Goal: Task Accomplishment & Management: Use online tool/utility

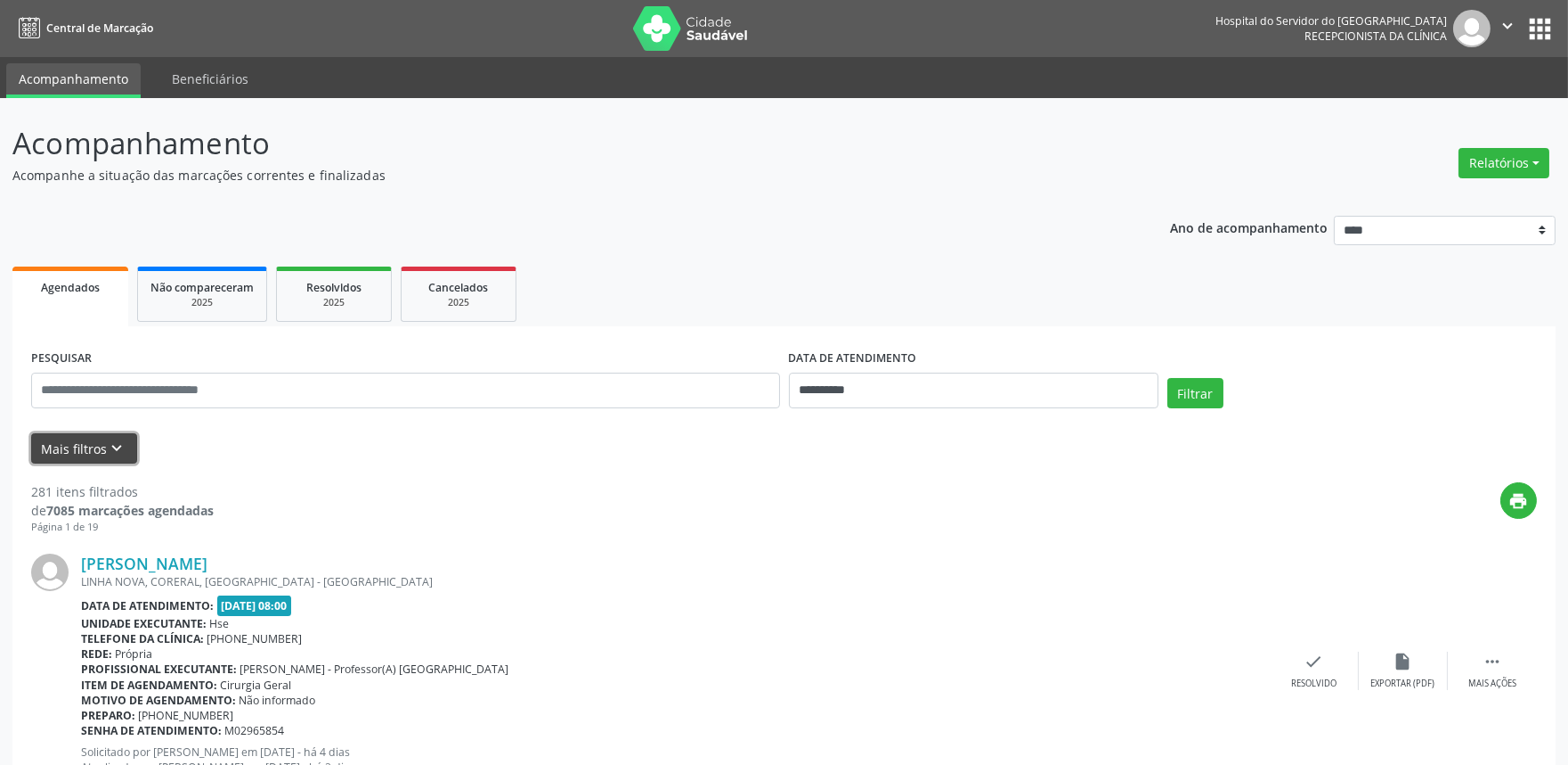
click at [76, 448] on button "Mais filtros keyboard_arrow_down" at bounding box center [84, 448] width 106 height 32
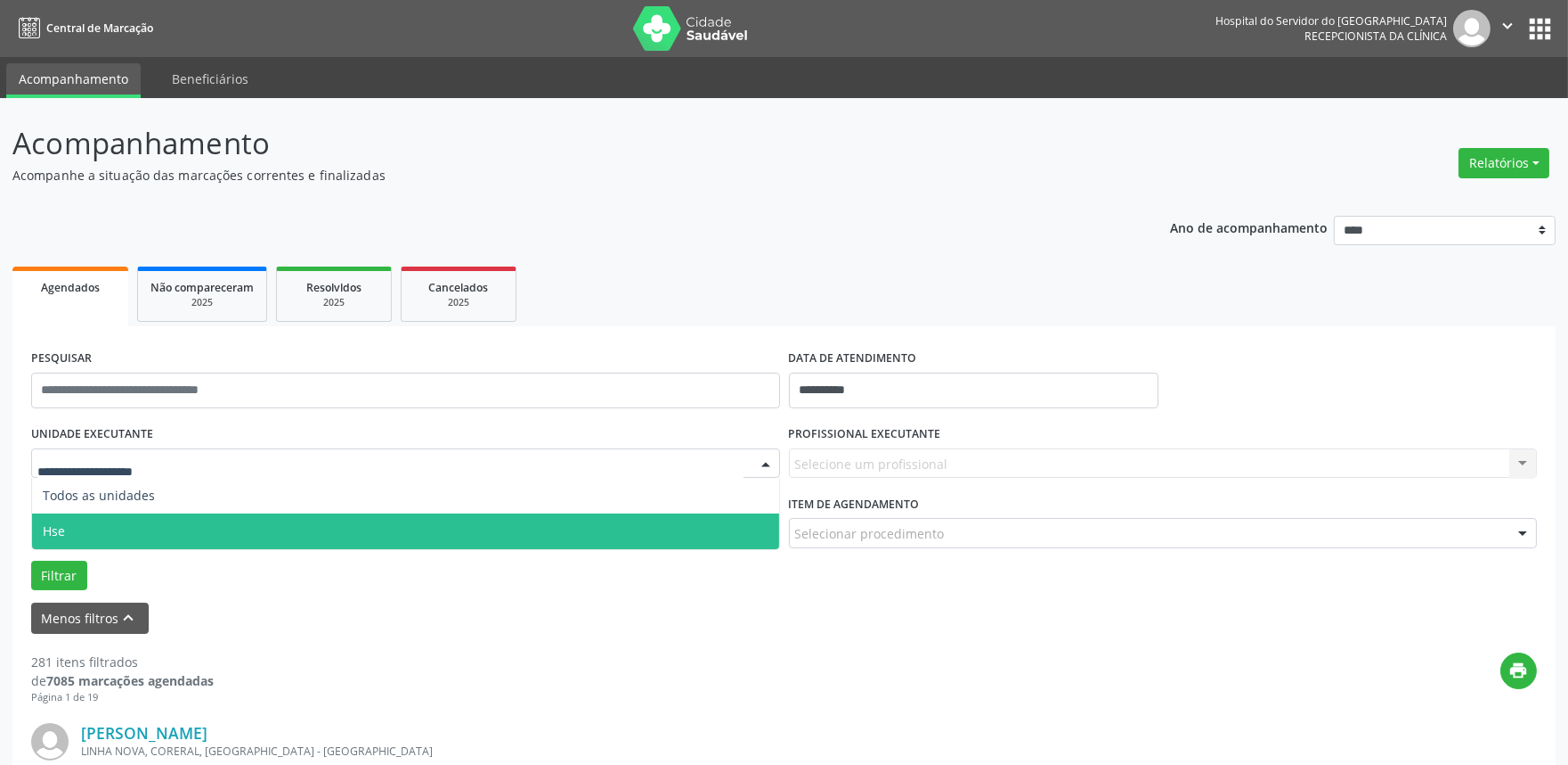
click at [148, 528] on span "Hse" at bounding box center [405, 531] width 747 height 35
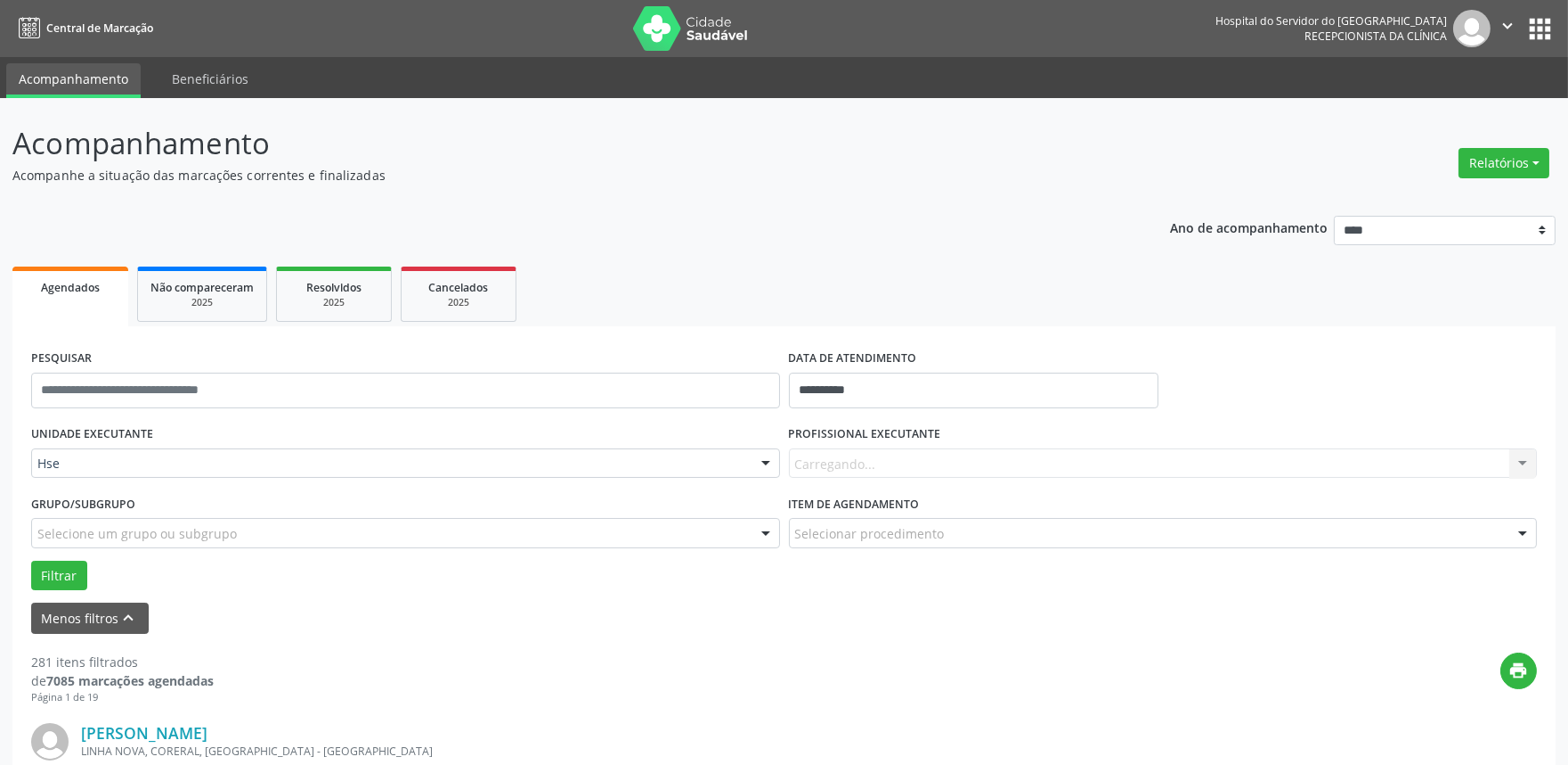
click at [855, 470] on div "Carregando... Nenhum resultado encontrado para: " " Não há nenhuma opção para s…" at bounding box center [1163, 463] width 749 height 31
click at [859, 446] on label "PROFISSIONAL EXECUTANTE" at bounding box center [865, 434] width 152 height 28
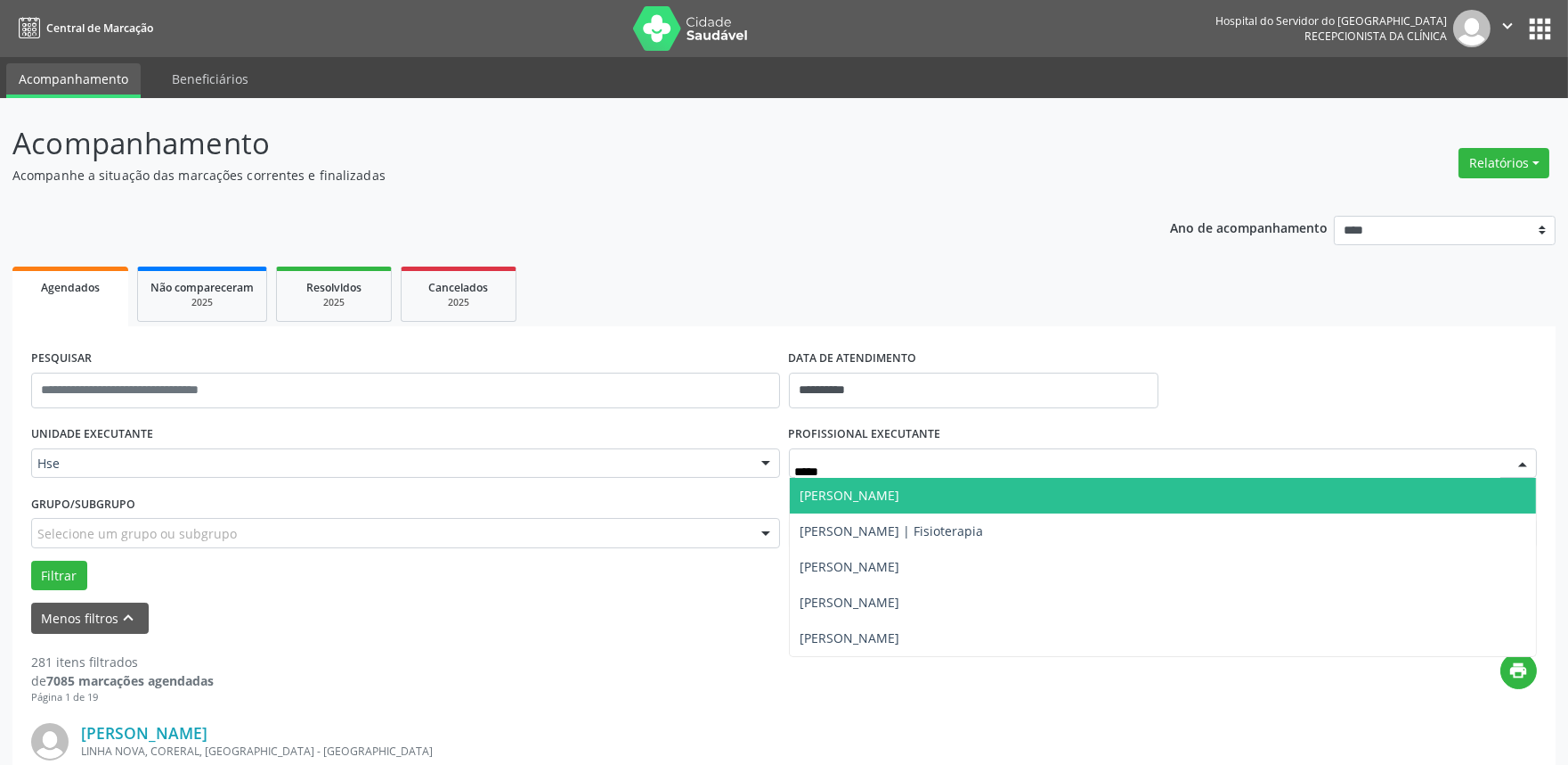
type input "******"
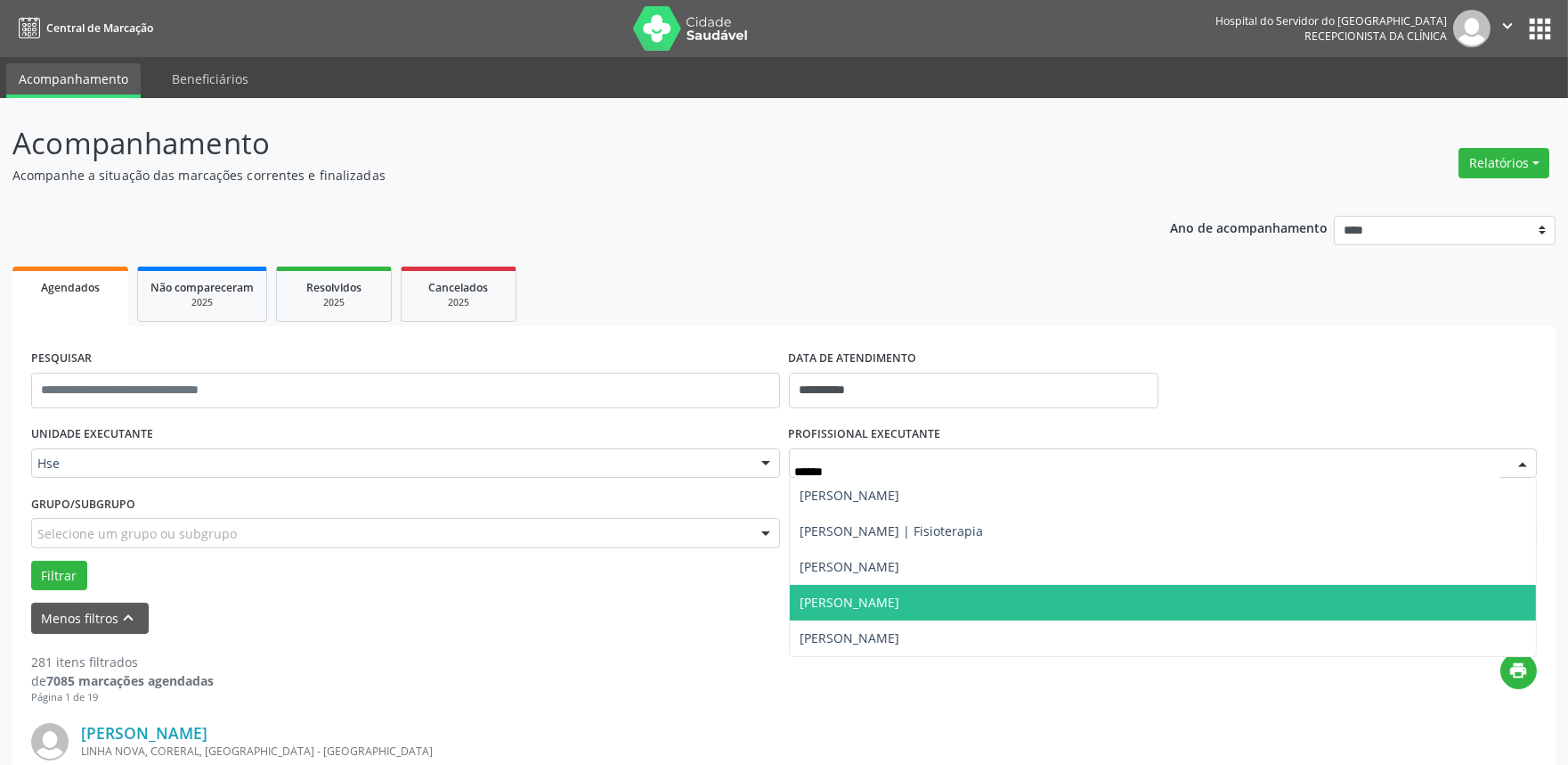
click at [859, 603] on span "[PERSON_NAME]" at bounding box center [851, 602] width 100 height 17
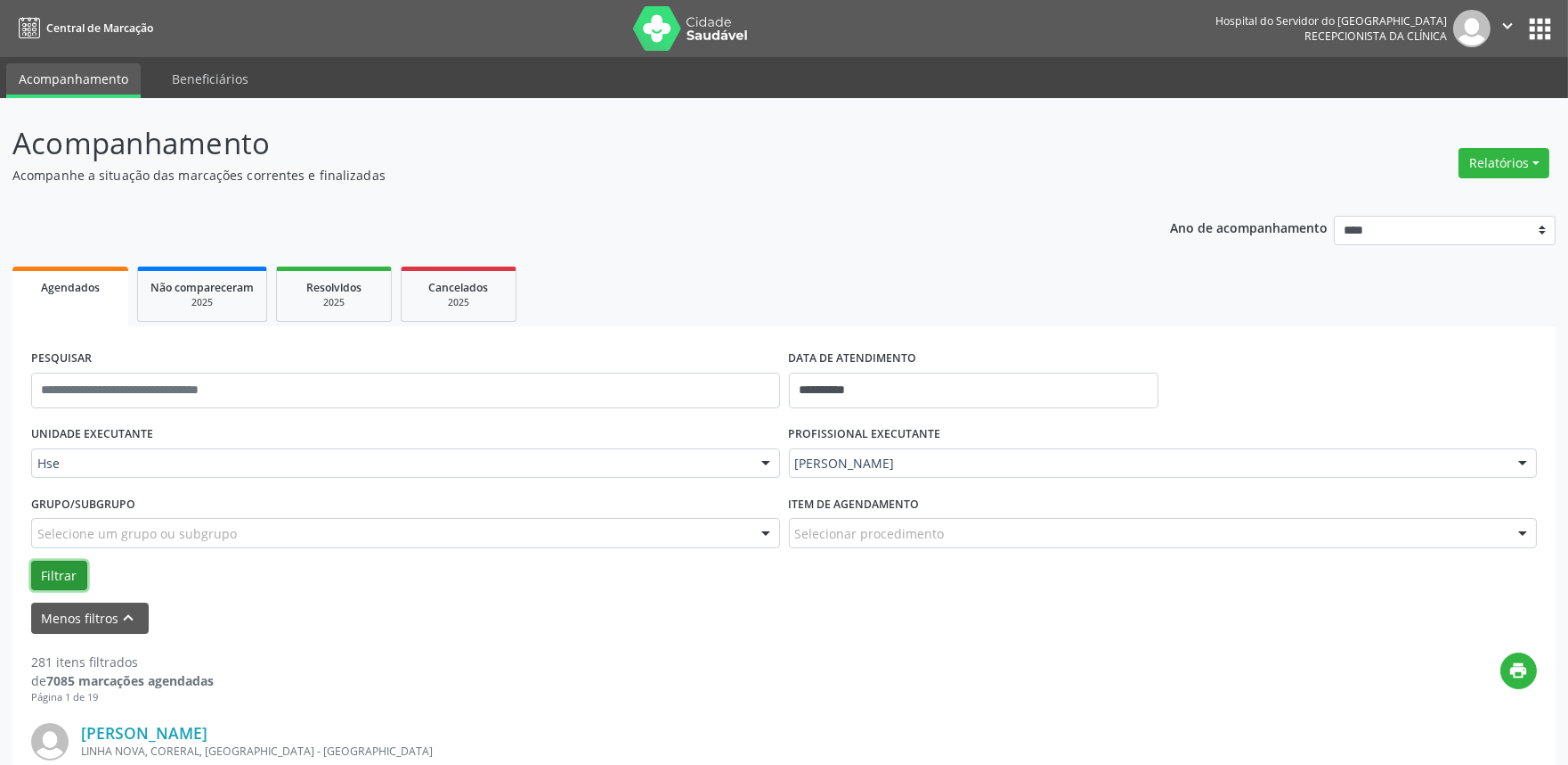
click at [68, 570] on button "Filtrar" at bounding box center [59, 576] width 56 height 31
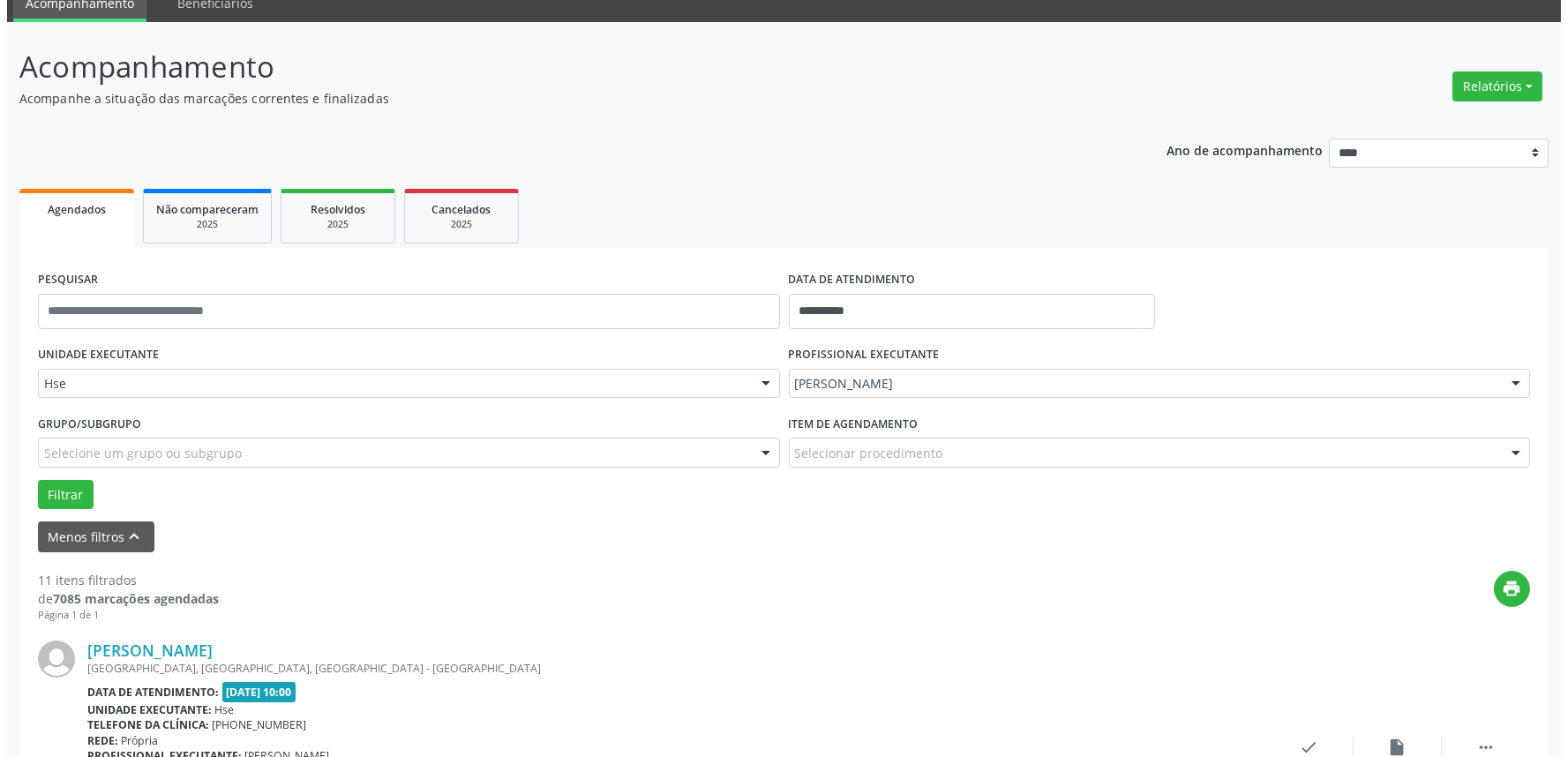
scroll to position [196, 0]
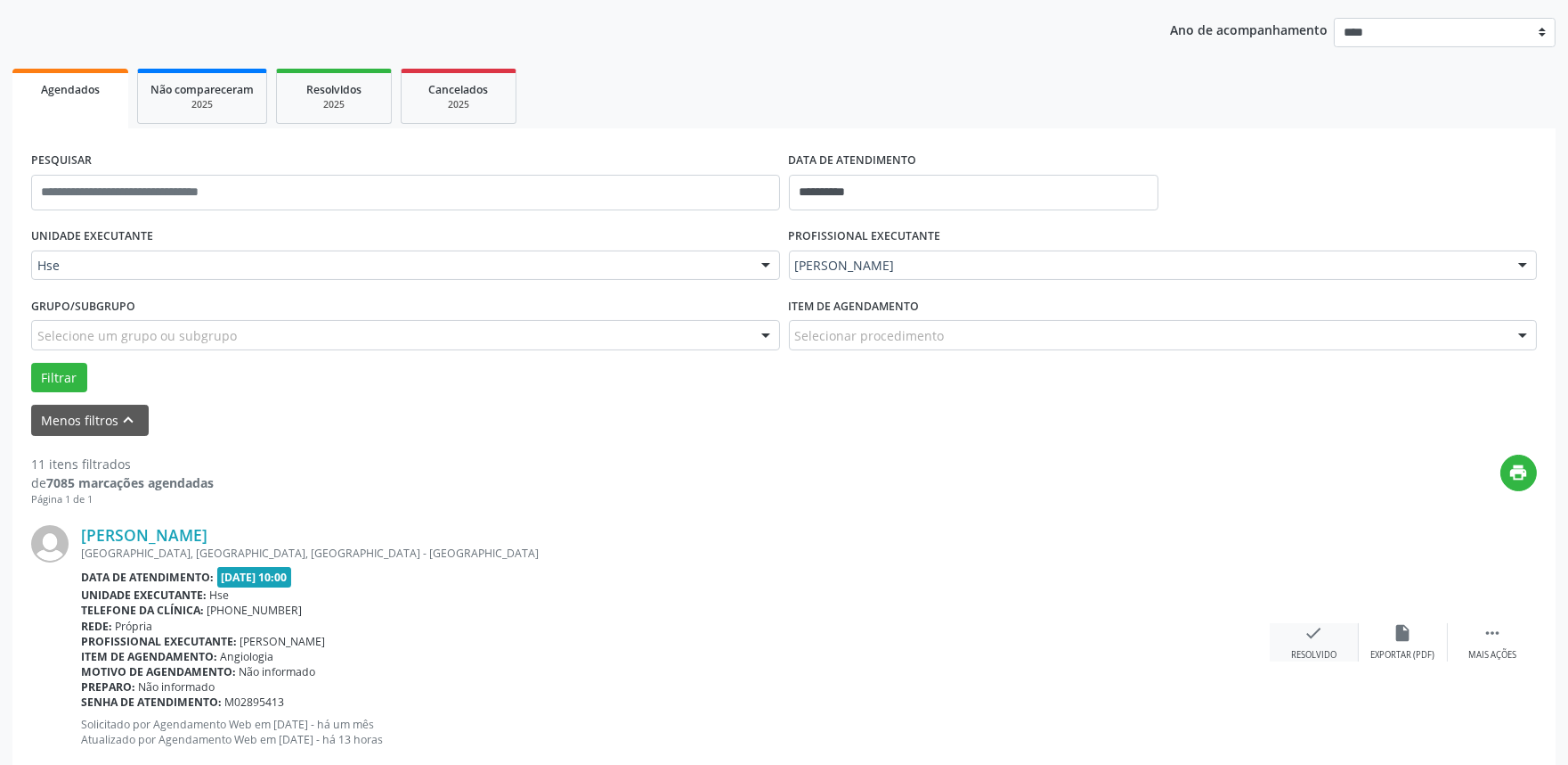
click at [1305, 638] on icon "check" at bounding box center [1314, 632] width 19 height 19
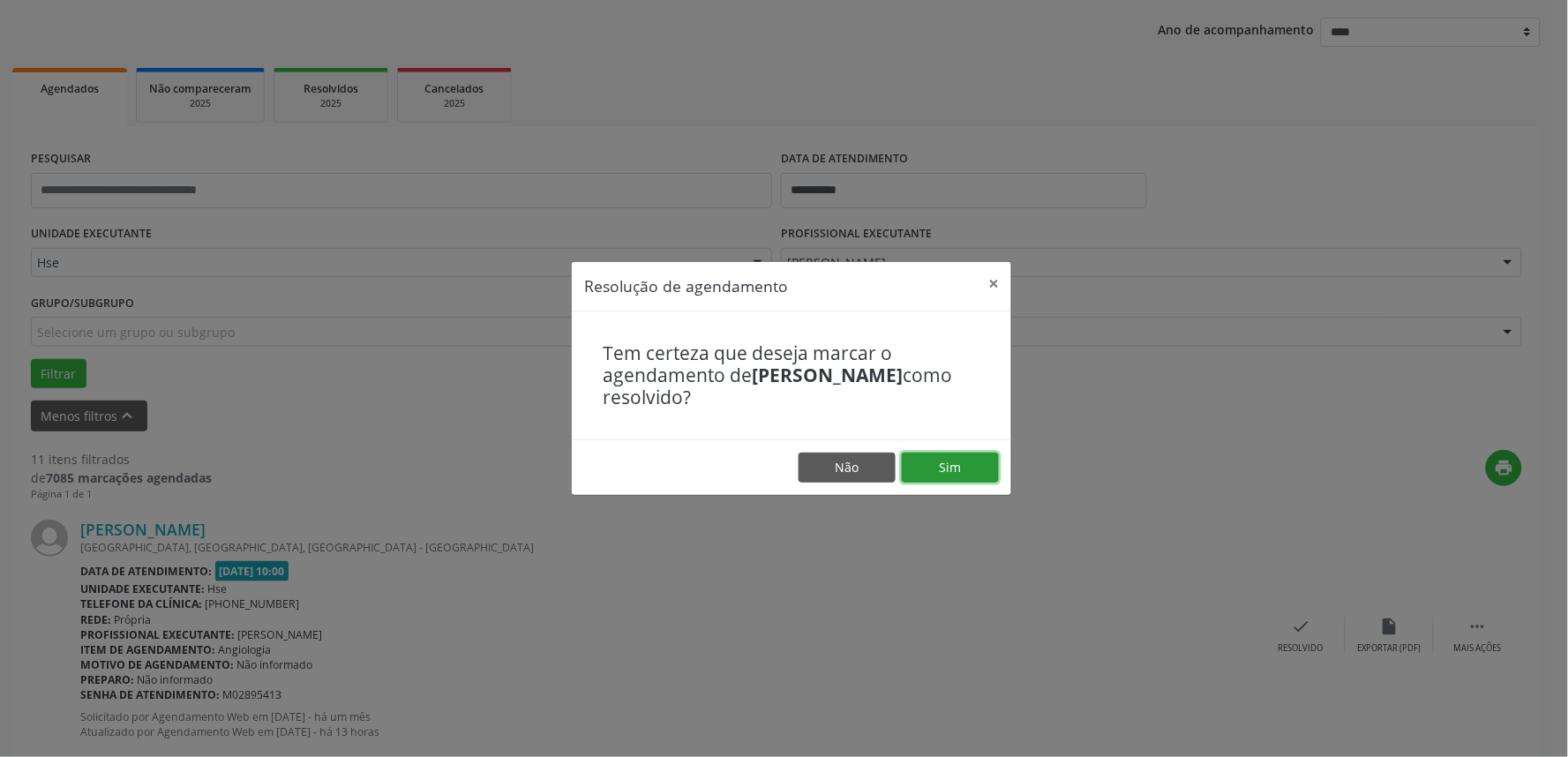
click at [977, 466] on button "Sim" at bounding box center [950, 467] width 97 height 30
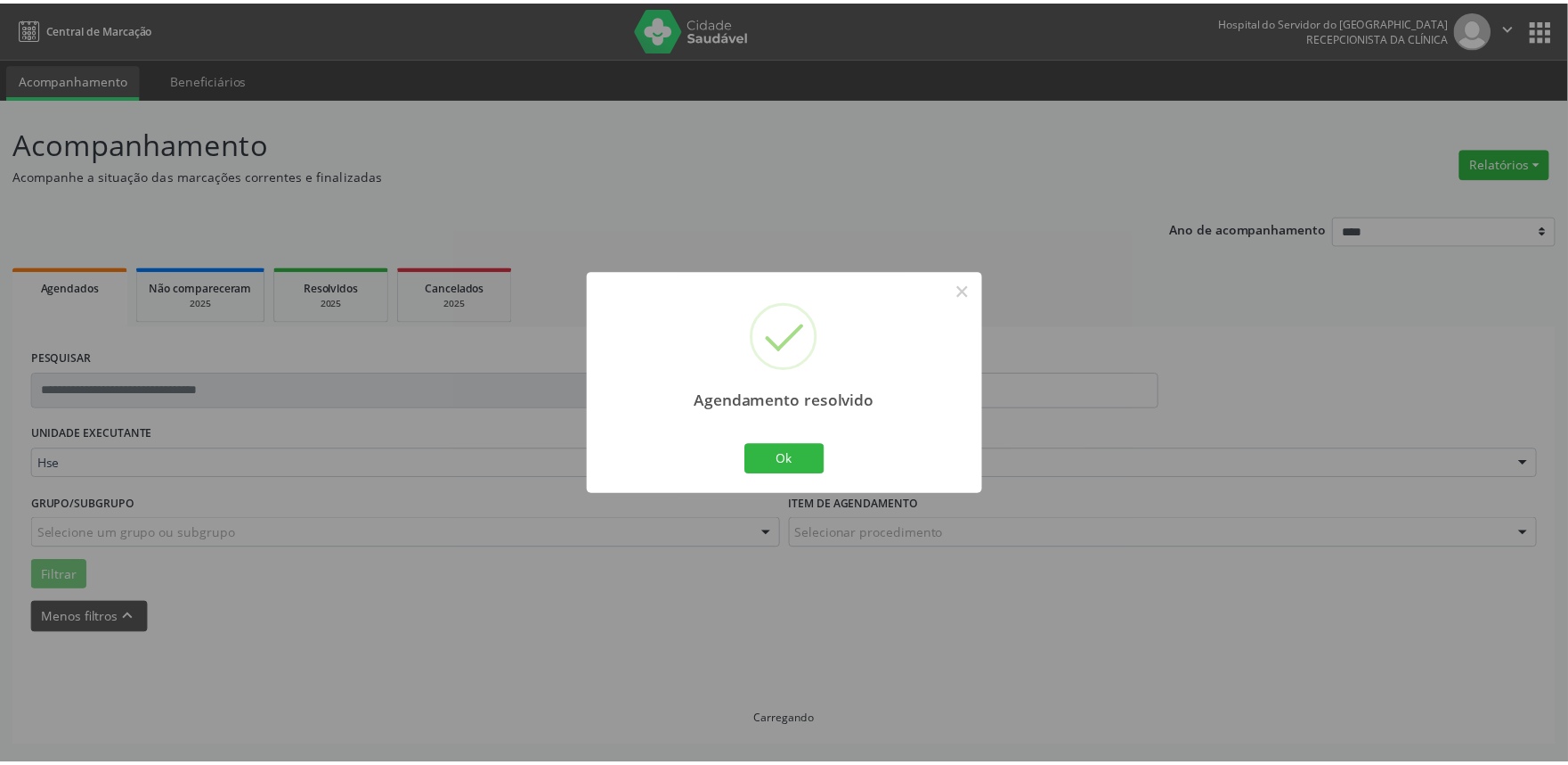
scroll to position [0, 0]
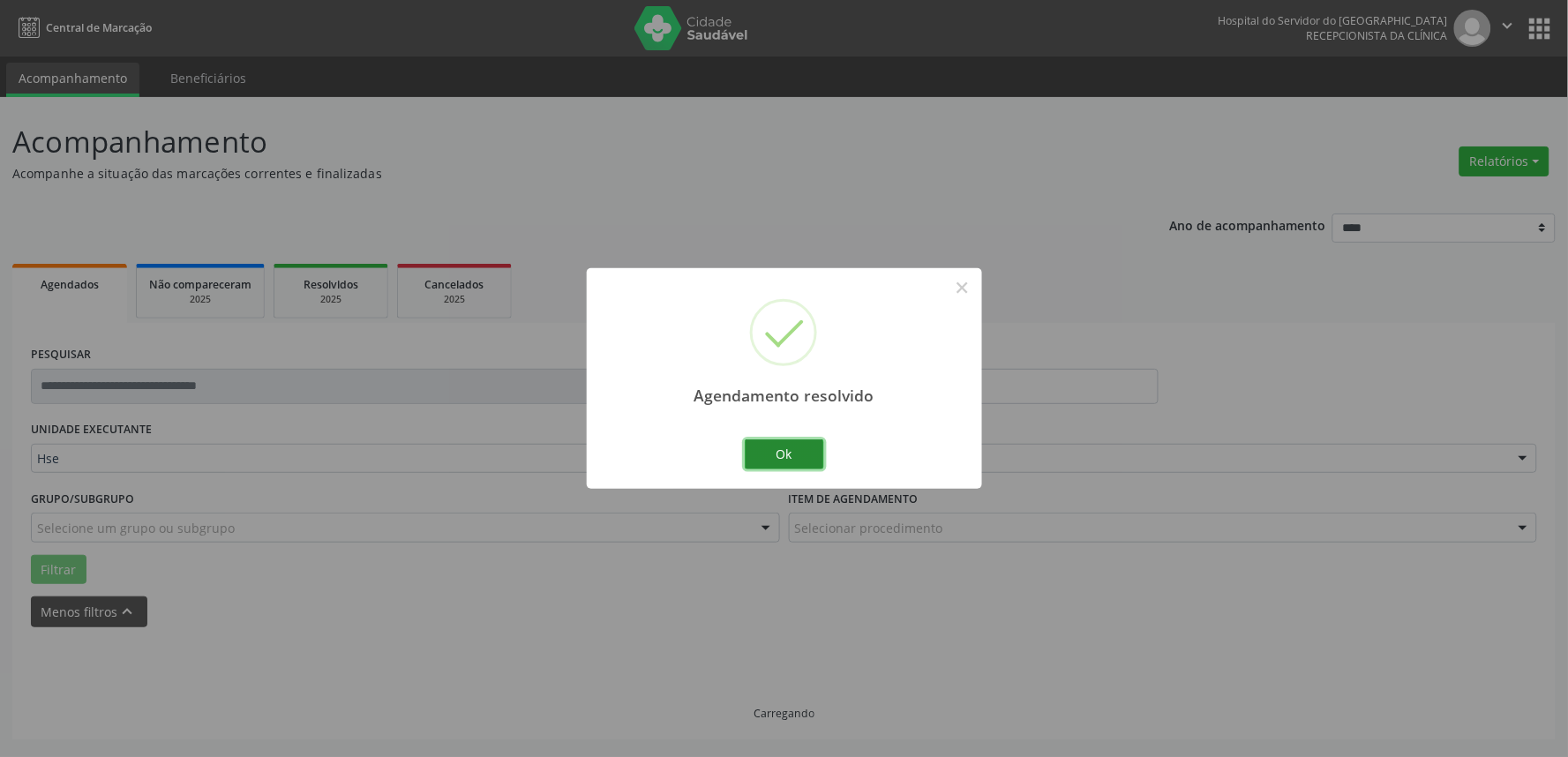
click at [764, 457] on button "Ok" at bounding box center [784, 454] width 79 height 30
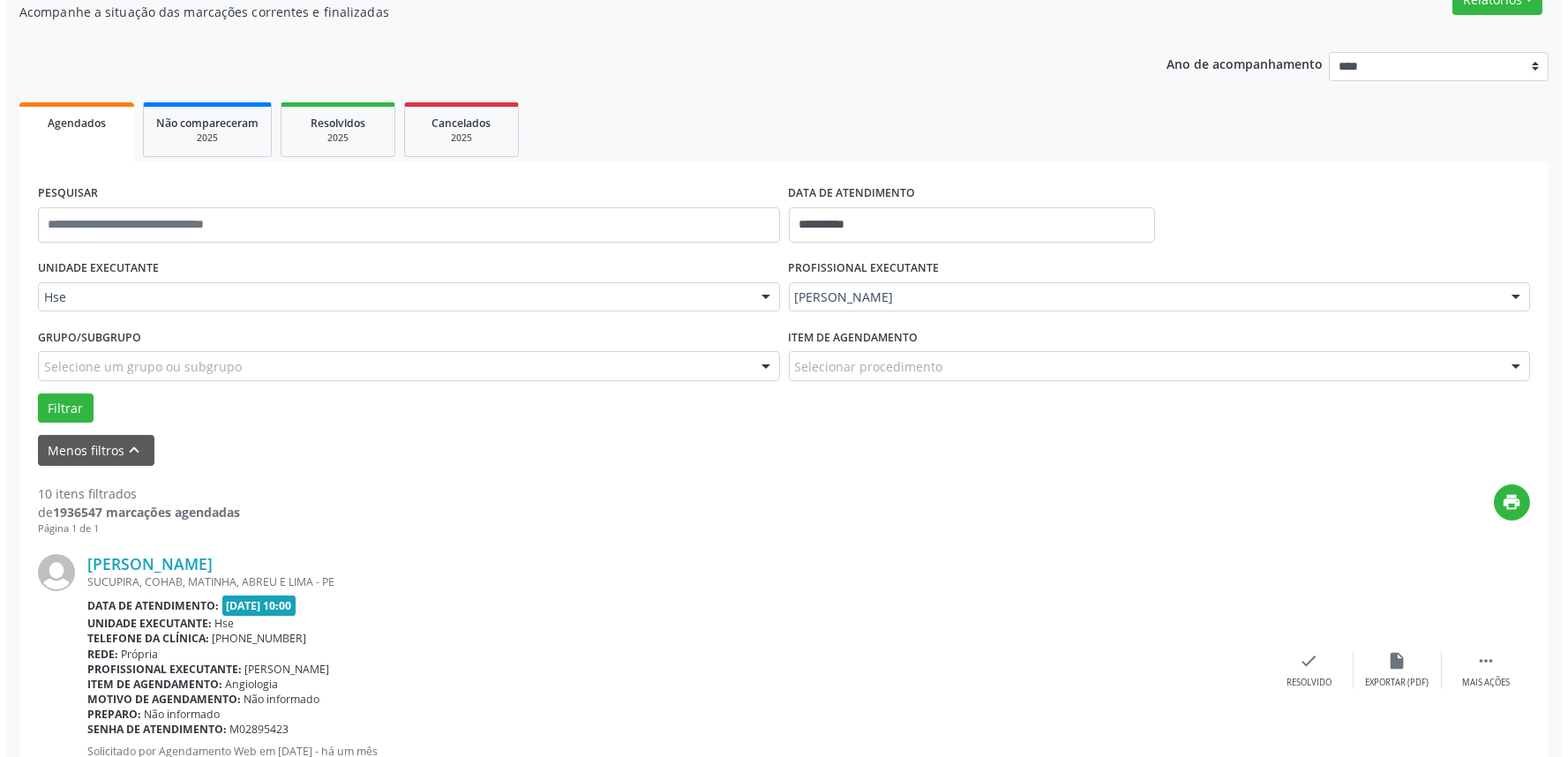
scroll to position [196, 0]
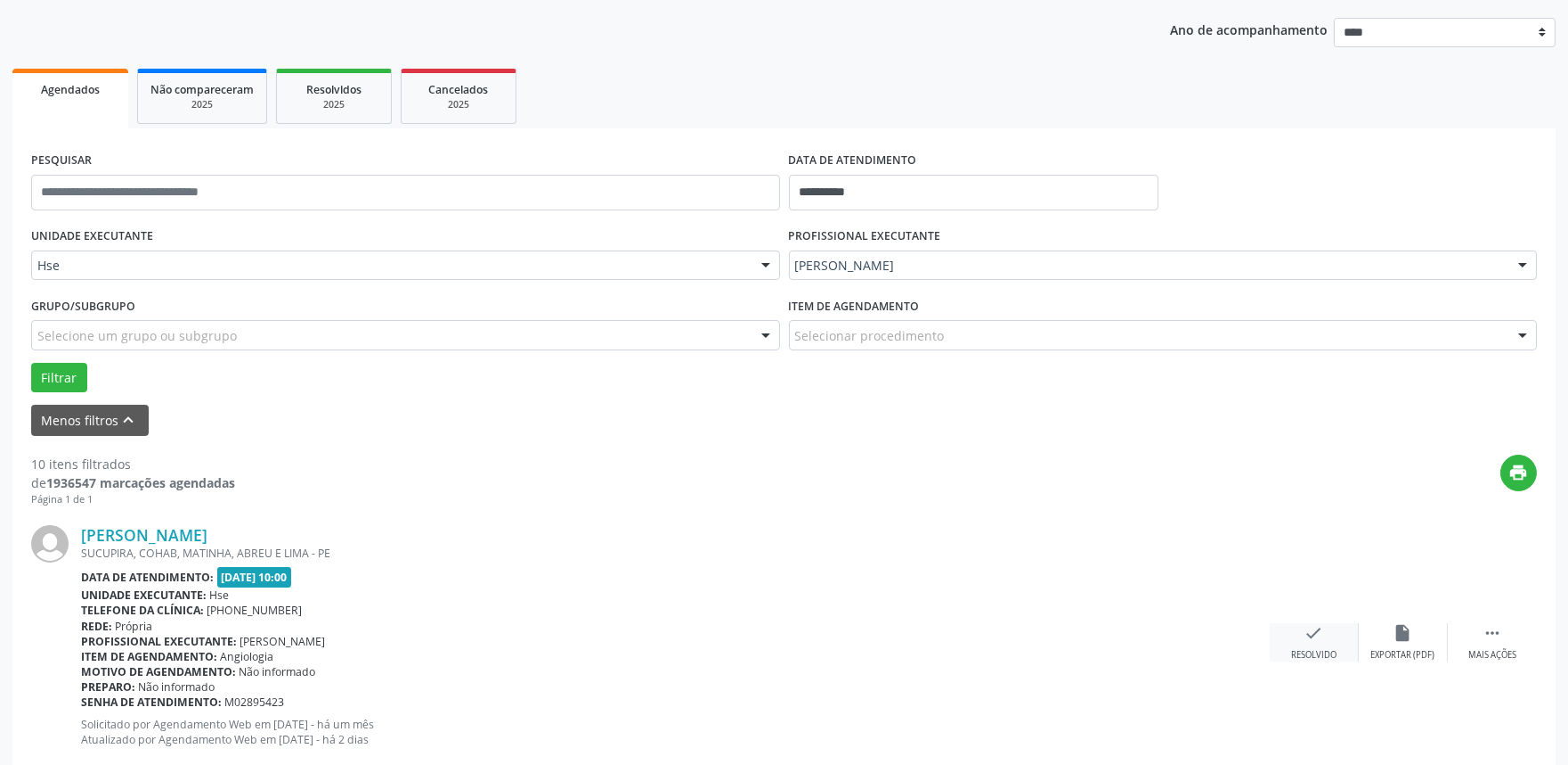
click at [1309, 639] on icon "check" at bounding box center [1314, 632] width 19 height 19
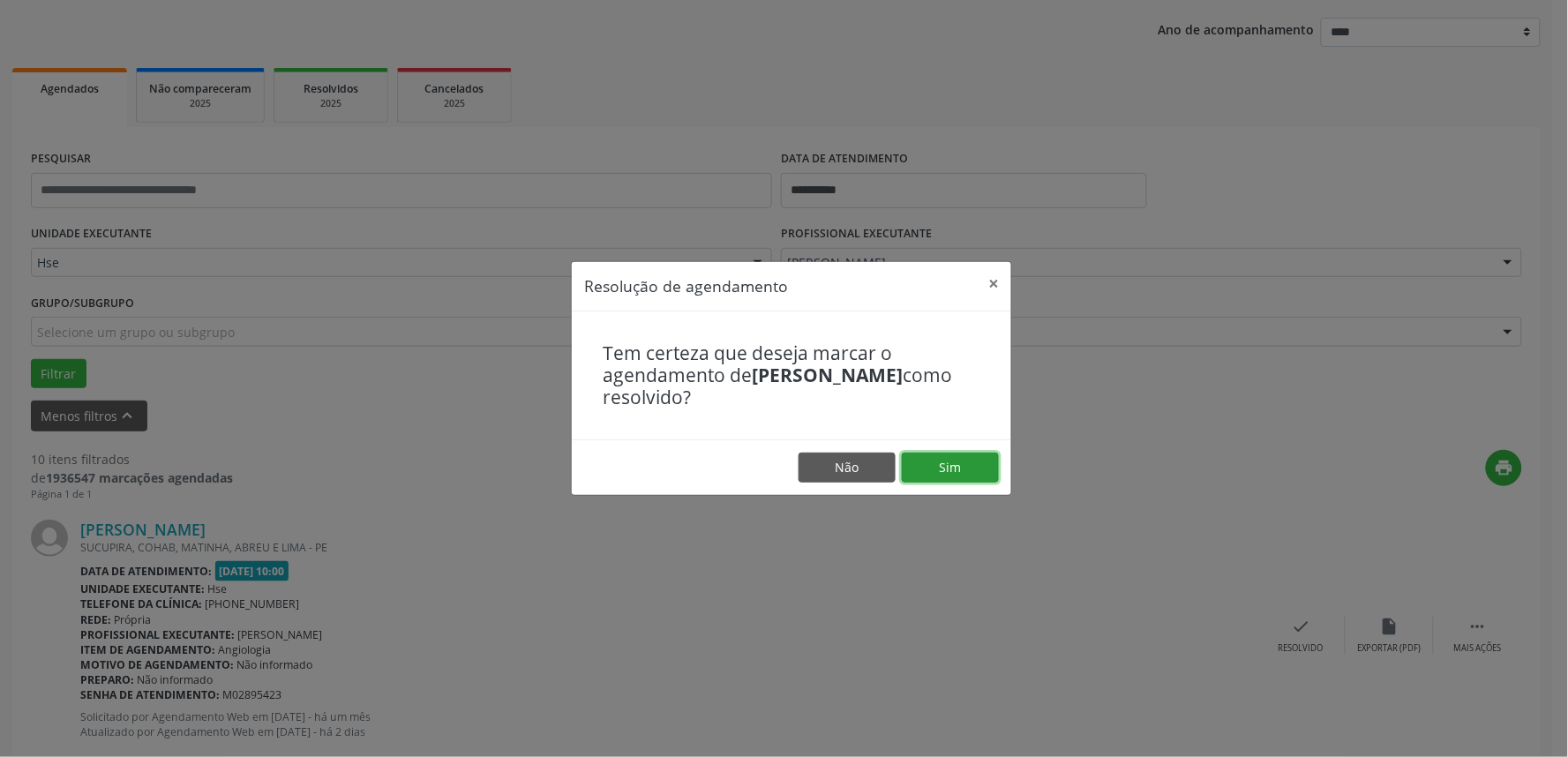
click at [992, 470] on button "Sim" at bounding box center [950, 467] width 97 height 30
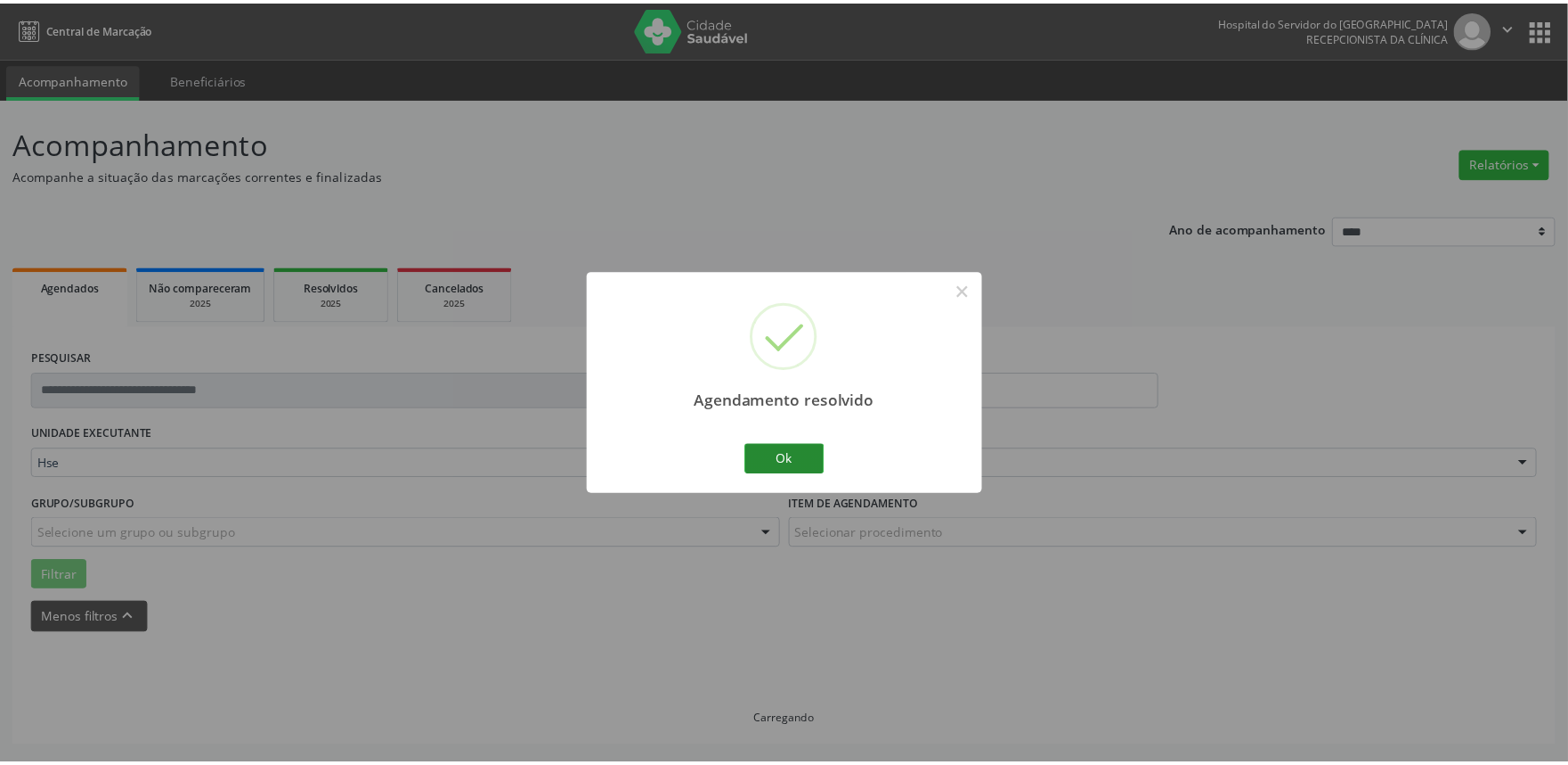
scroll to position [0, 0]
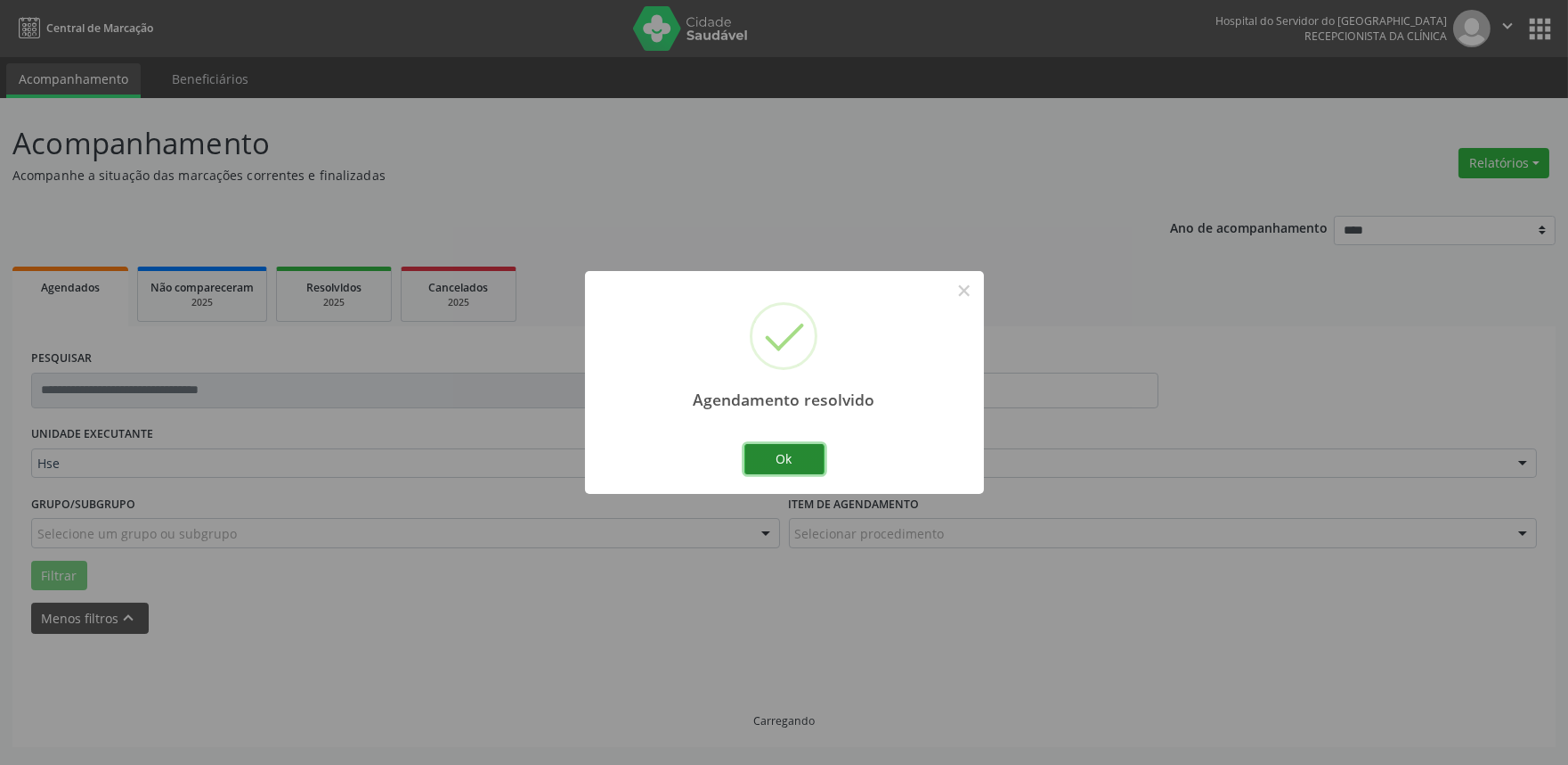
click at [790, 468] on button "Ok" at bounding box center [784, 459] width 80 height 31
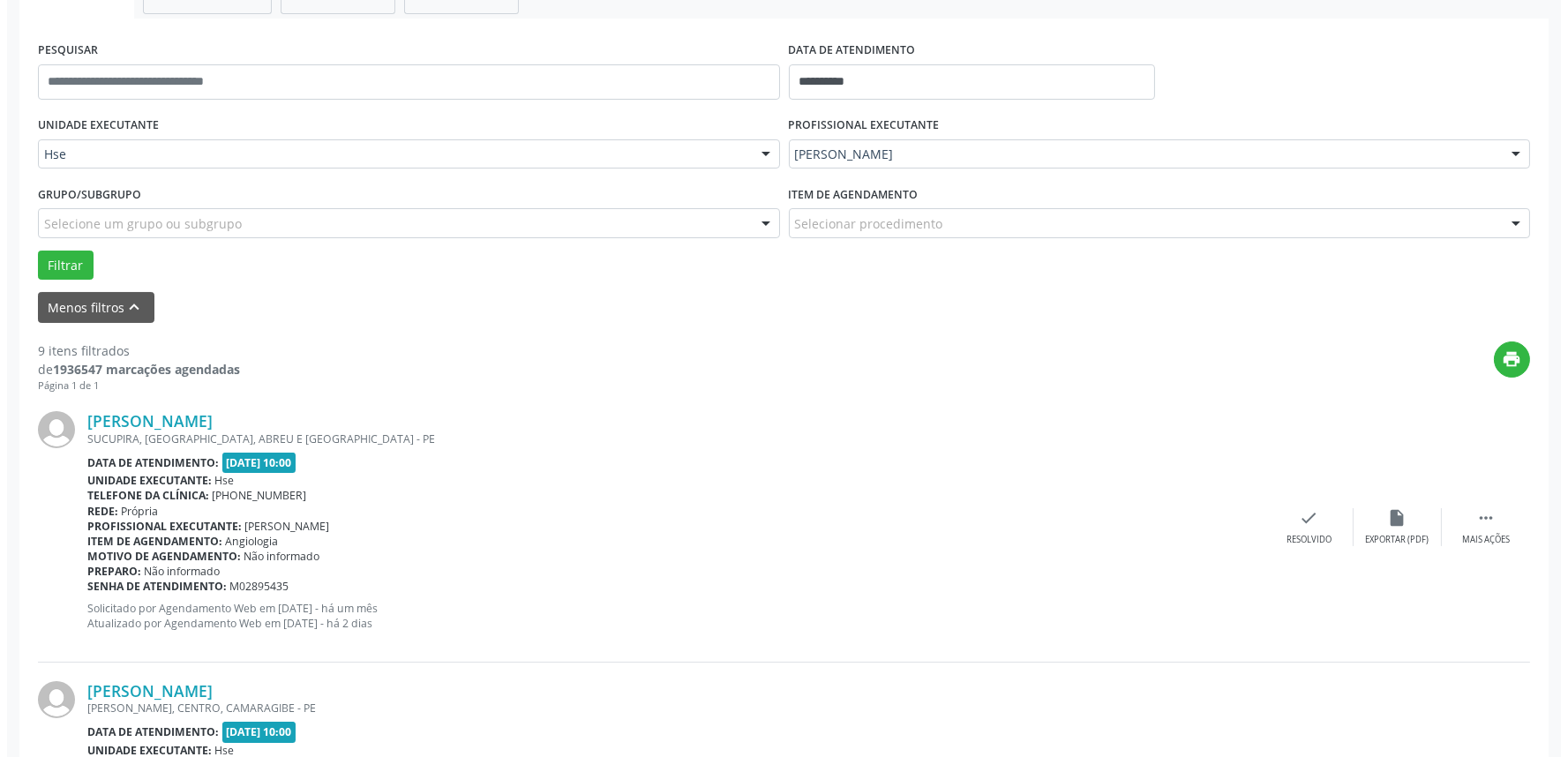
scroll to position [305, 0]
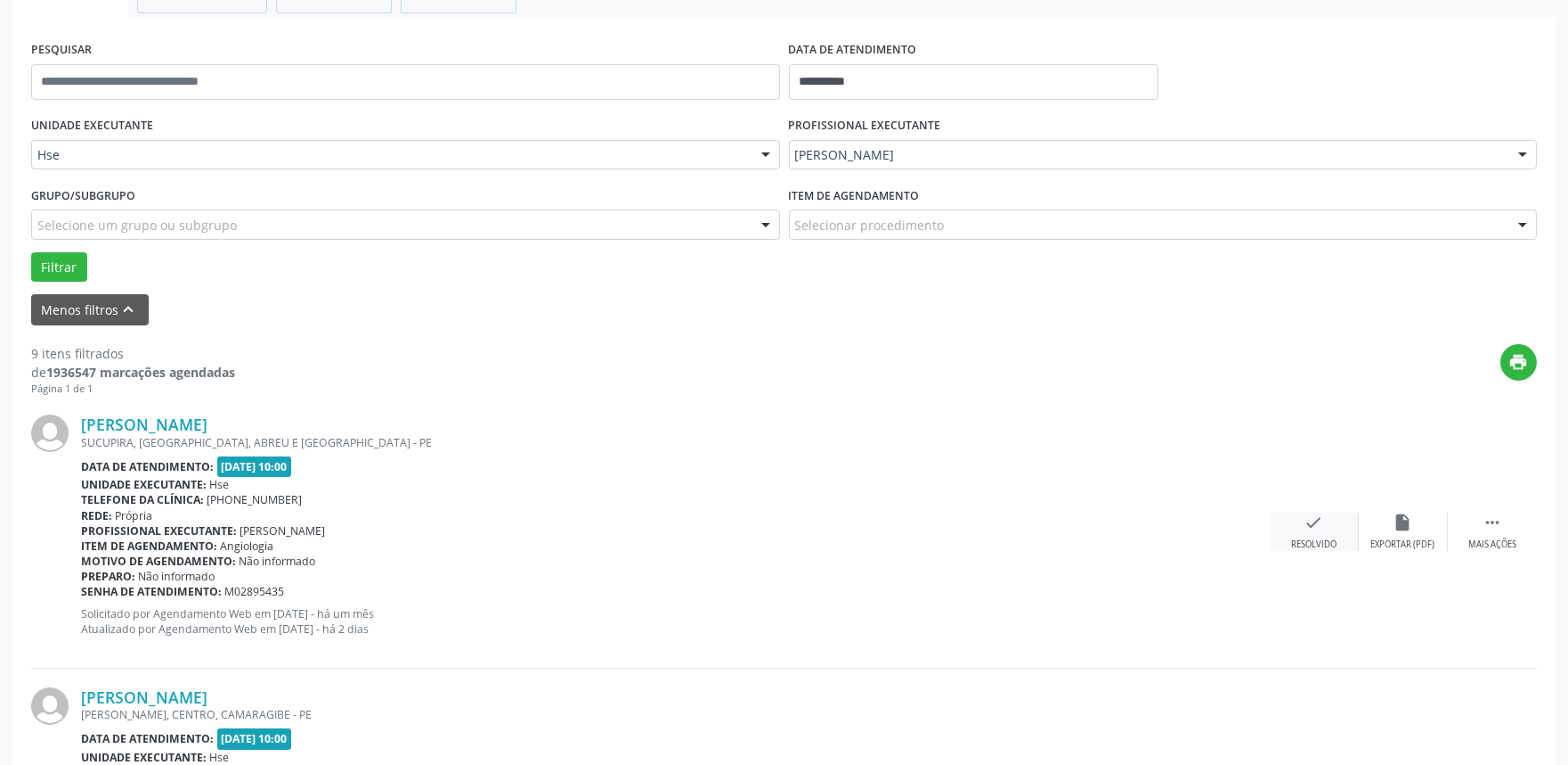
click at [1327, 532] on div "check Resolvido" at bounding box center [1315, 531] width 89 height 38
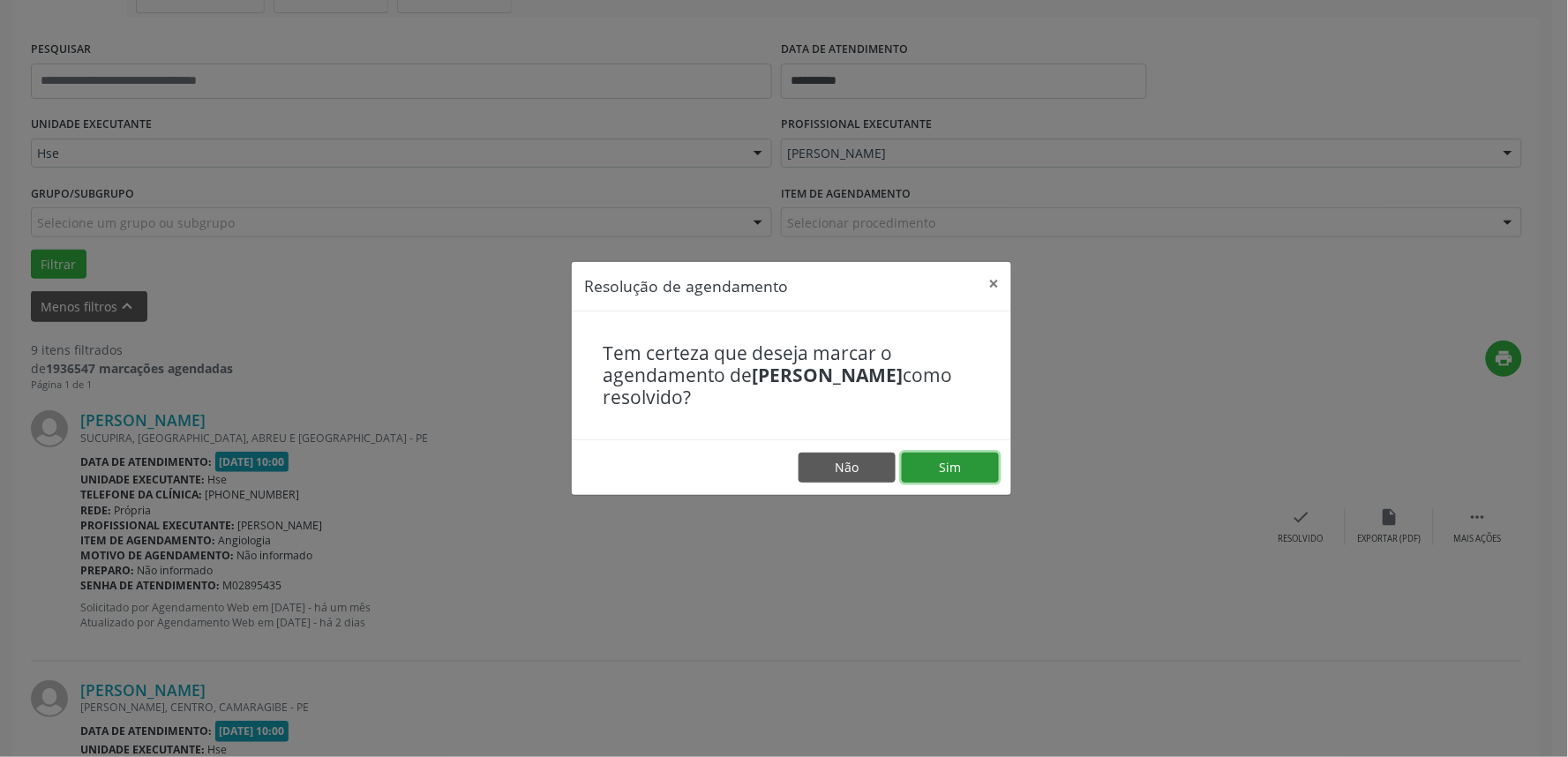
click at [954, 465] on button "Sim" at bounding box center [950, 467] width 97 height 30
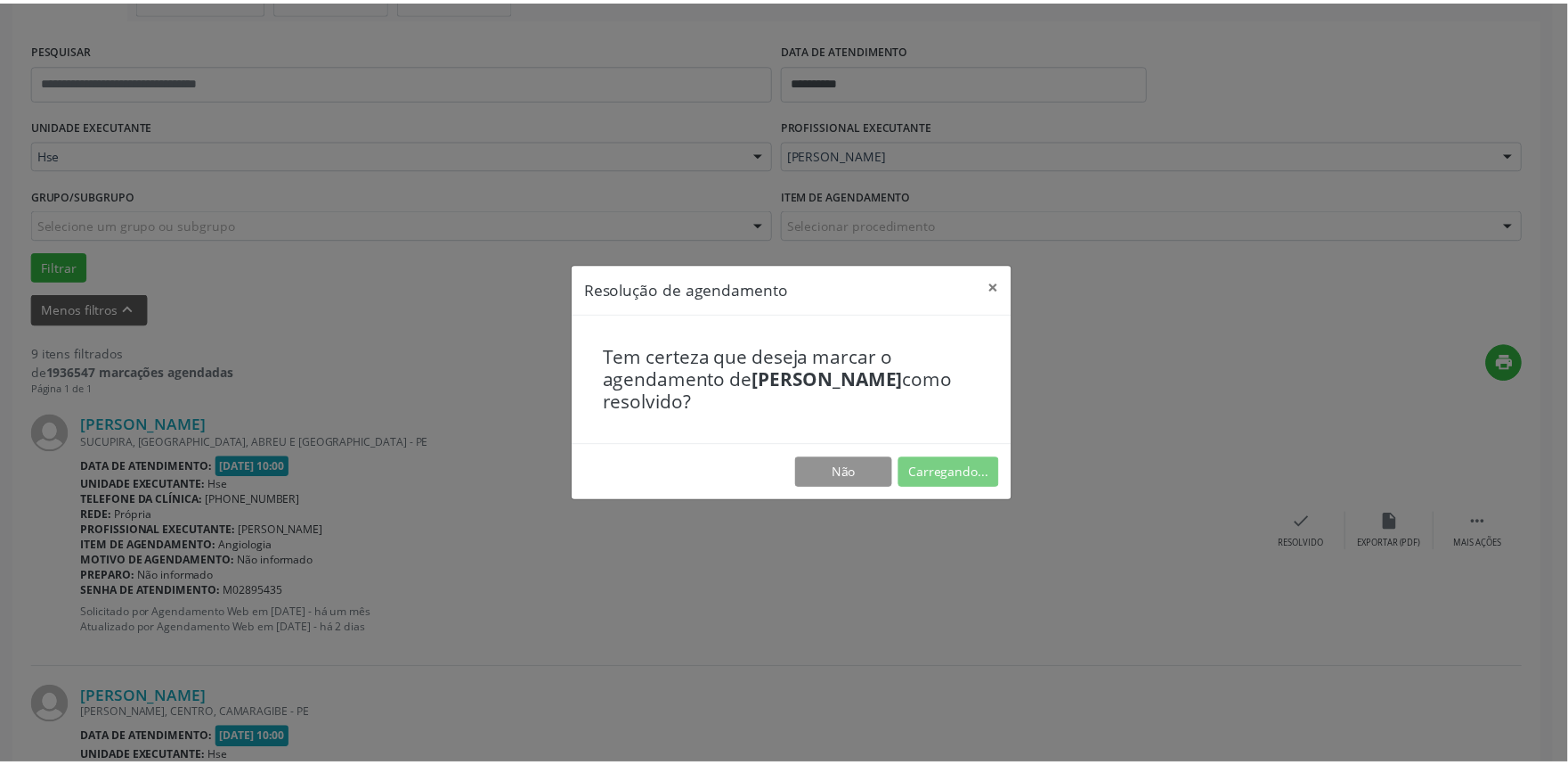
scroll to position [0, 0]
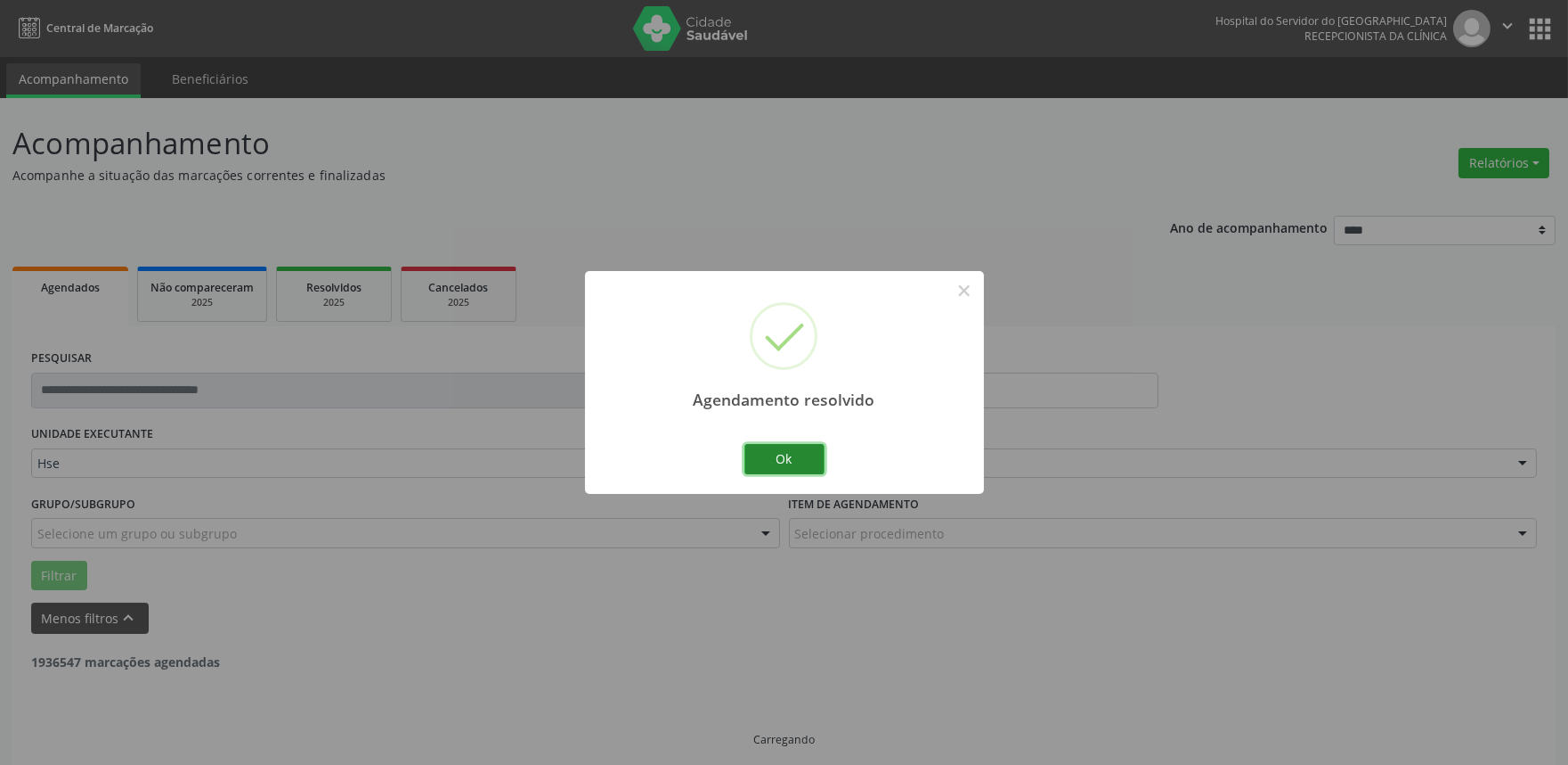
click at [793, 455] on button "Ok" at bounding box center [784, 459] width 80 height 31
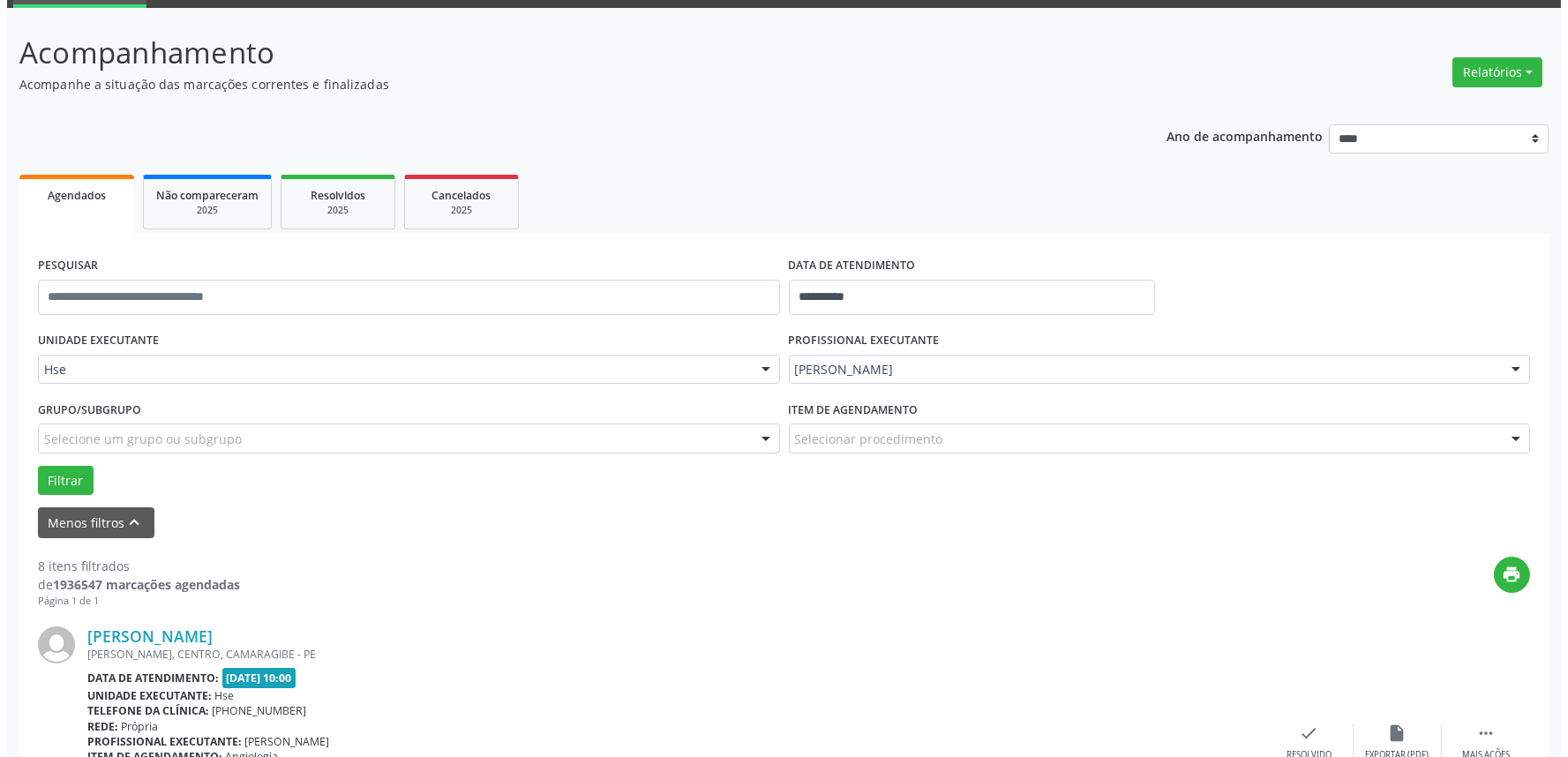
scroll to position [196, 0]
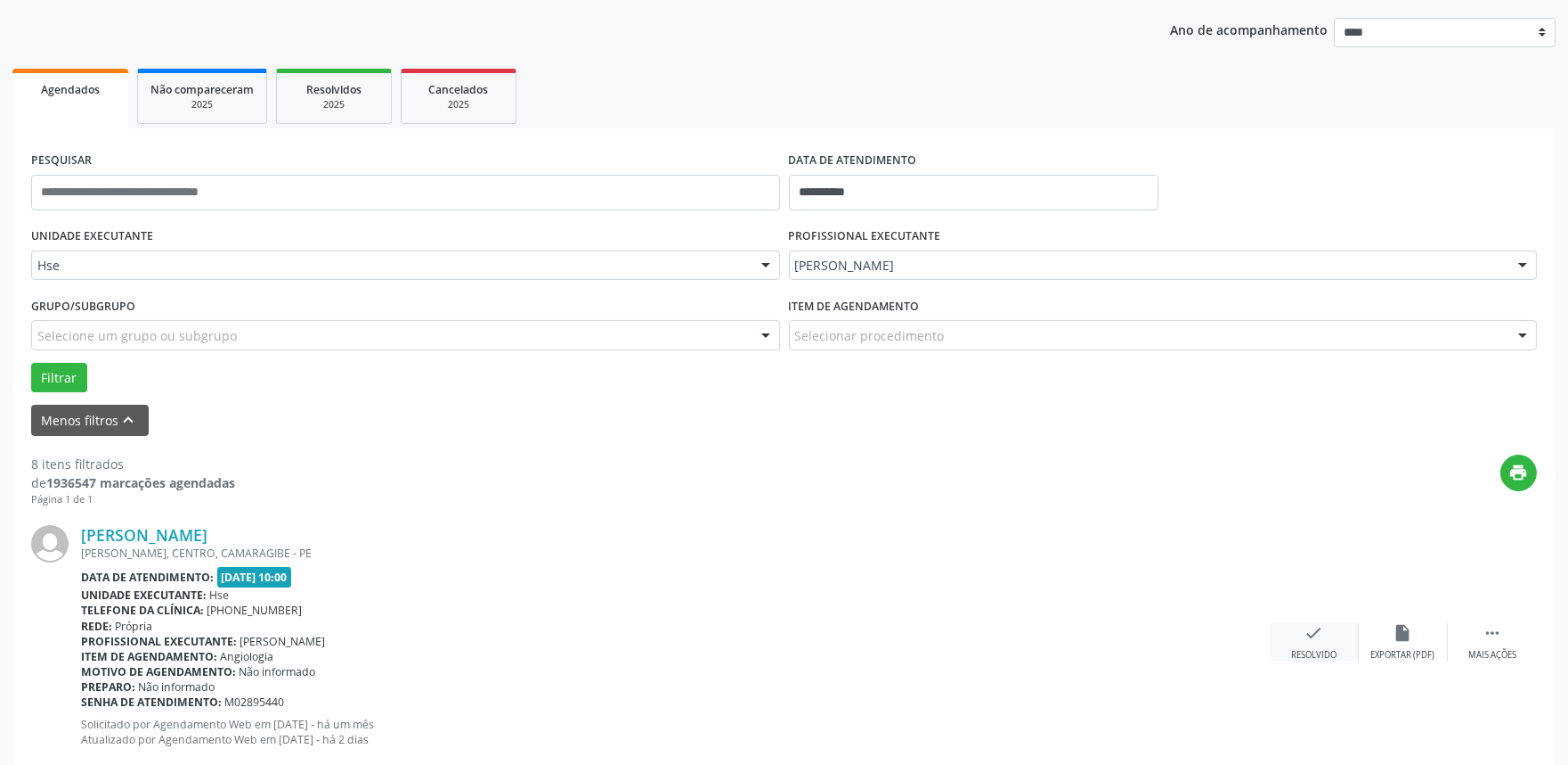
click at [1319, 629] on icon "check" at bounding box center [1314, 632] width 19 height 19
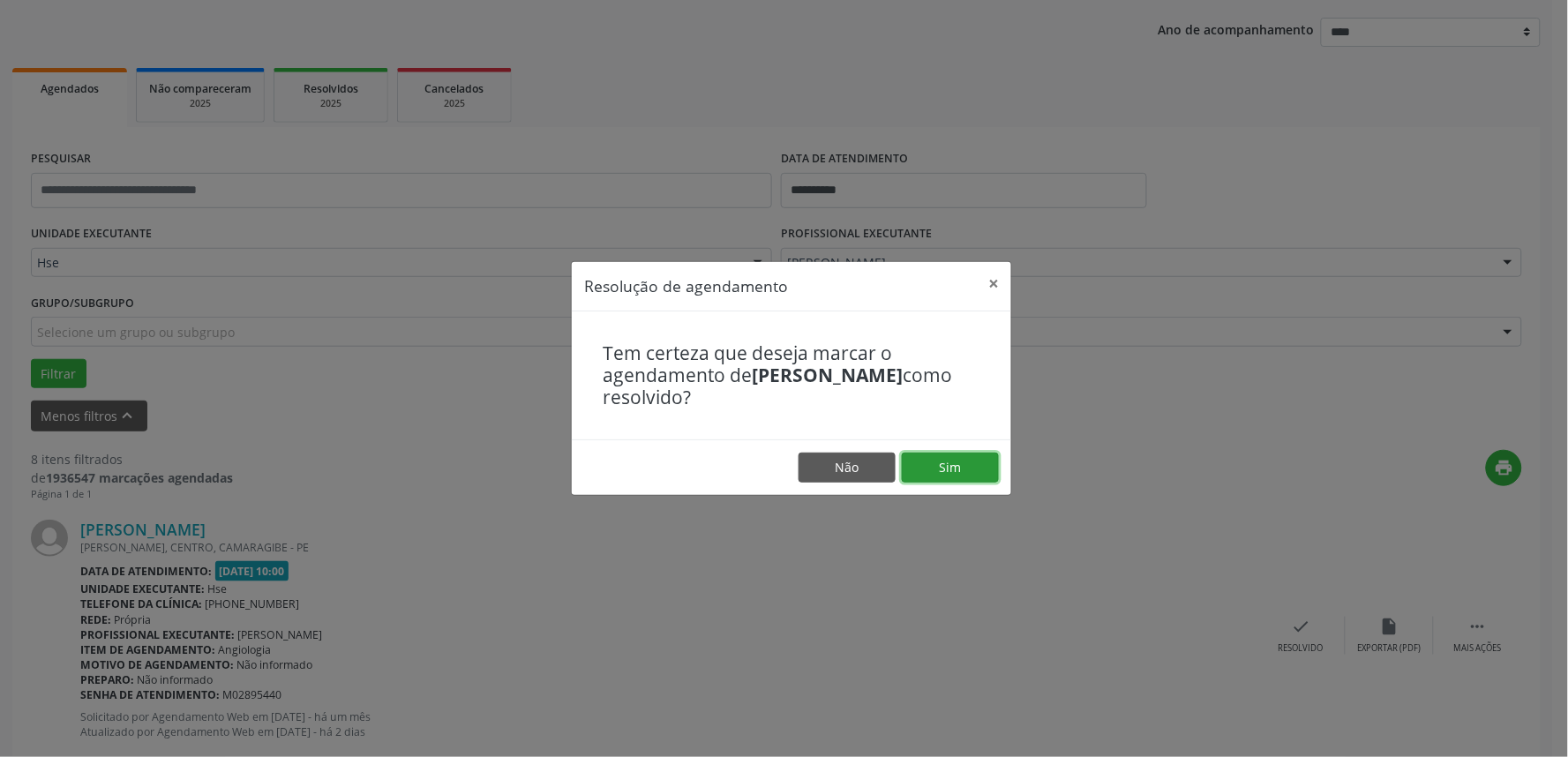
click at [980, 463] on button "Sim" at bounding box center [950, 467] width 97 height 30
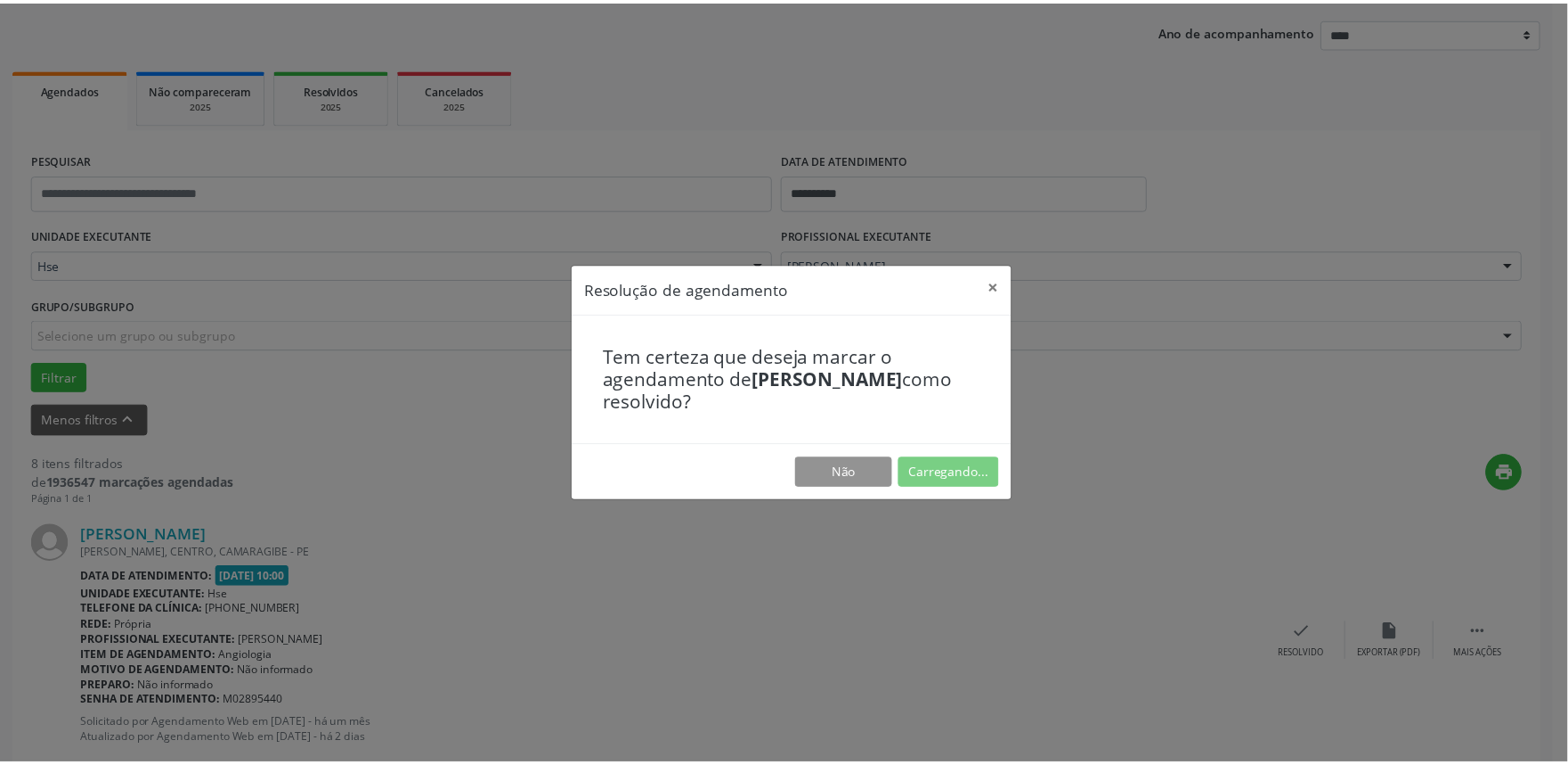
scroll to position [0, 0]
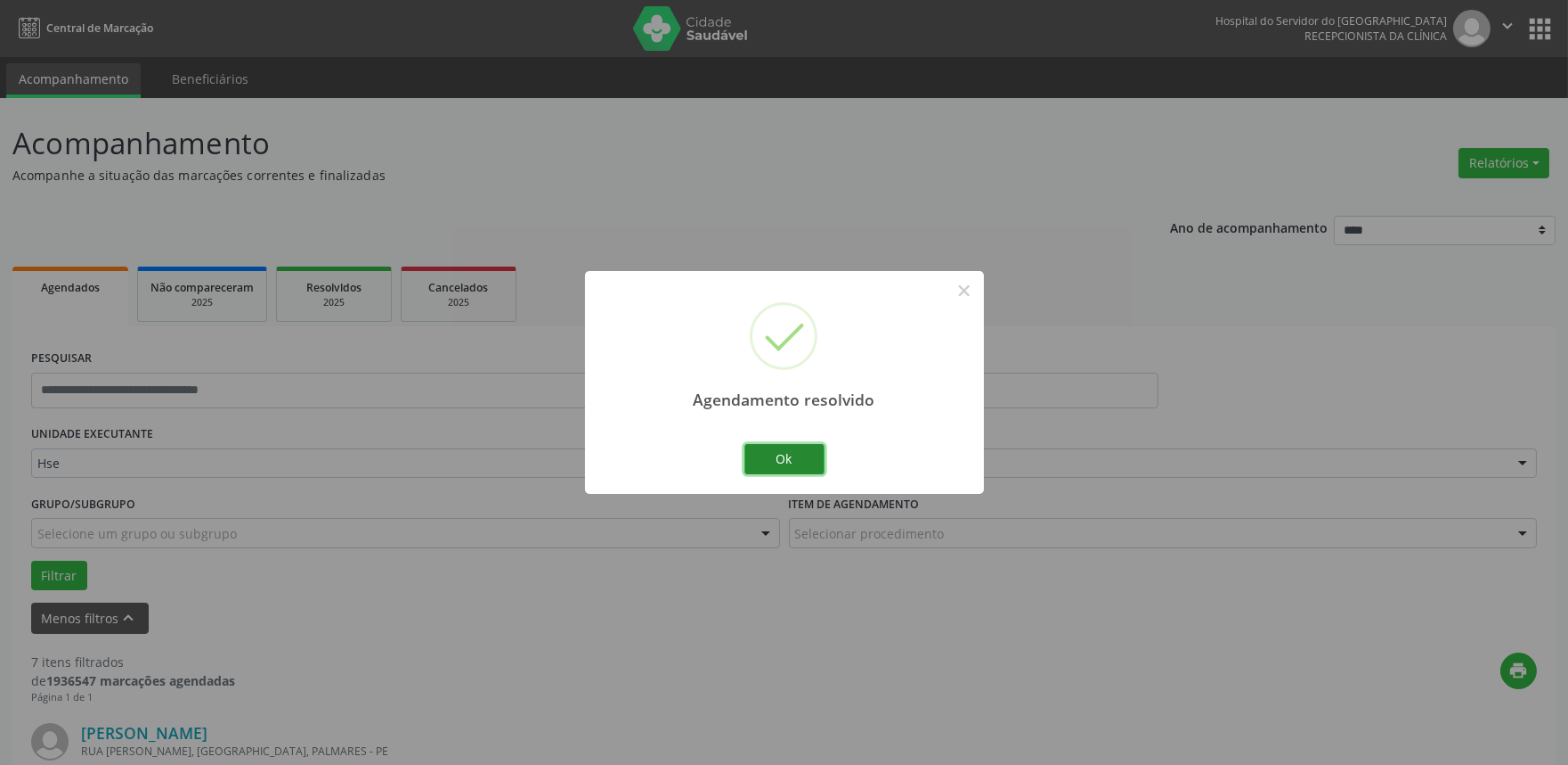
click at [805, 456] on button "Ok" at bounding box center [784, 459] width 80 height 31
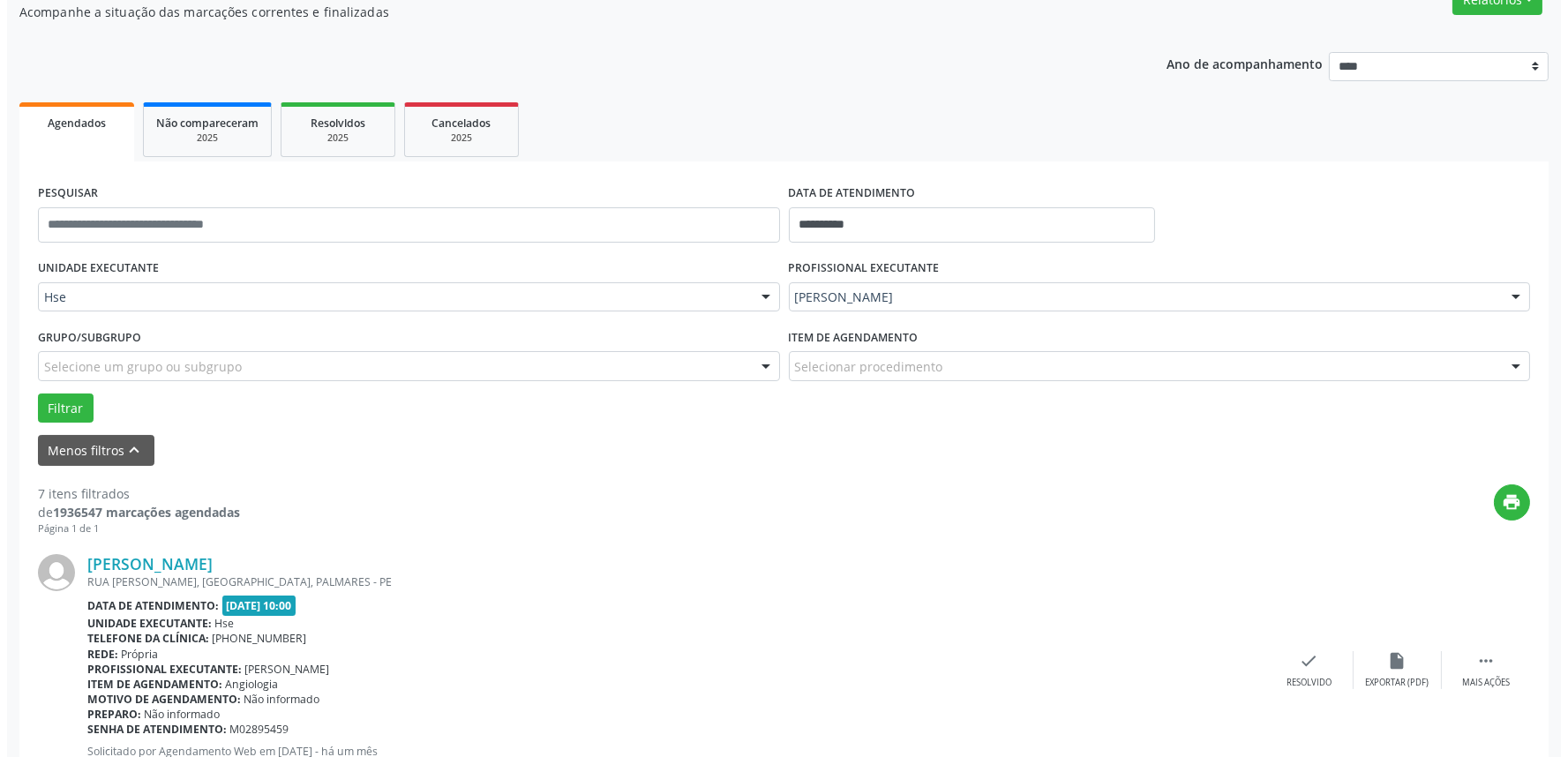
scroll to position [196, 0]
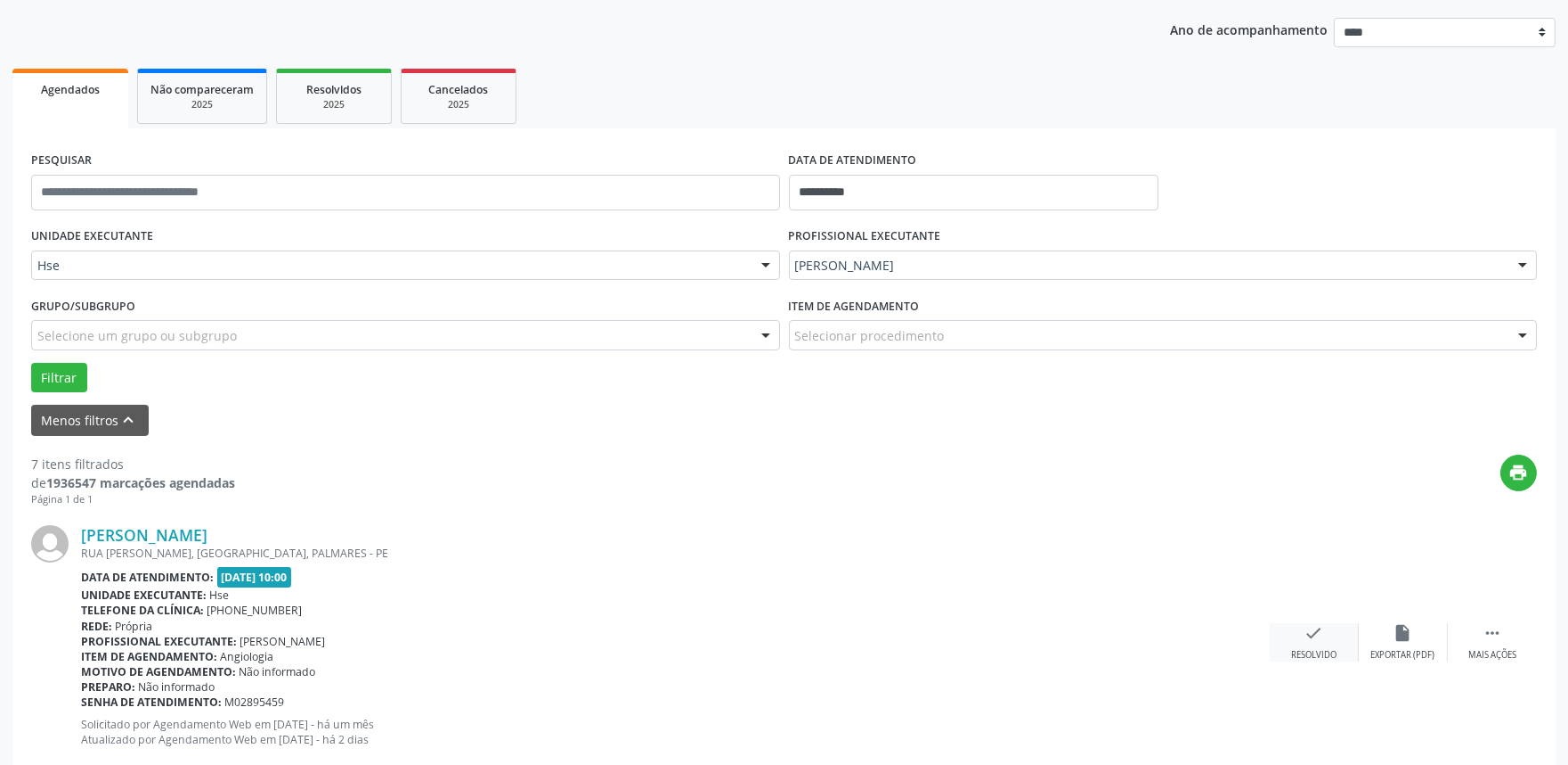
click at [1321, 635] on icon "check" at bounding box center [1314, 632] width 19 height 19
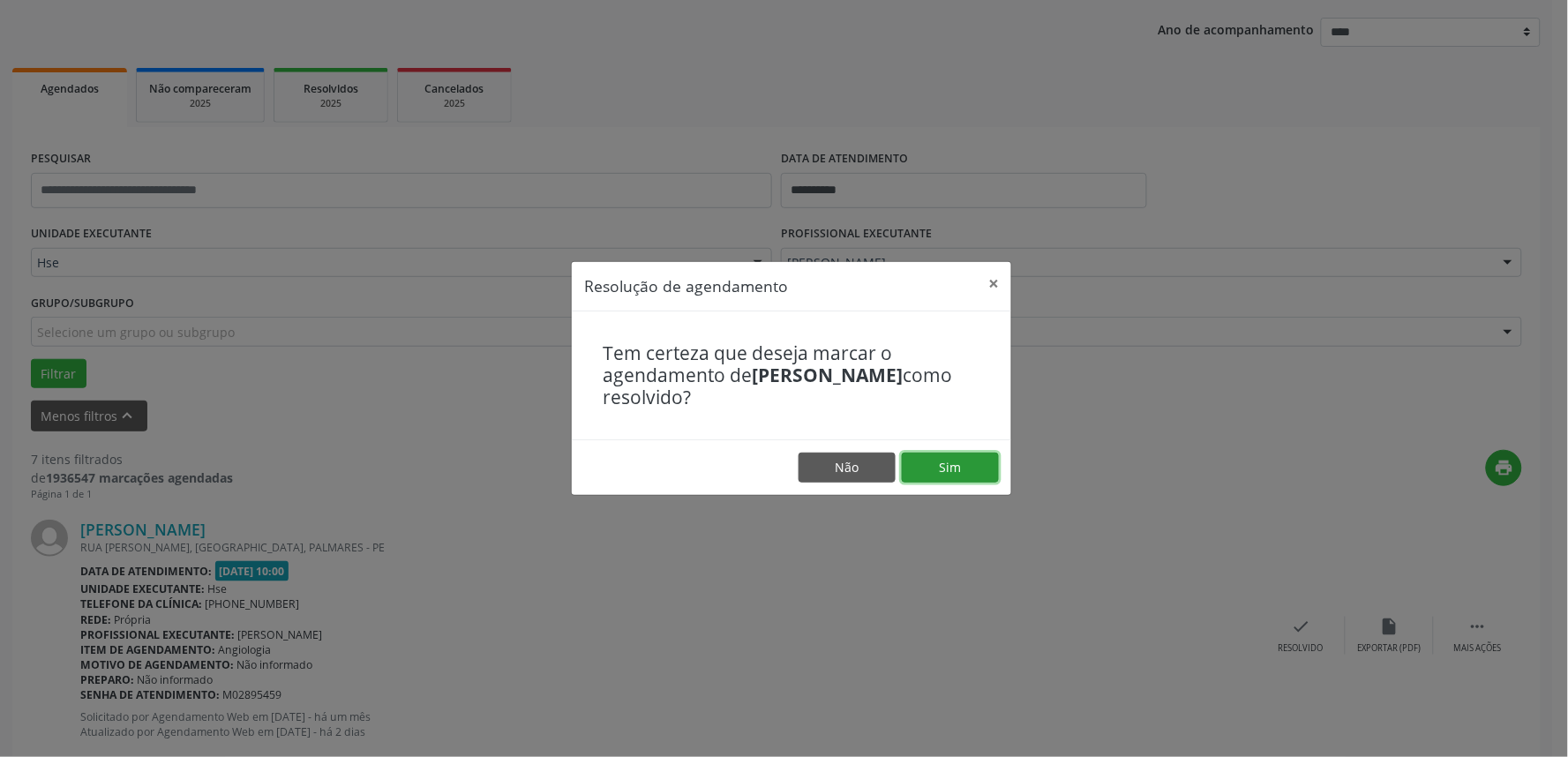
click at [957, 468] on button "Sim" at bounding box center [950, 467] width 97 height 30
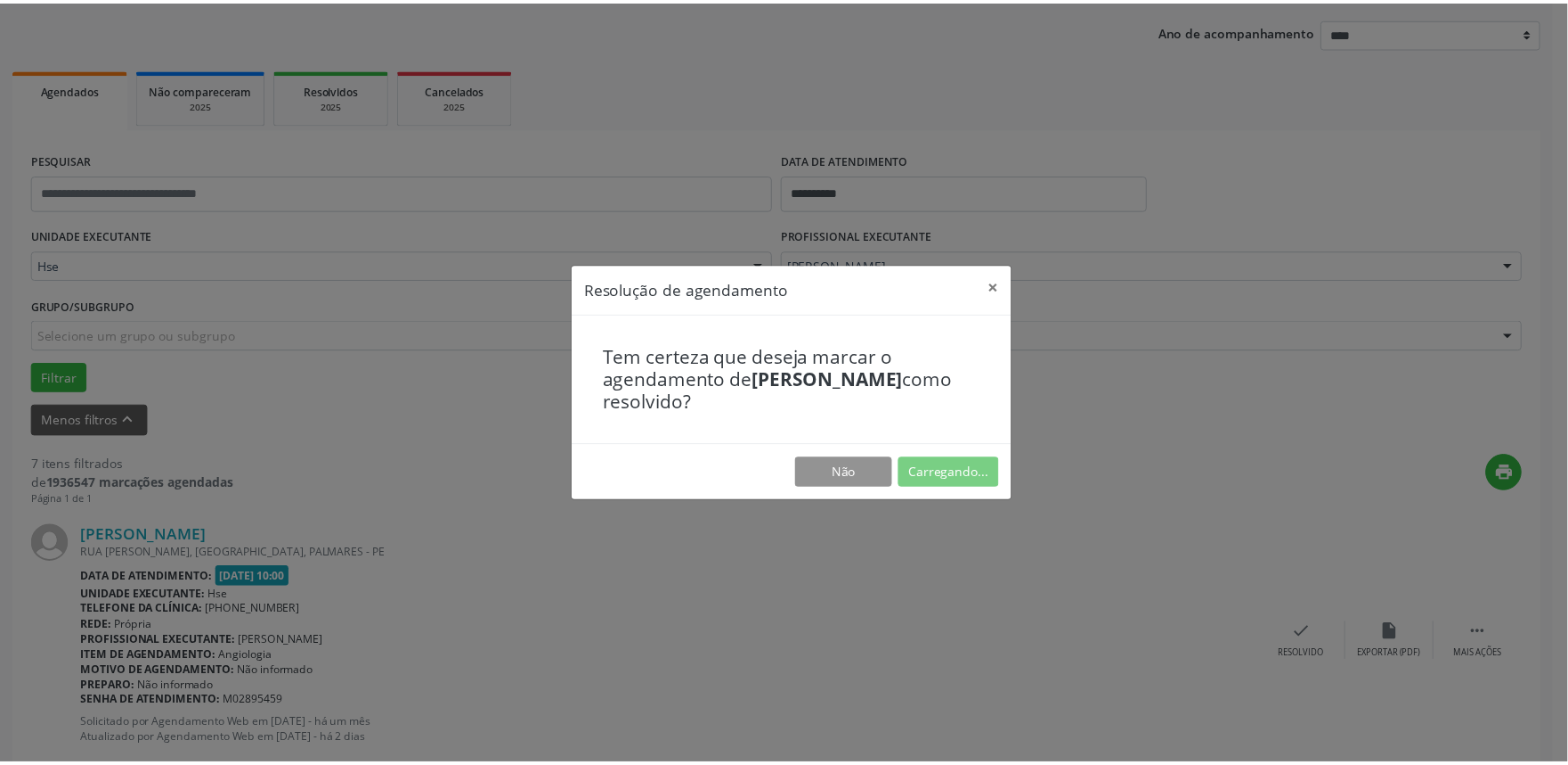
scroll to position [0, 0]
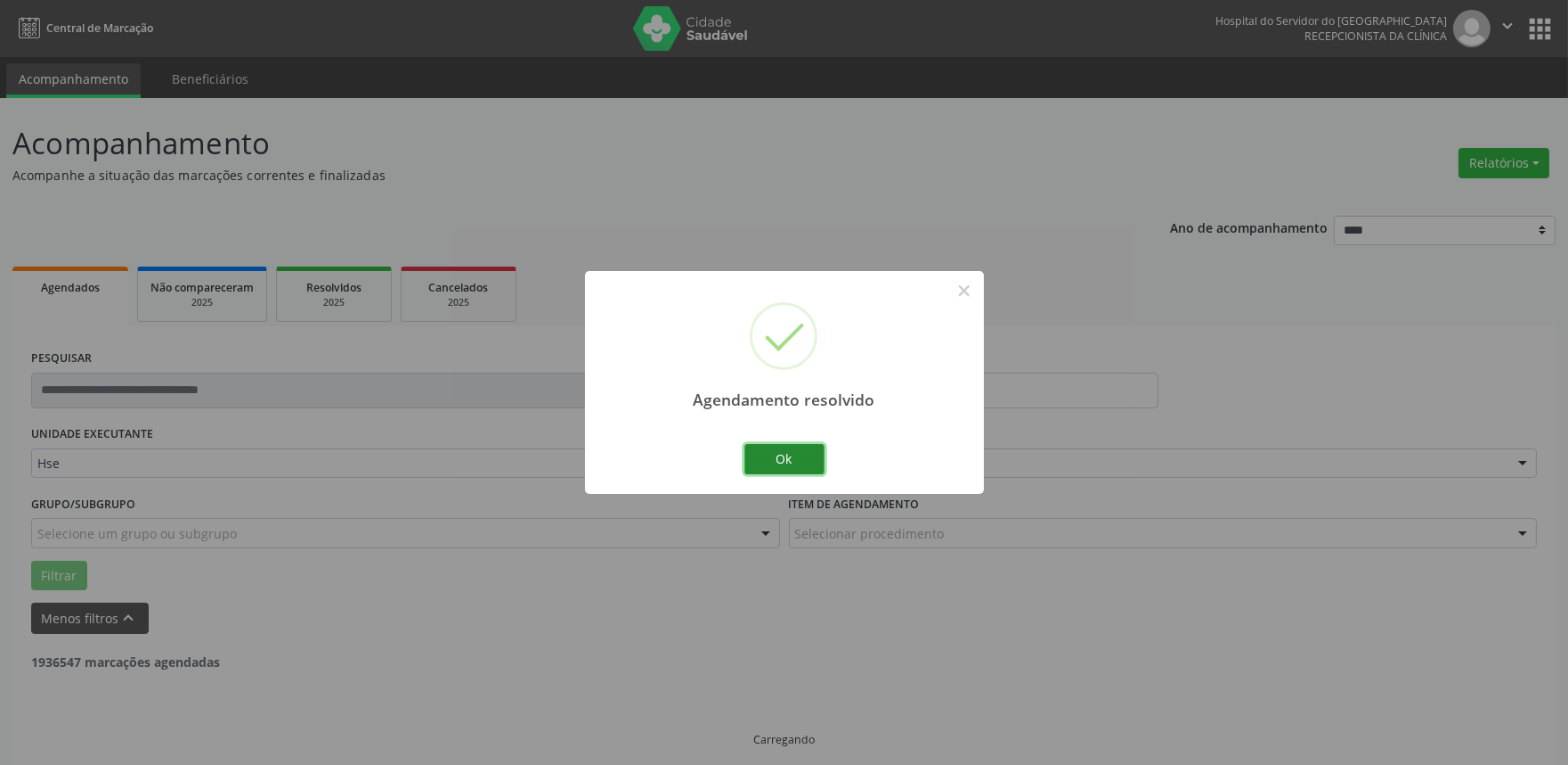
click at [803, 467] on button "Ok" at bounding box center [784, 459] width 80 height 31
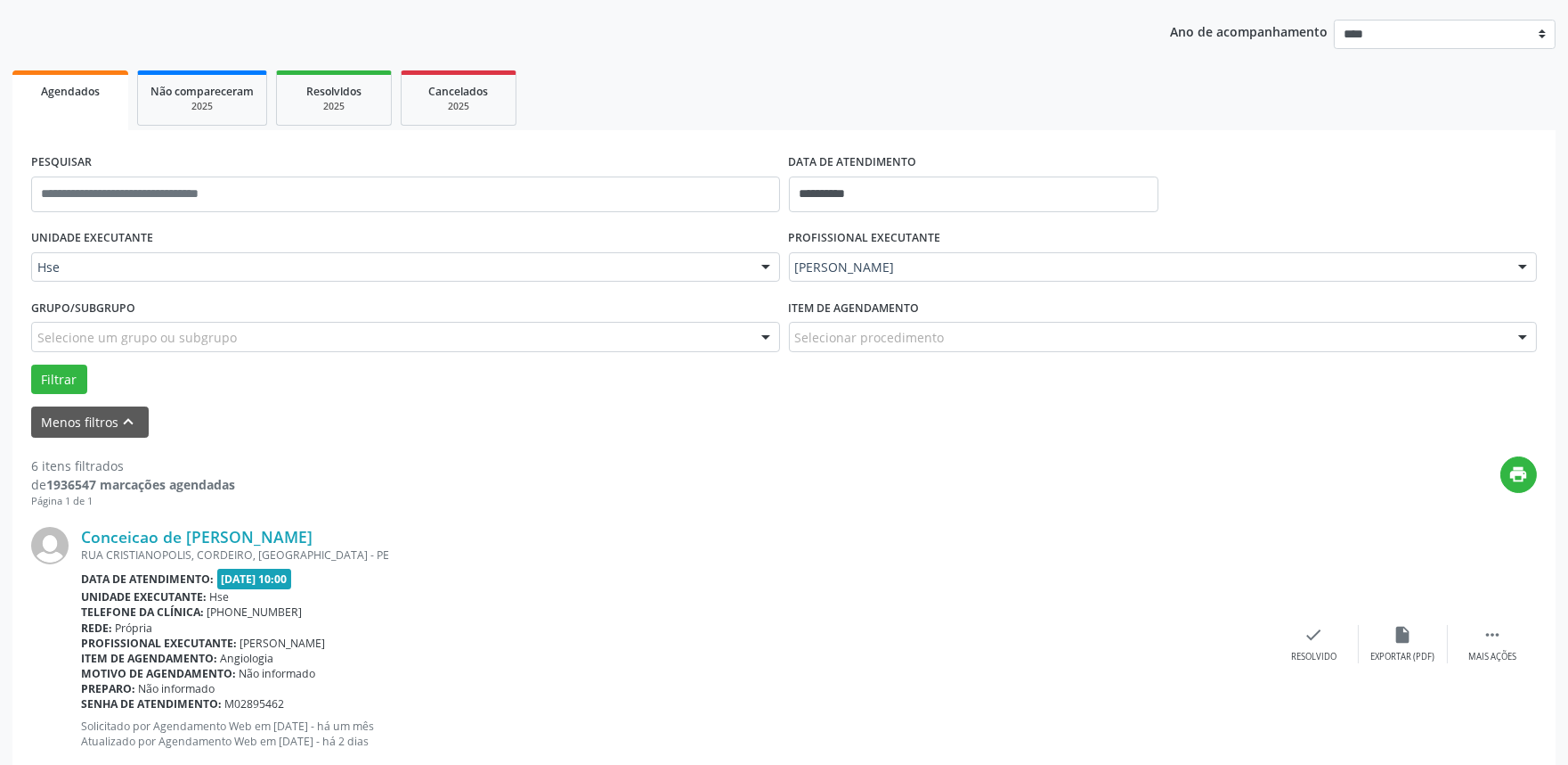
scroll to position [198, 0]
click at [1517, 644] on div " Mais ações" at bounding box center [1493, 642] width 89 height 38
click at [1389, 637] on div "alarm_off Não compareceu" at bounding box center [1404, 642] width 89 height 38
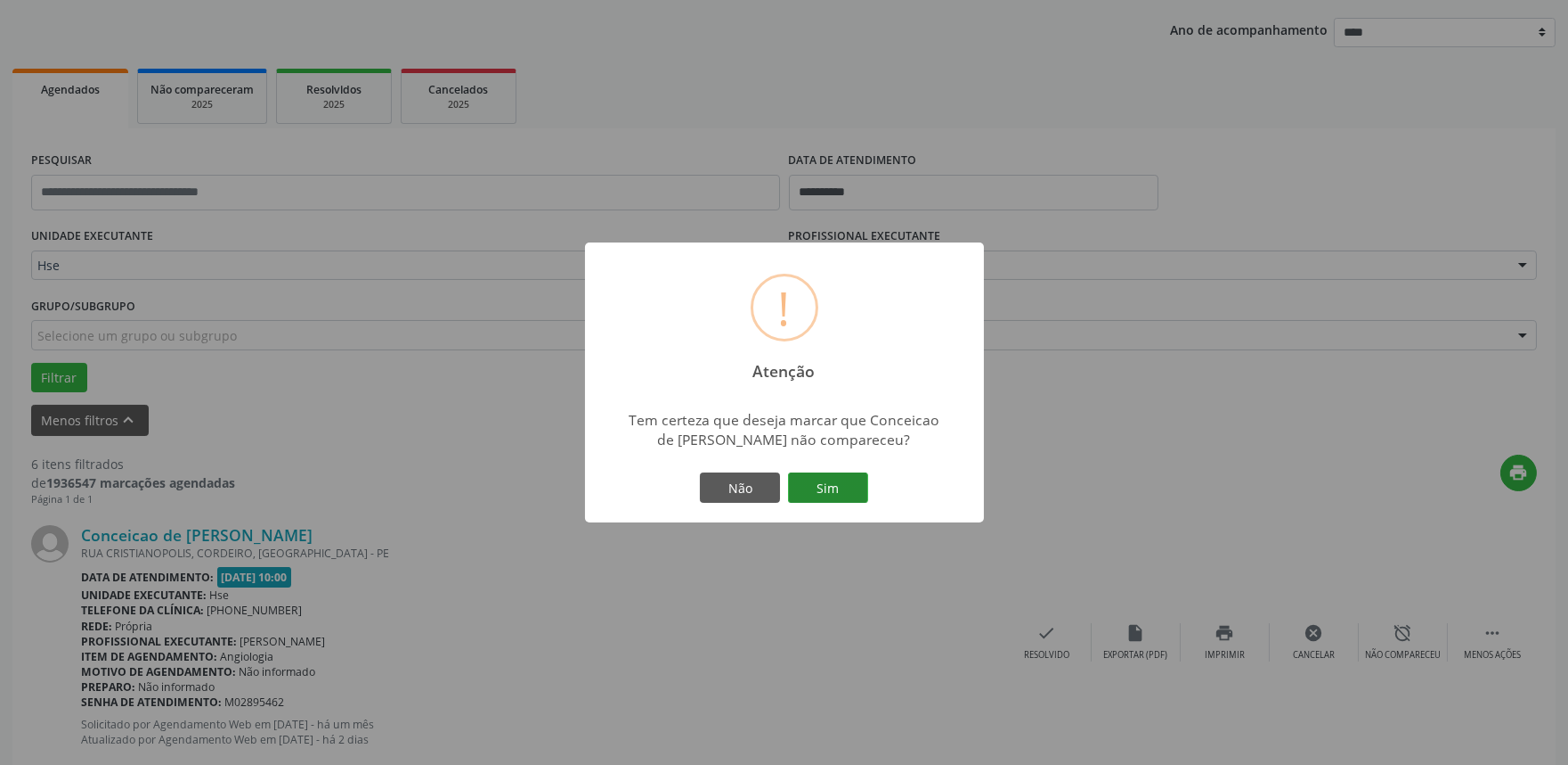
click at [813, 485] on button "Sim" at bounding box center [828, 487] width 80 height 31
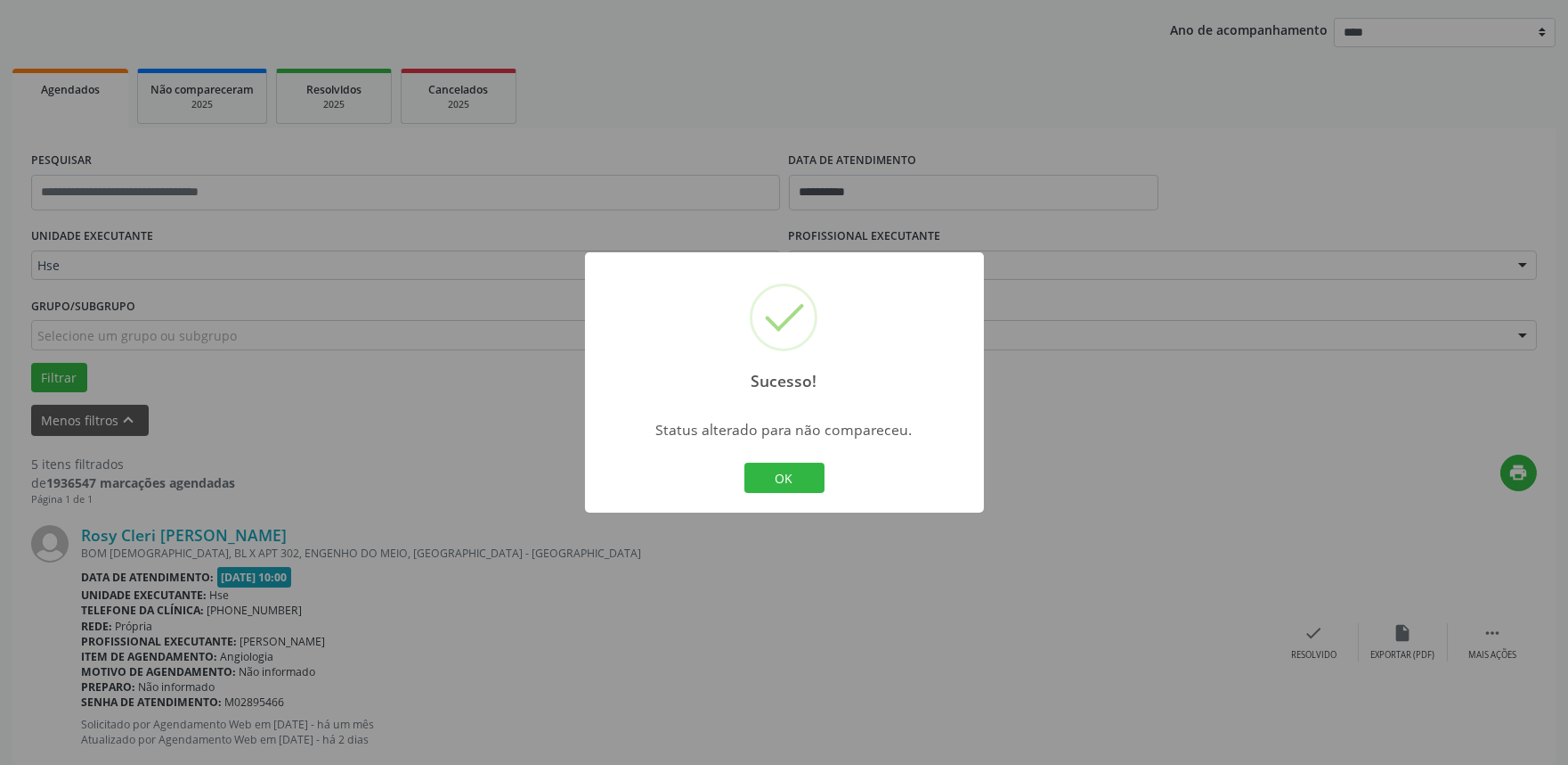
drag, startPoint x: 795, startPoint y: 478, endPoint x: 831, endPoint y: 506, distance: 45.6
click at [793, 478] on button "OK" at bounding box center [784, 477] width 80 height 31
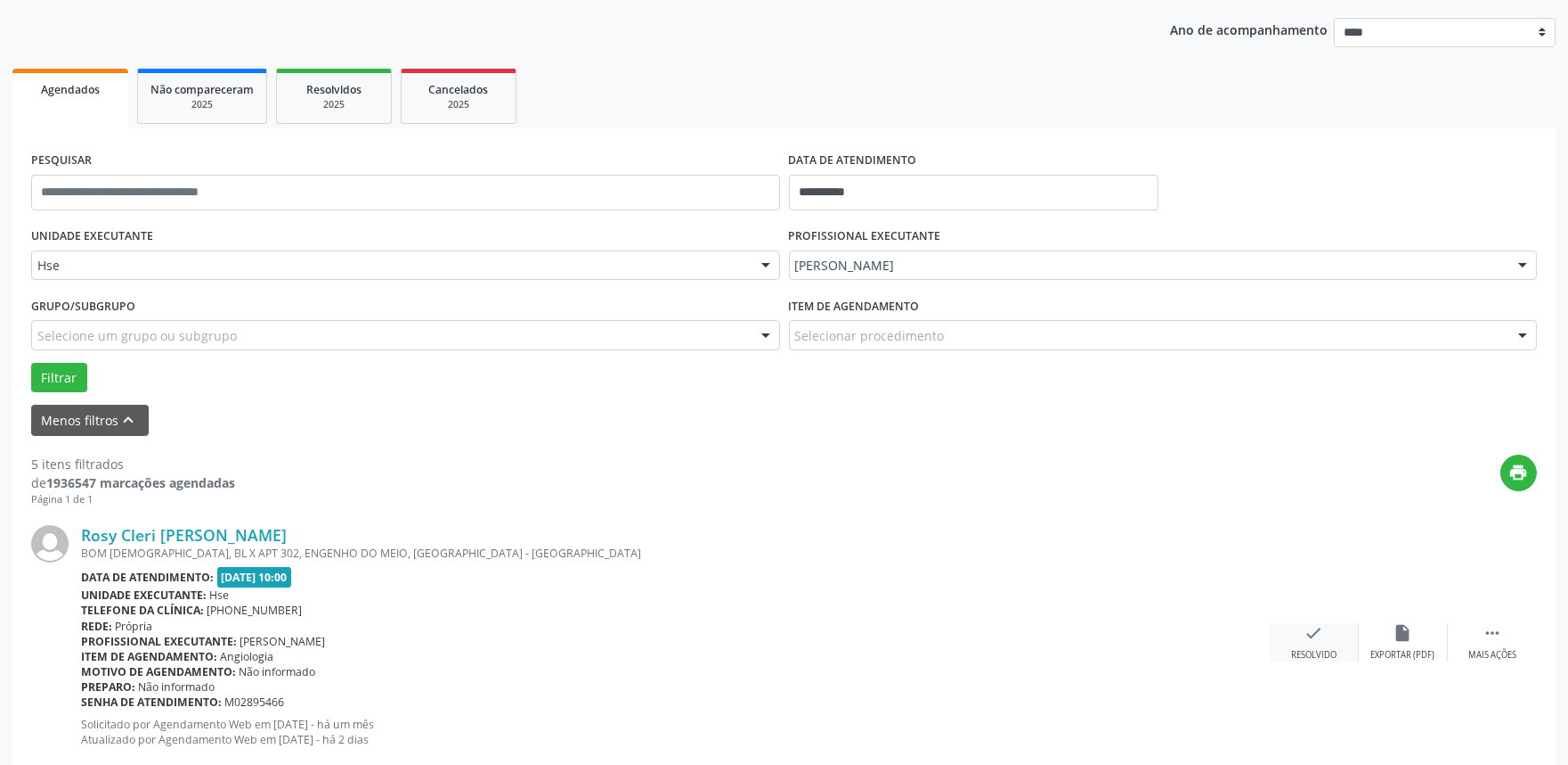
click at [1321, 630] on icon "check" at bounding box center [1314, 632] width 19 height 19
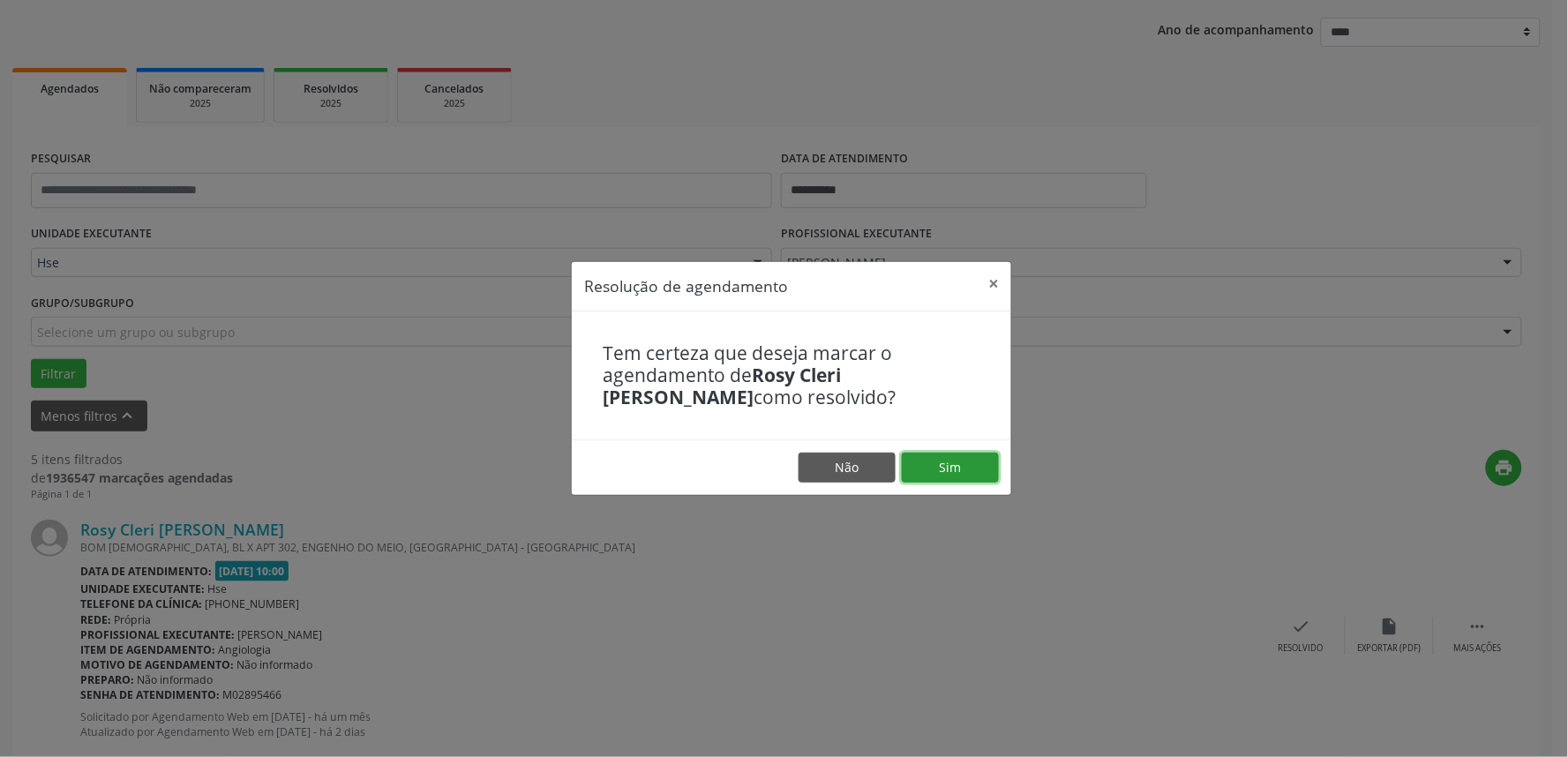
click at [936, 463] on button "Sim" at bounding box center [950, 467] width 97 height 30
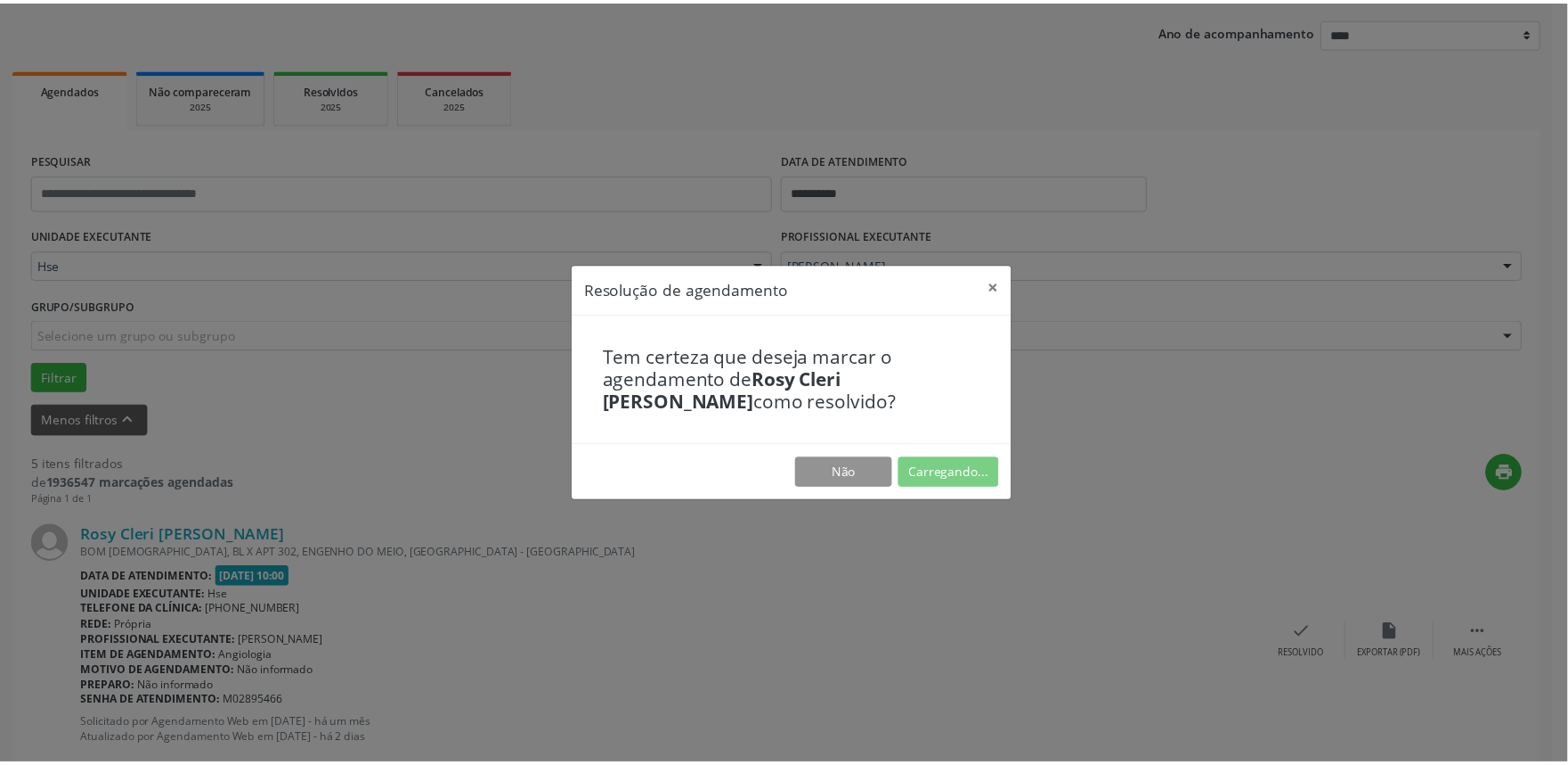
scroll to position [0, 0]
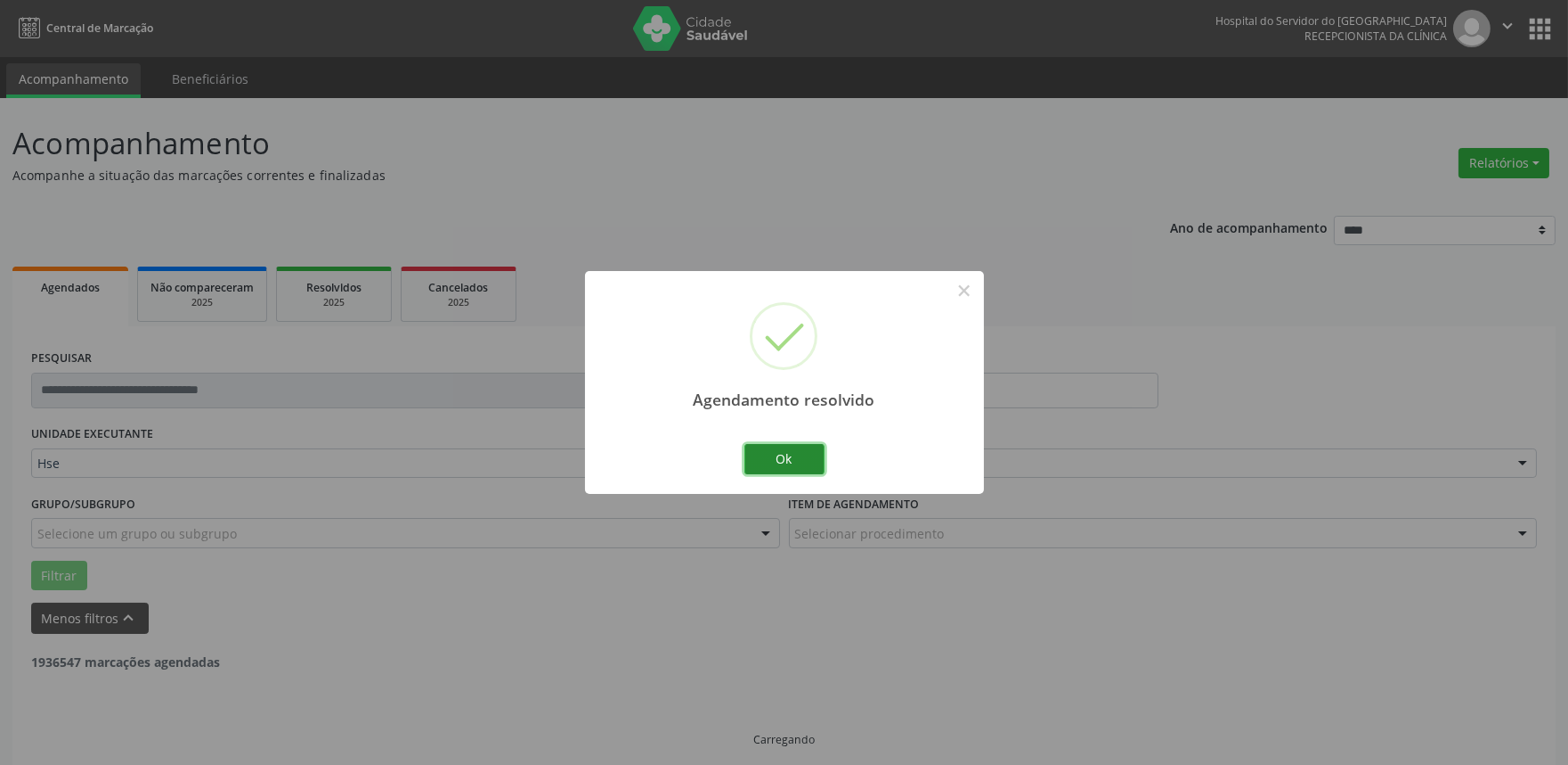
click at [767, 467] on button "Ok" at bounding box center [784, 459] width 80 height 31
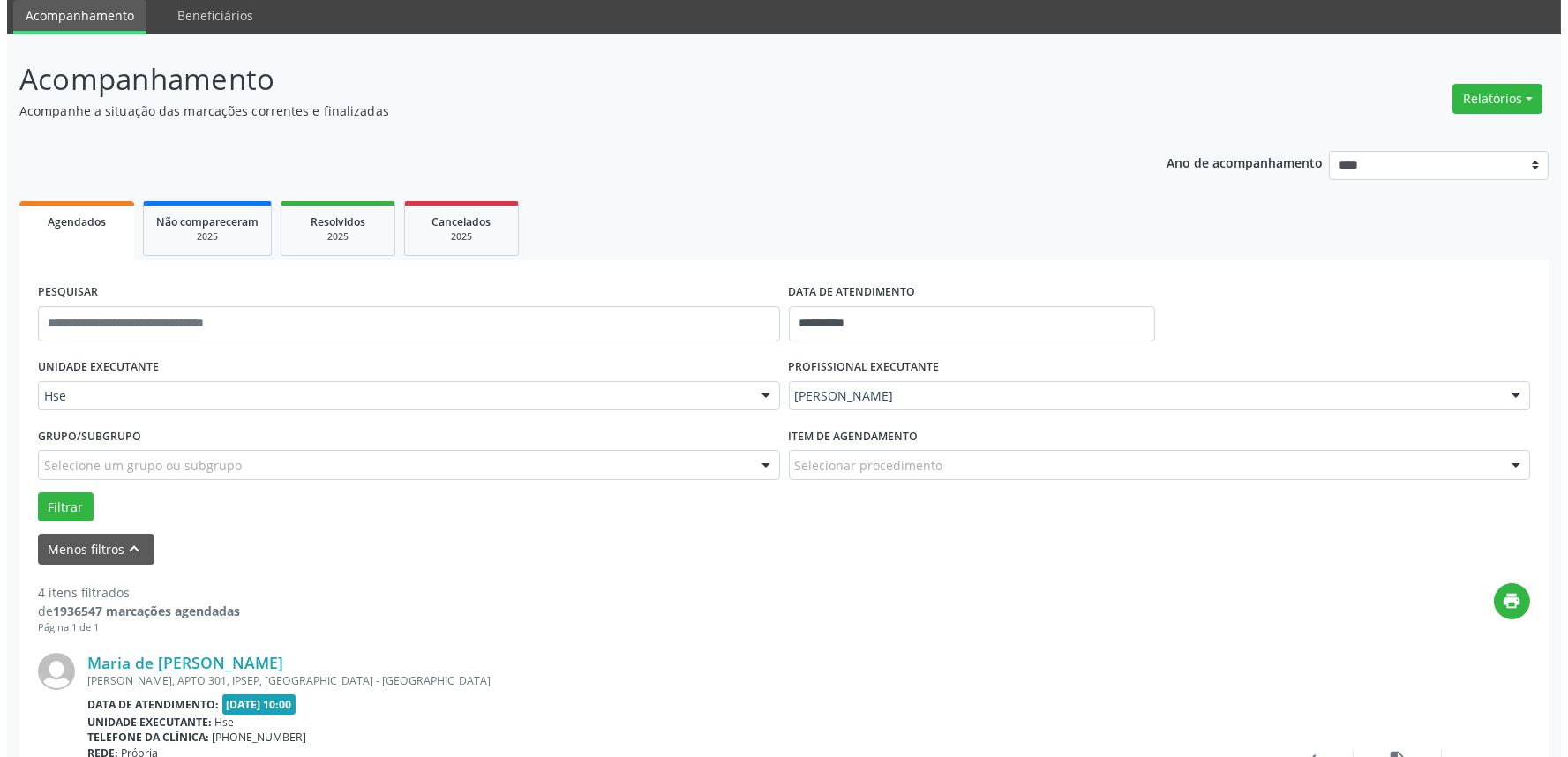
scroll to position [196, 0]
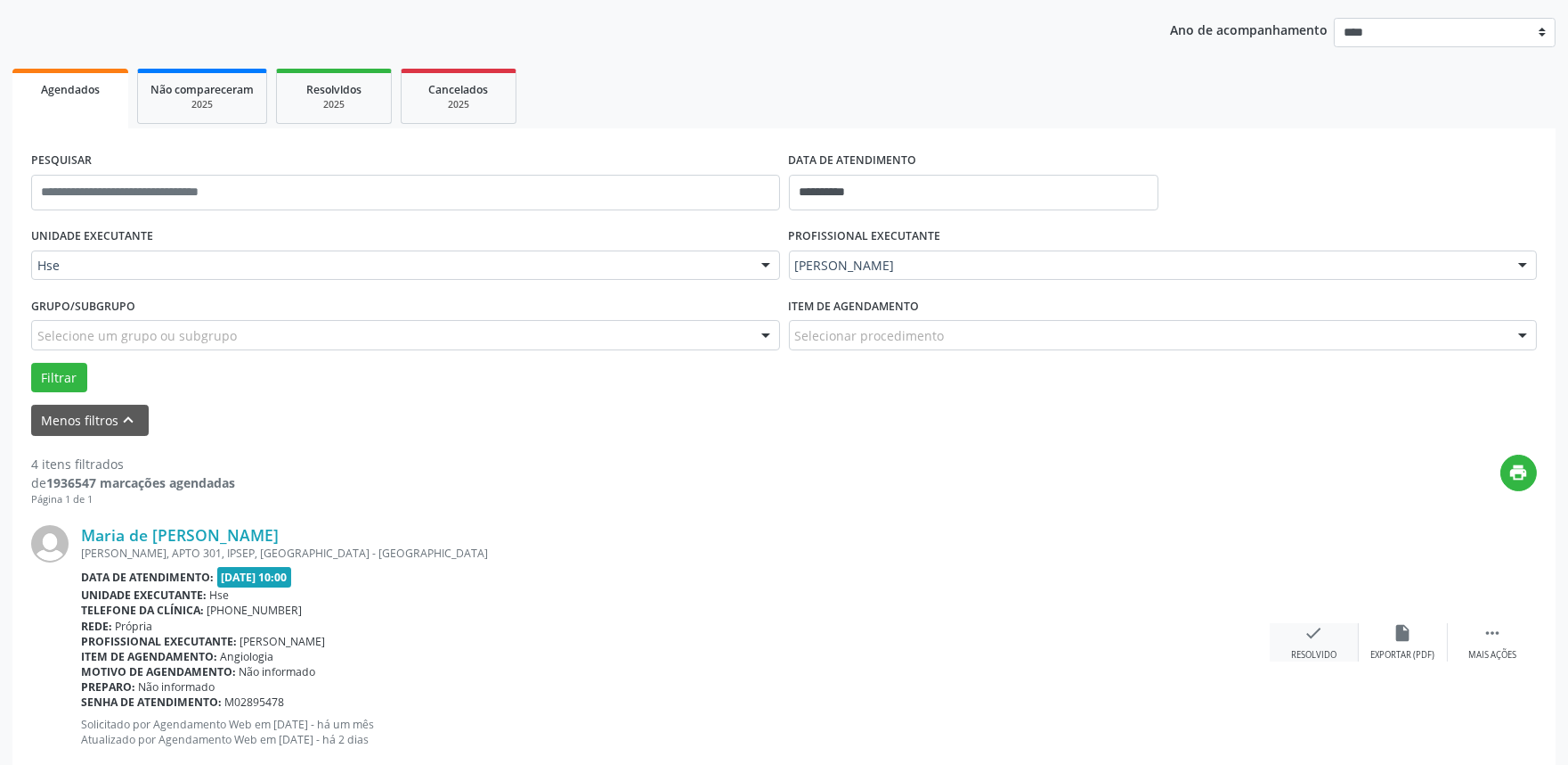
click at [1305, 633] on icon "check" at bounding box center [1314, 632] width 19 height 19
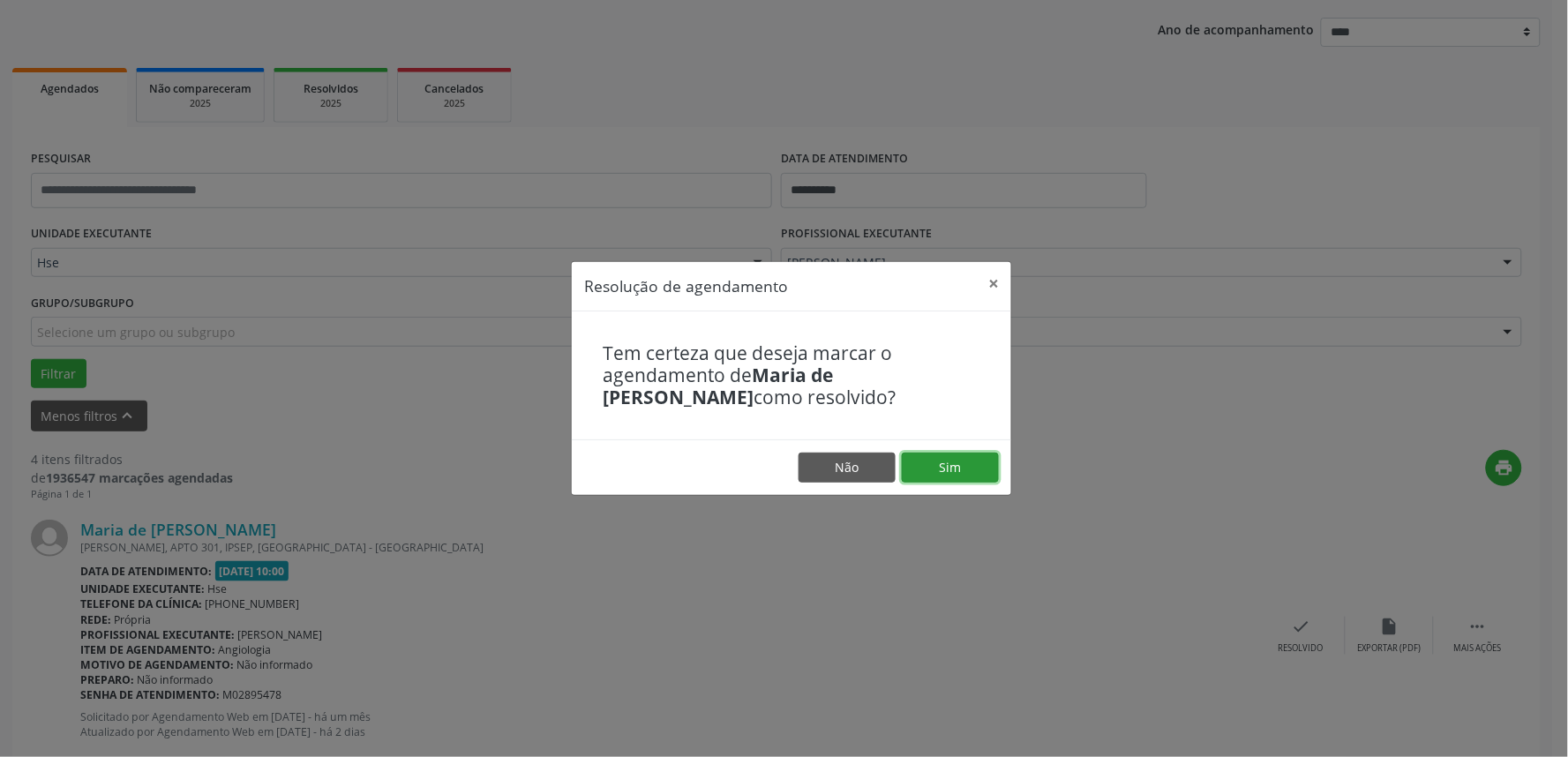
click at [931, 472] on button "Sim" at bounding box center [950, 467] width 97 height 30
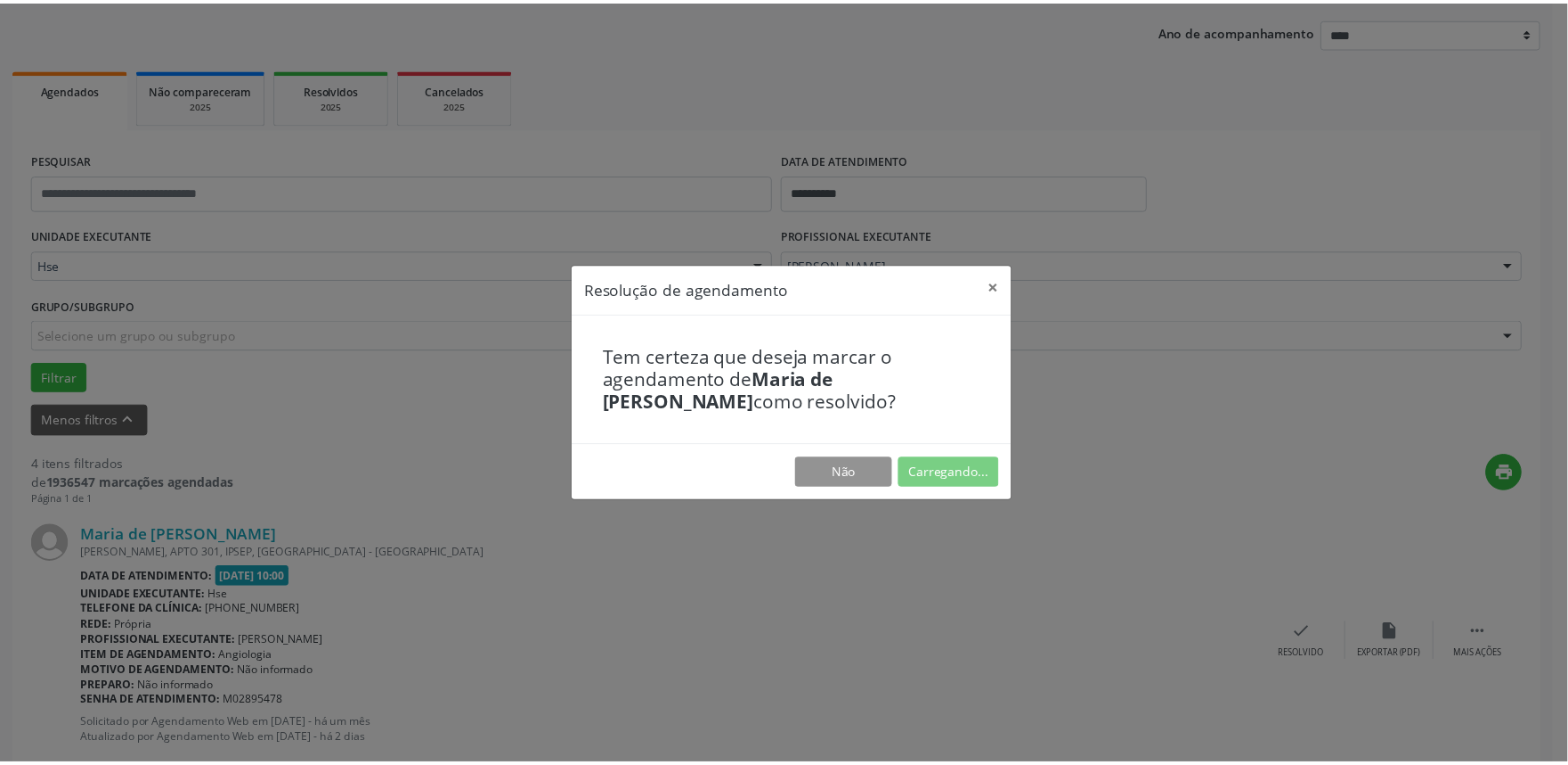
scroll to position [0, 0]
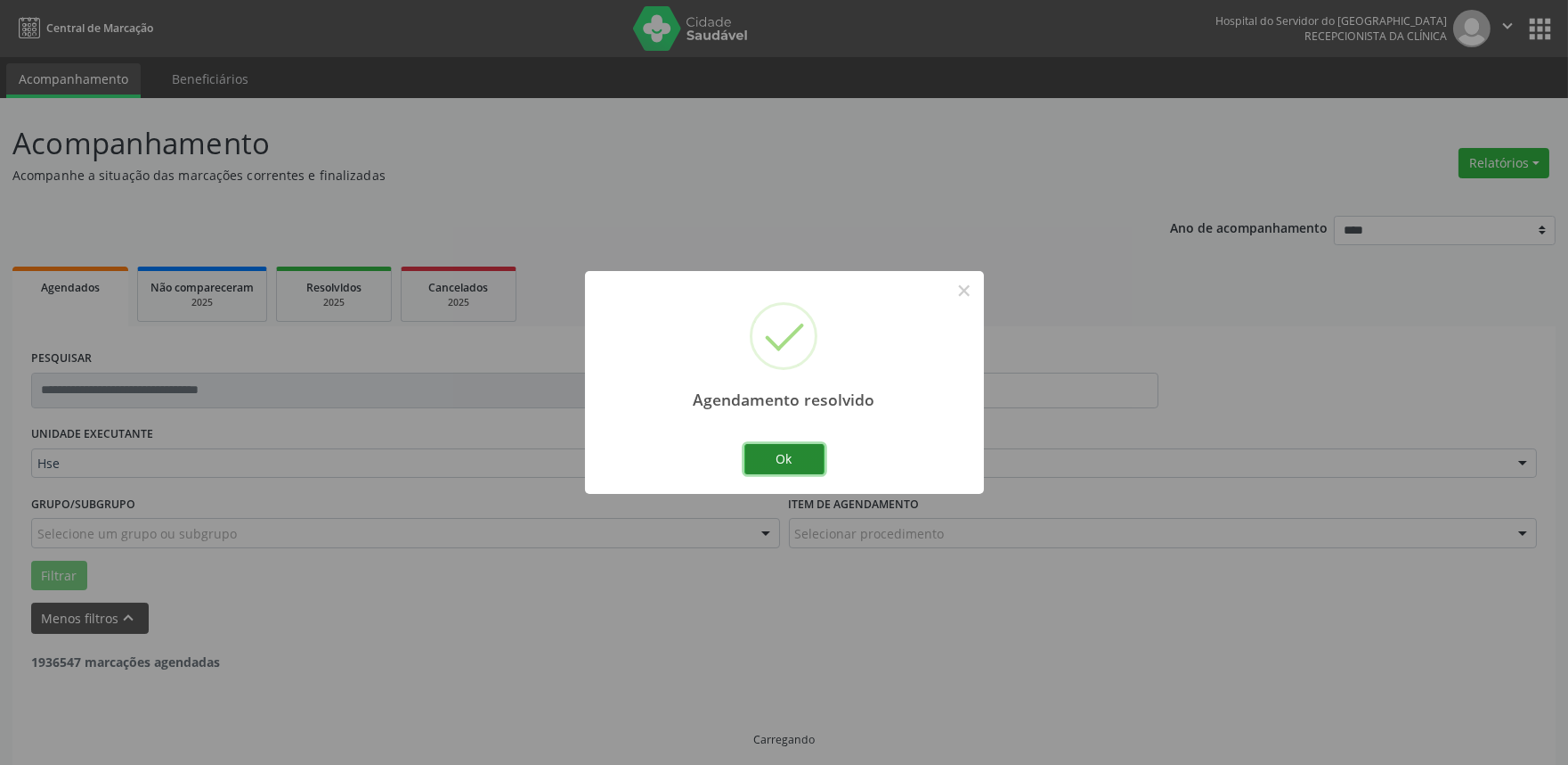
click at [758, 463] on button "Ok" at bounding box center [784, 459] width 80 height 31
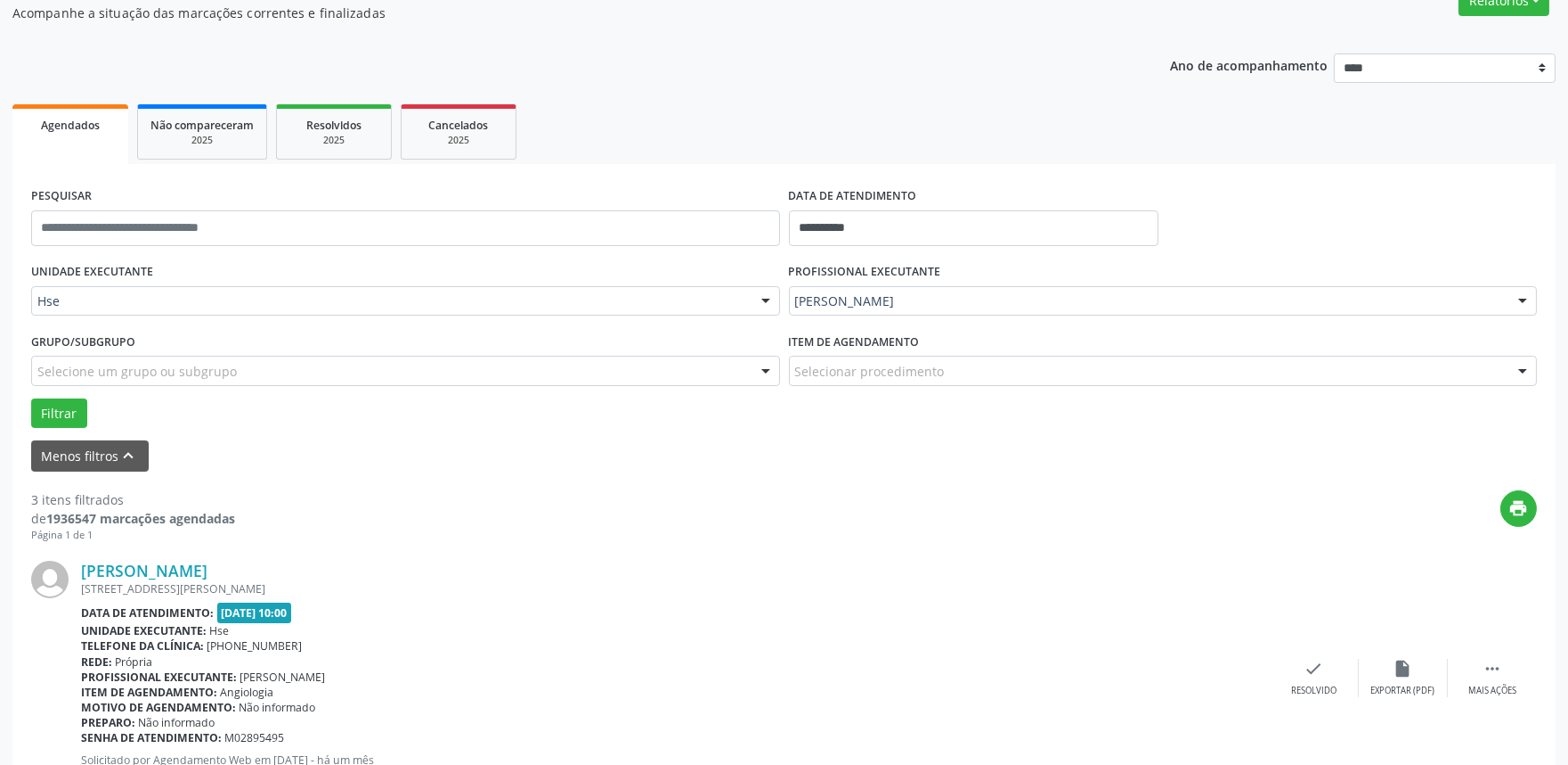
scroll to position [198, 0]
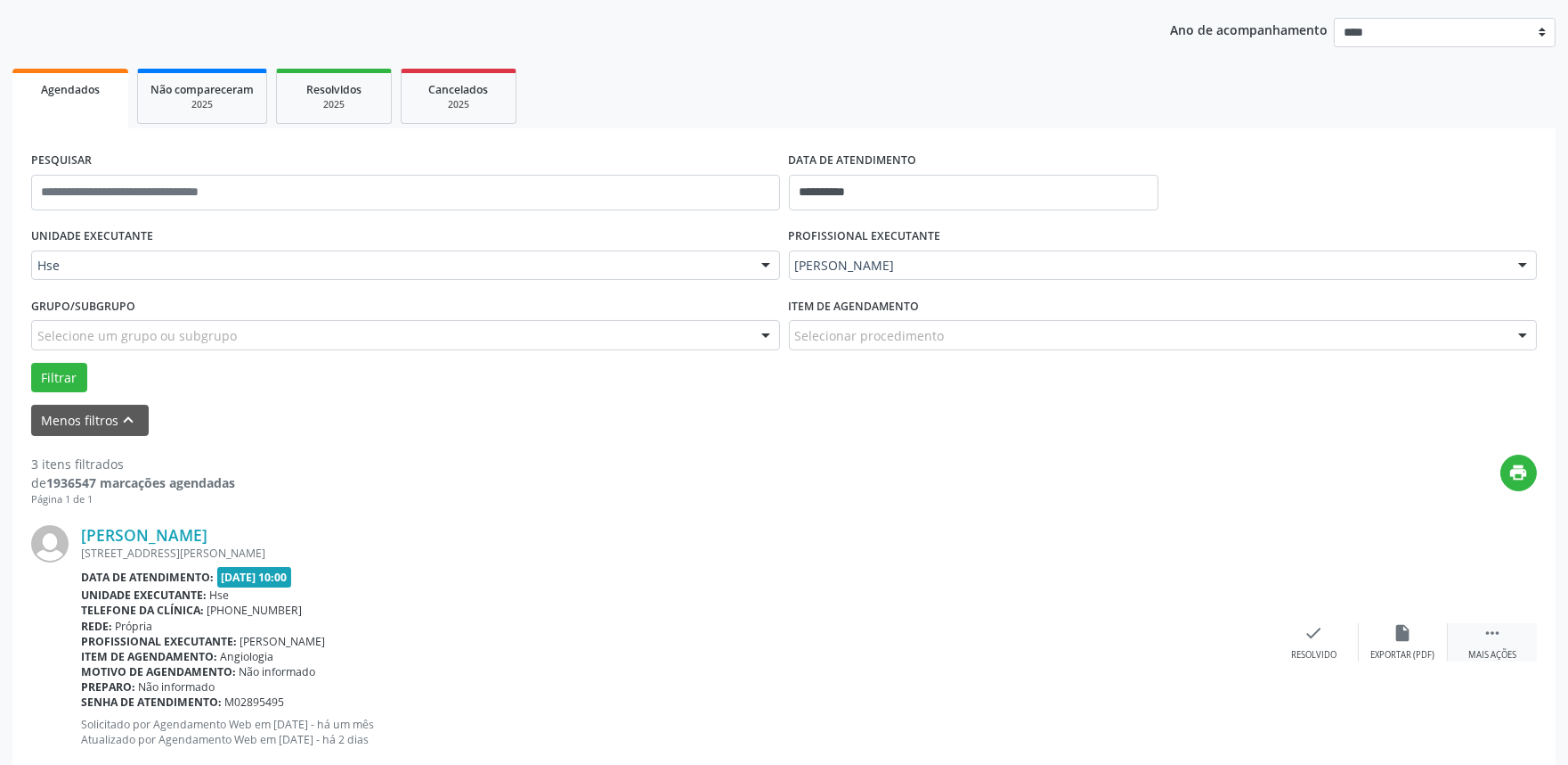
click at [1473, 638] on div " Mais ações" at bounding box center [1493, 642] width 89 height 38
click at [1405, 636] on icon "alarm_off" at bounding box center [1403, 632] width 19 height 19
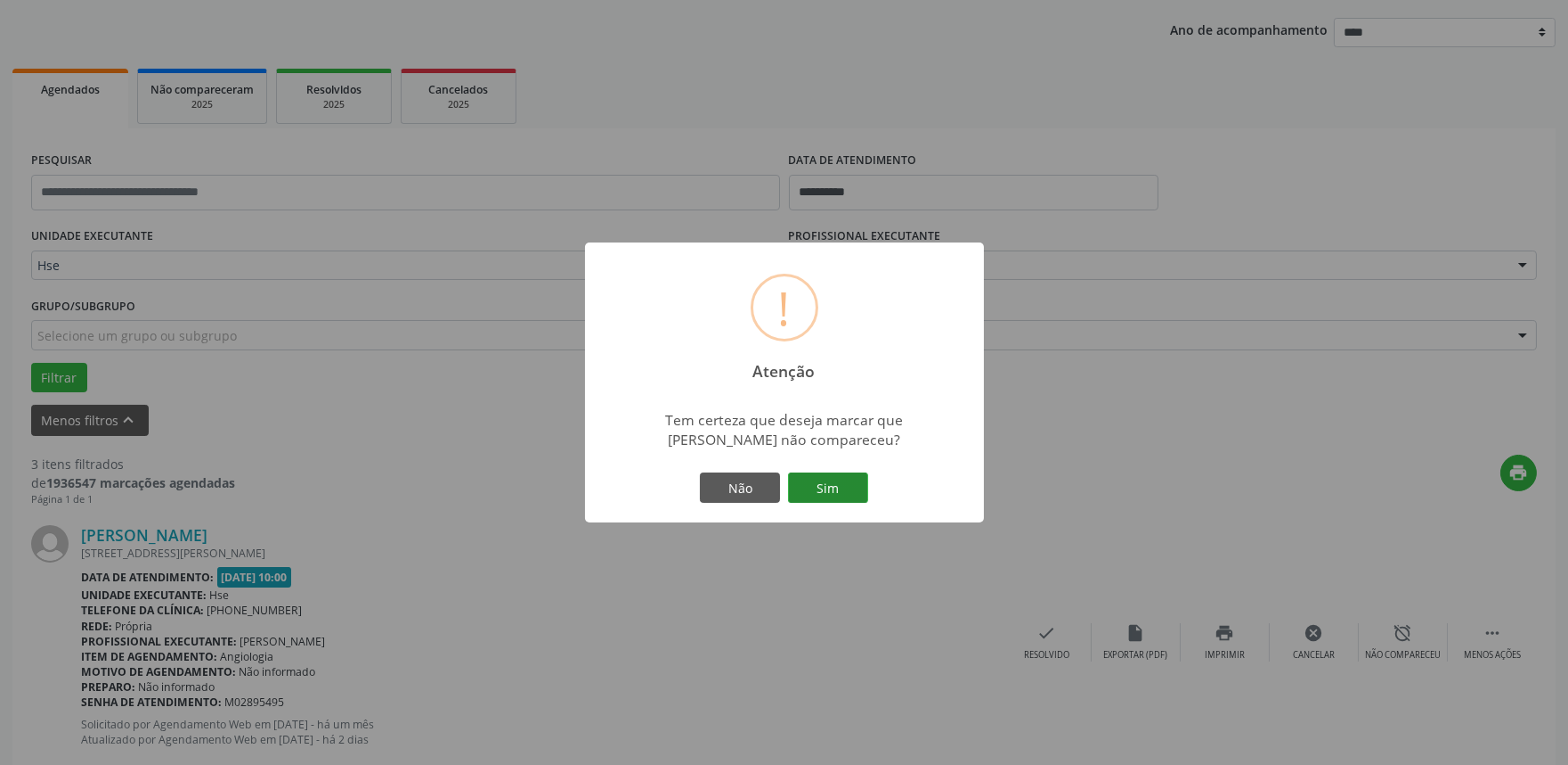
click at [839, 494] on button "Sim" at bounding box center [828, 487] width 80 height 31
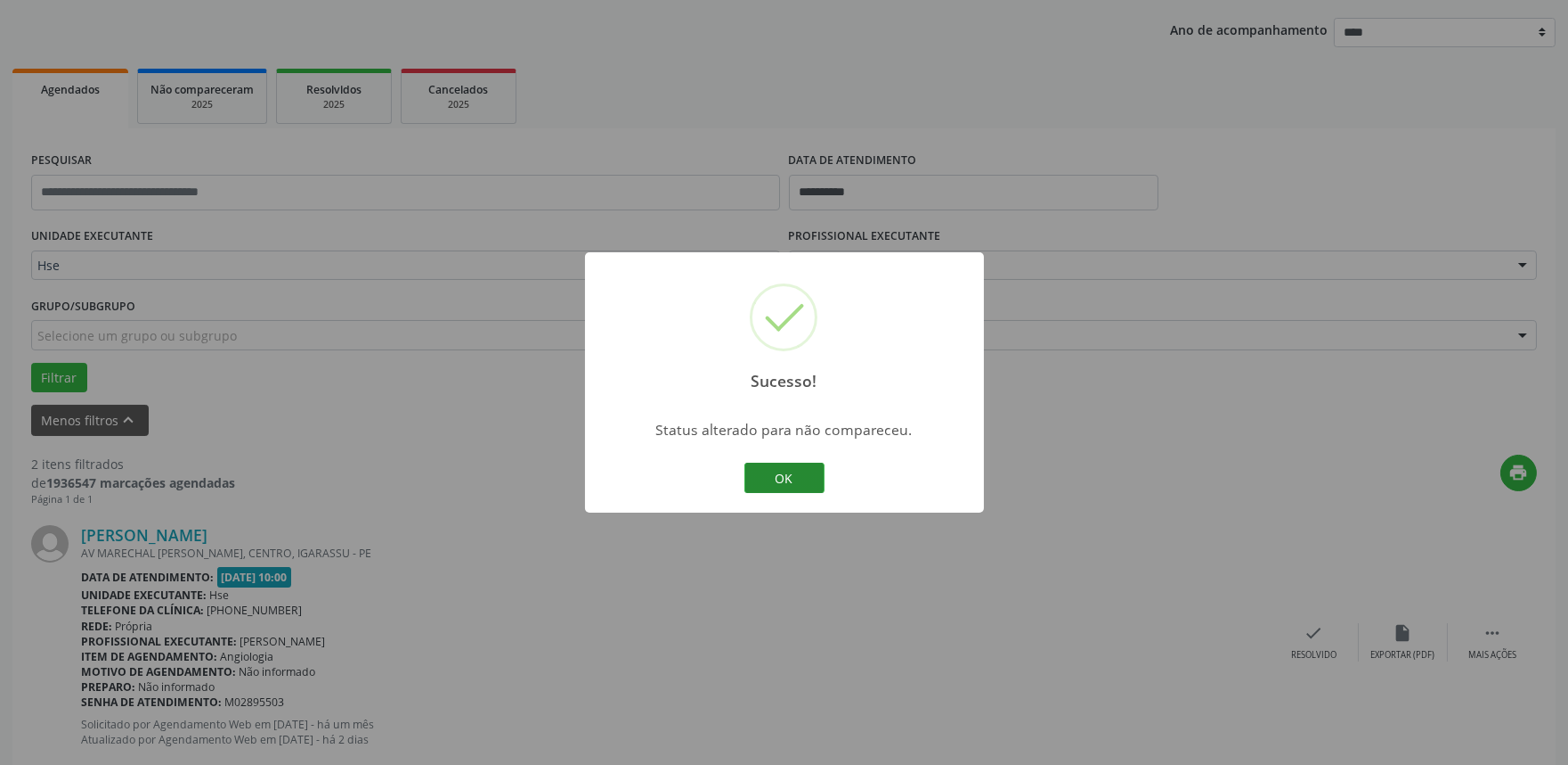
click at [819, 473] on button "OK" at bounding box center [784, 477] width 80 height 31
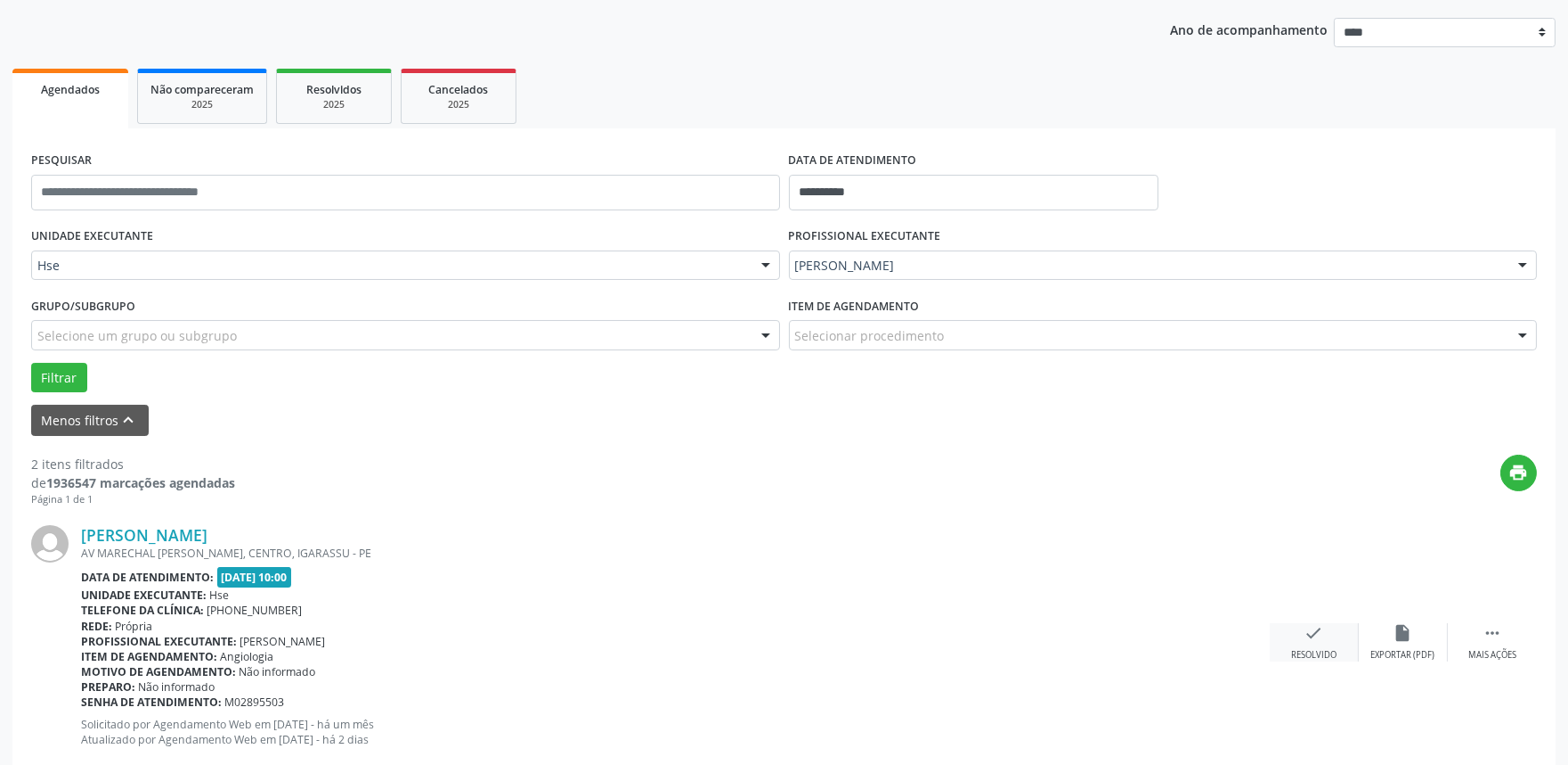
click at [1289, 634] on div "check Resolvido" at bounding box center [1315, 642] width 89 height 38
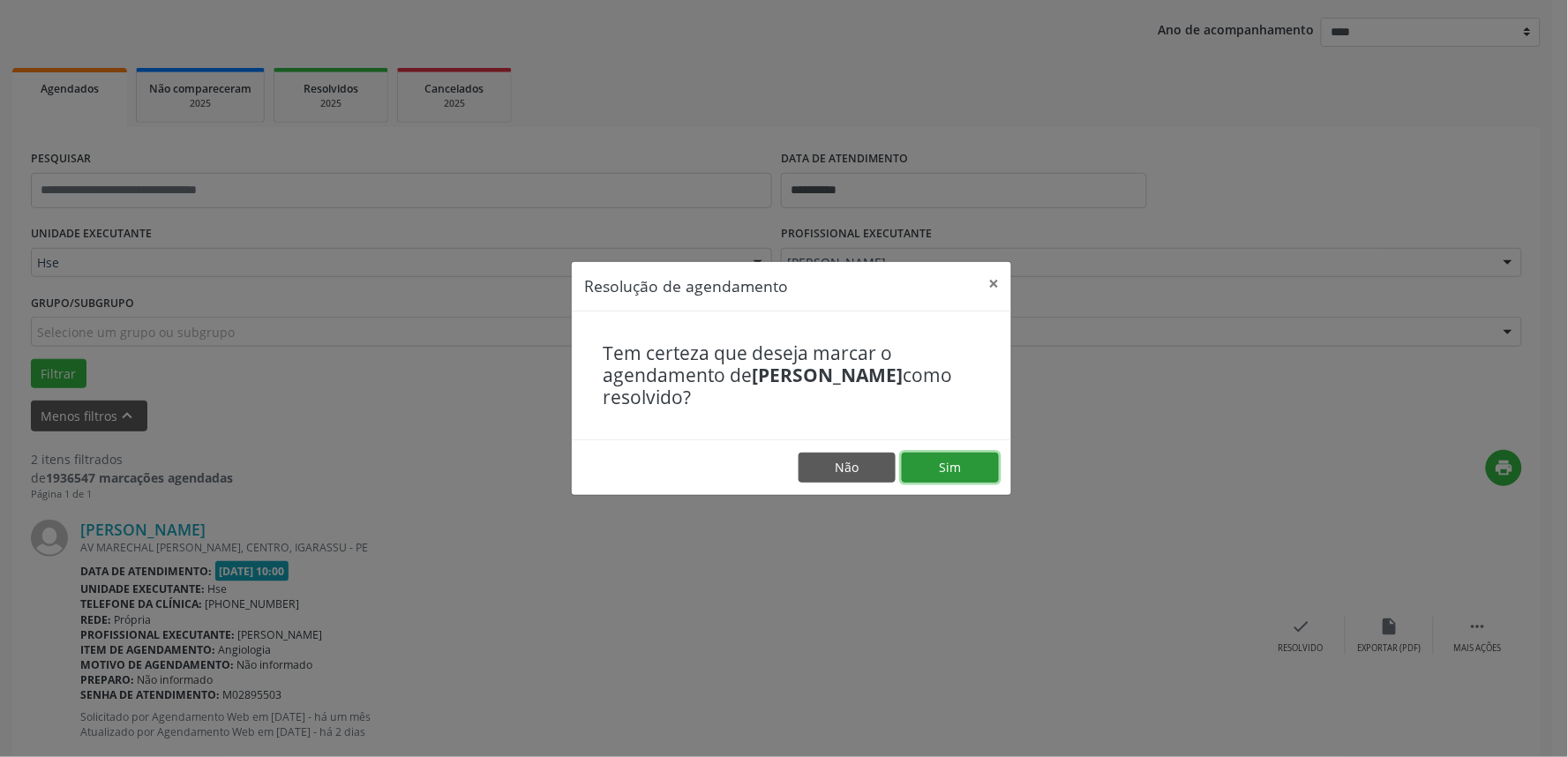
click at [944, 472] on button "Sim" at bounding box center [950, 467] width 97 height 30
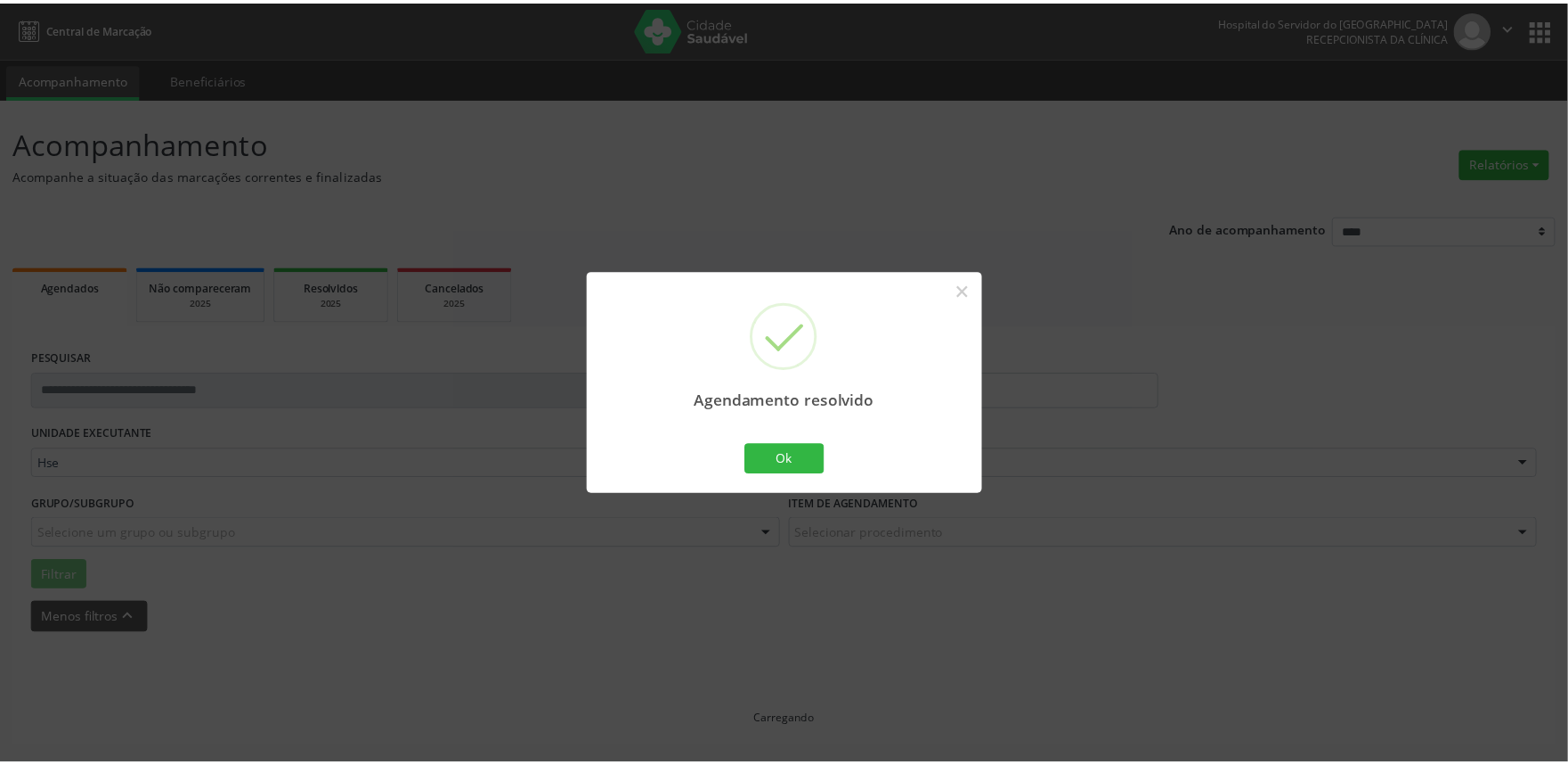
scroll to position [0, 0]
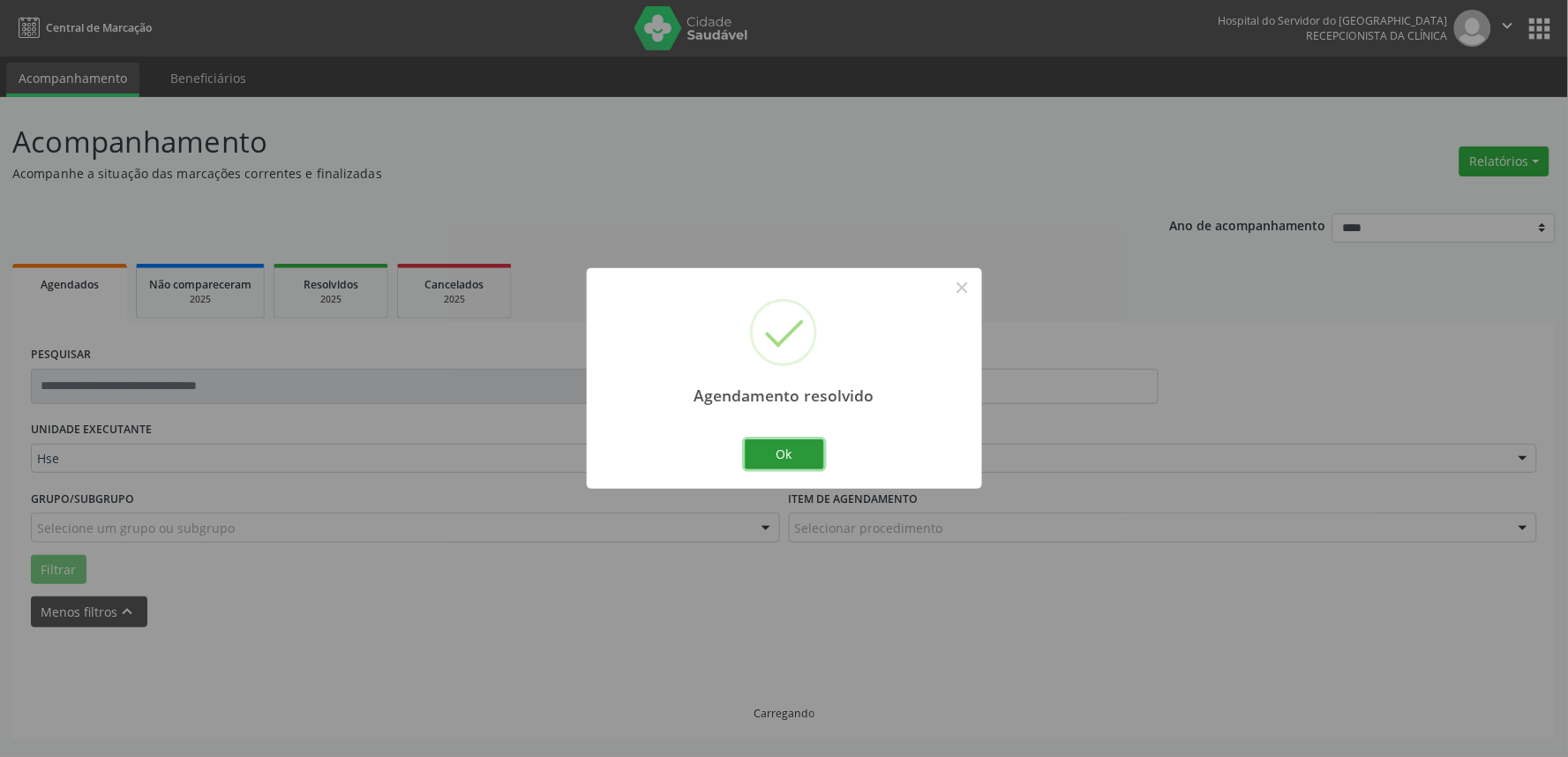
drag, startPoint x: 768, startPoint y: 454, endPoint x: 789, endPoint y: 463, distance: 22.8
click at [771, 456] on button "Ok" at bounding box center [784, 454] width 79 height 30
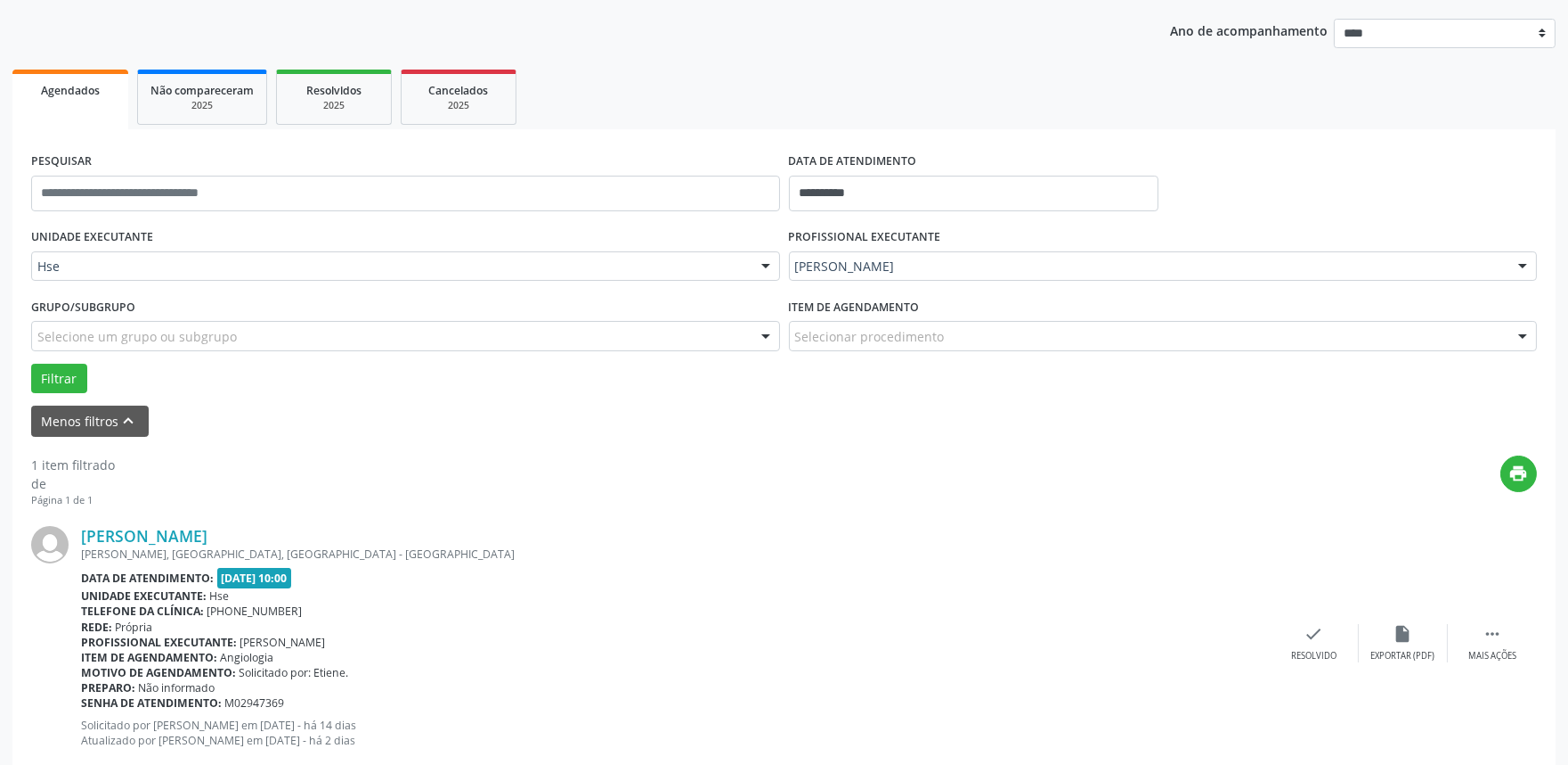
scroll to position [198, 0]
click at [1497, 632] on icon "" at bounding box center [1492, 632] width 19 height 19
click at [1375, 626] on div "alarm_off Não compareceu" at bounding box center [1404, 642] width 89 height 38
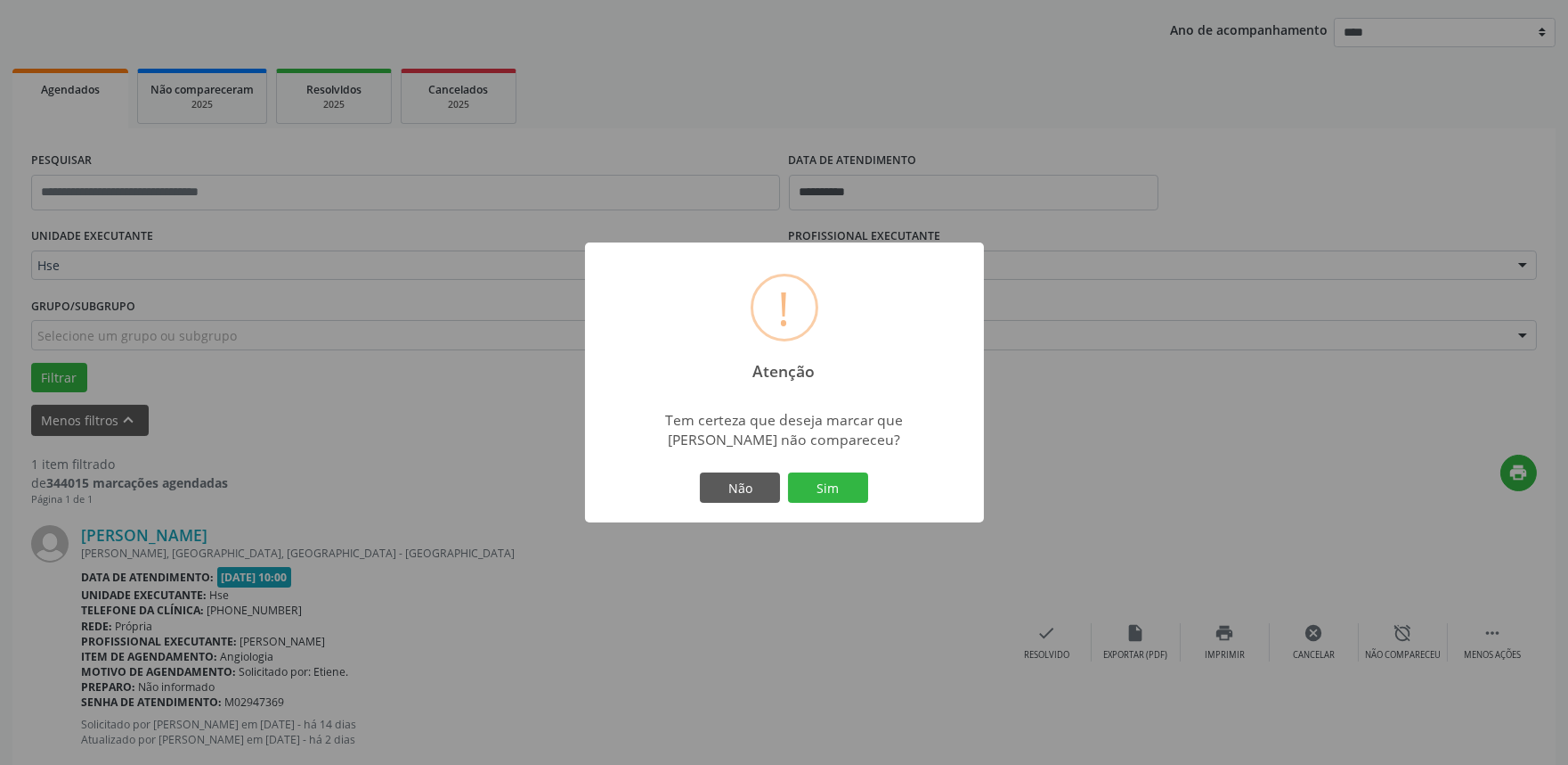
click at [826, 466] on div "! Atenção × Tem certeza que deseja marcar que Marilucia Lins de Oliveira não co…" at bounding box center [785, 382] width 399 height 279
click at [830, 482] on button "Sim" at bounding box center [828, 487] width 80 height 31
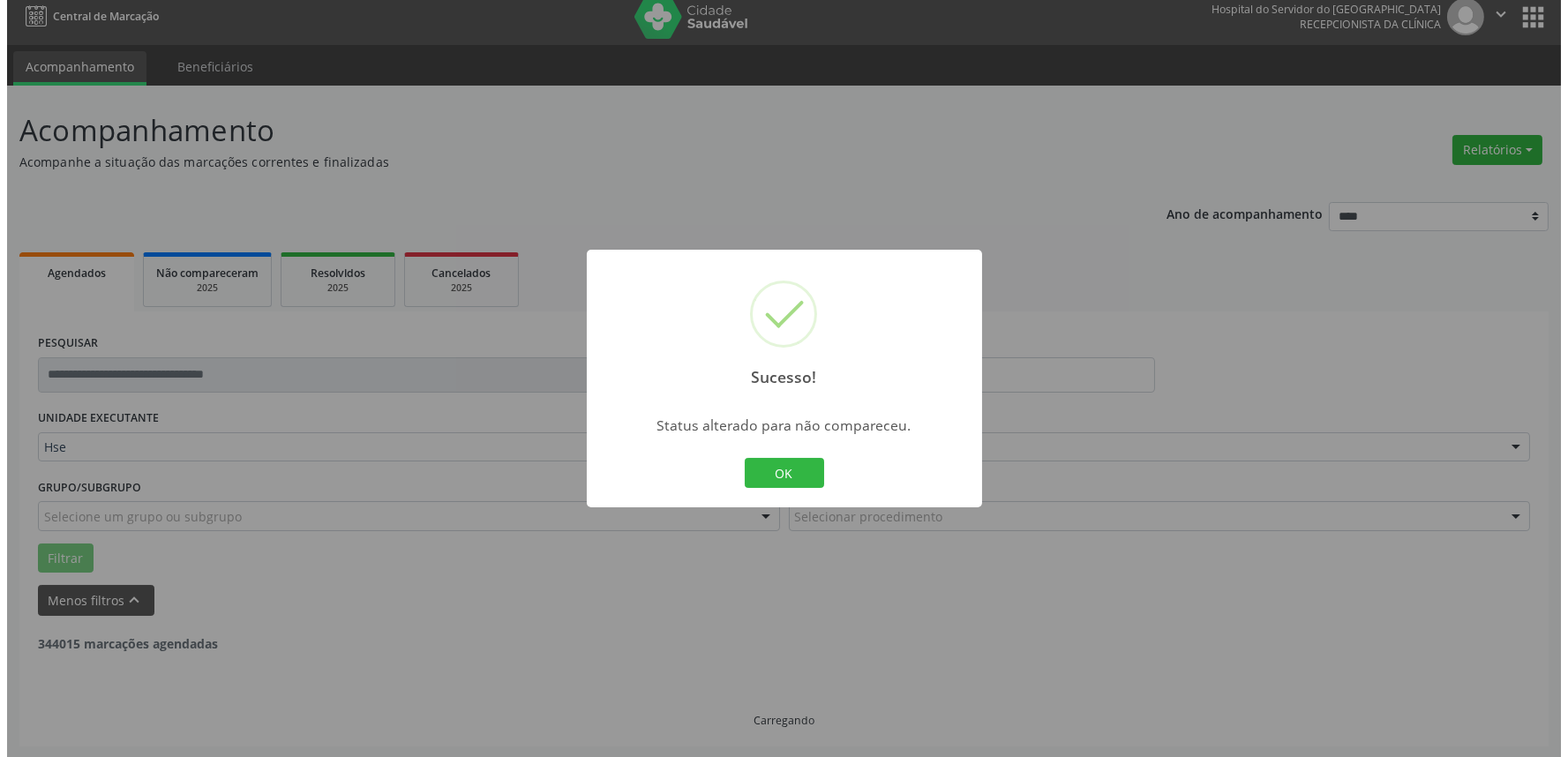
scroll to position [0, 0]
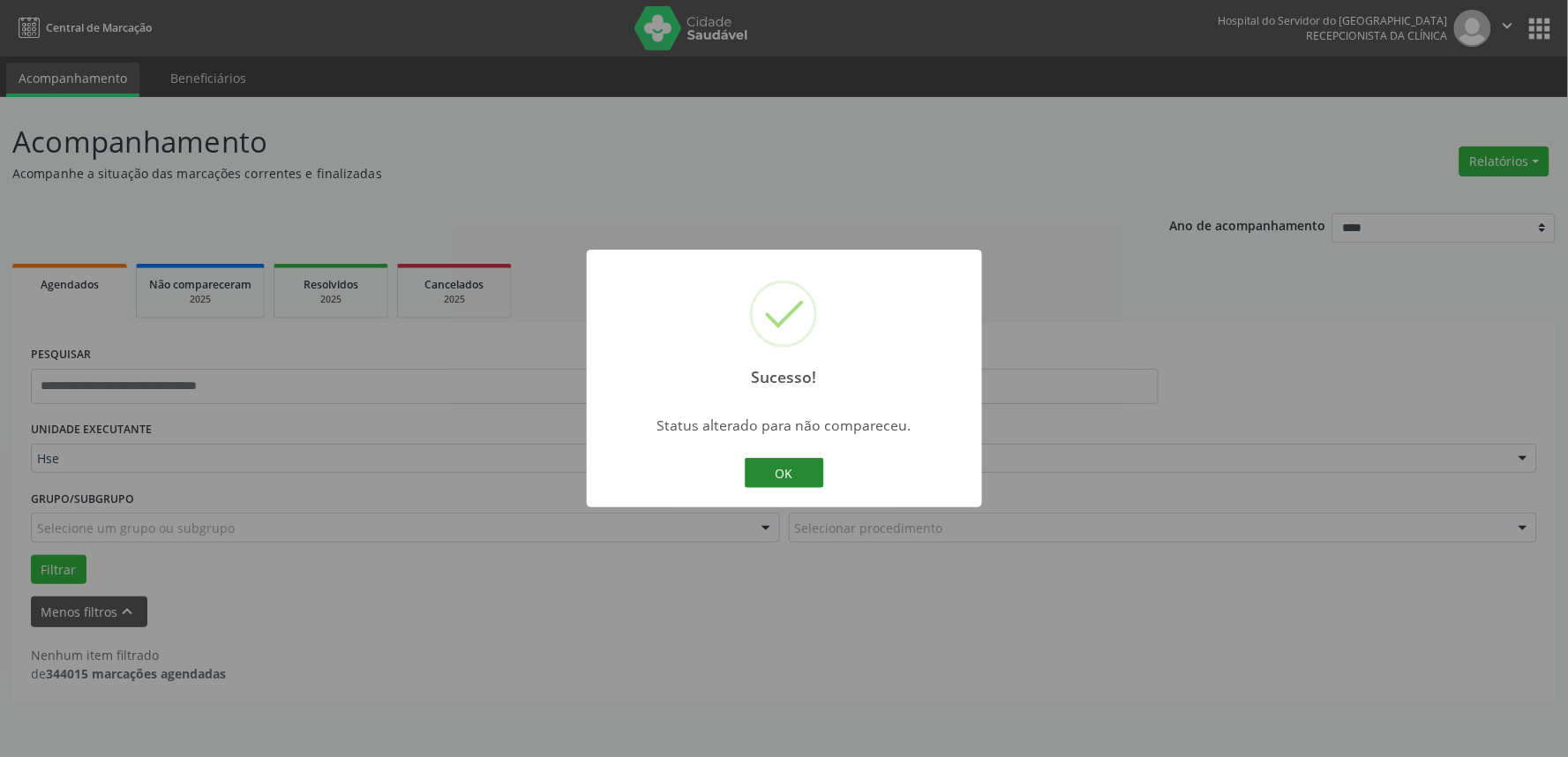
click at [786, 476] on button "OK" at bounding box center [784, 472] width 79 height 30
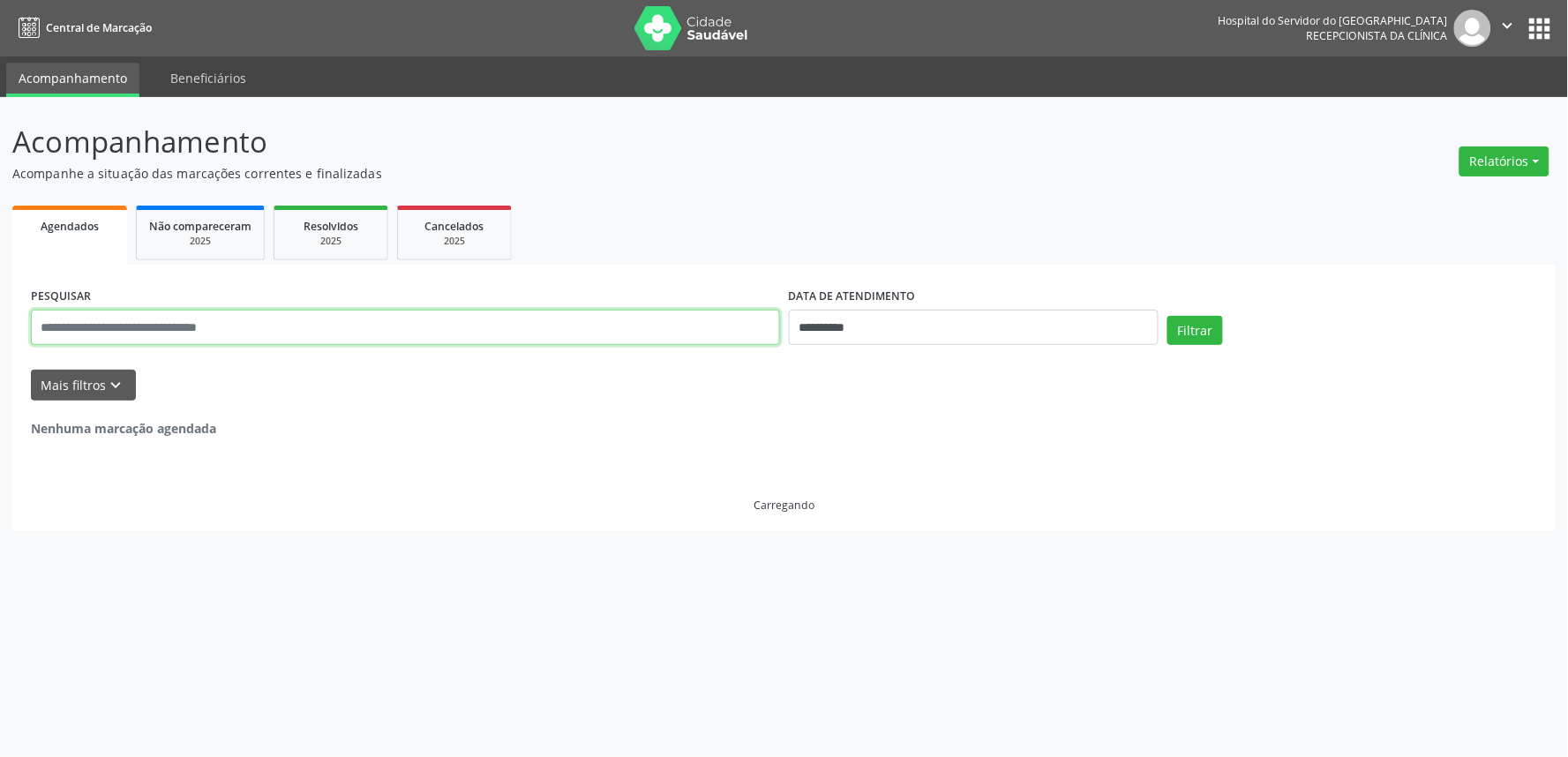
click at [335, 333] on input "text" at bounding box center [405, 327] width 749 height 35
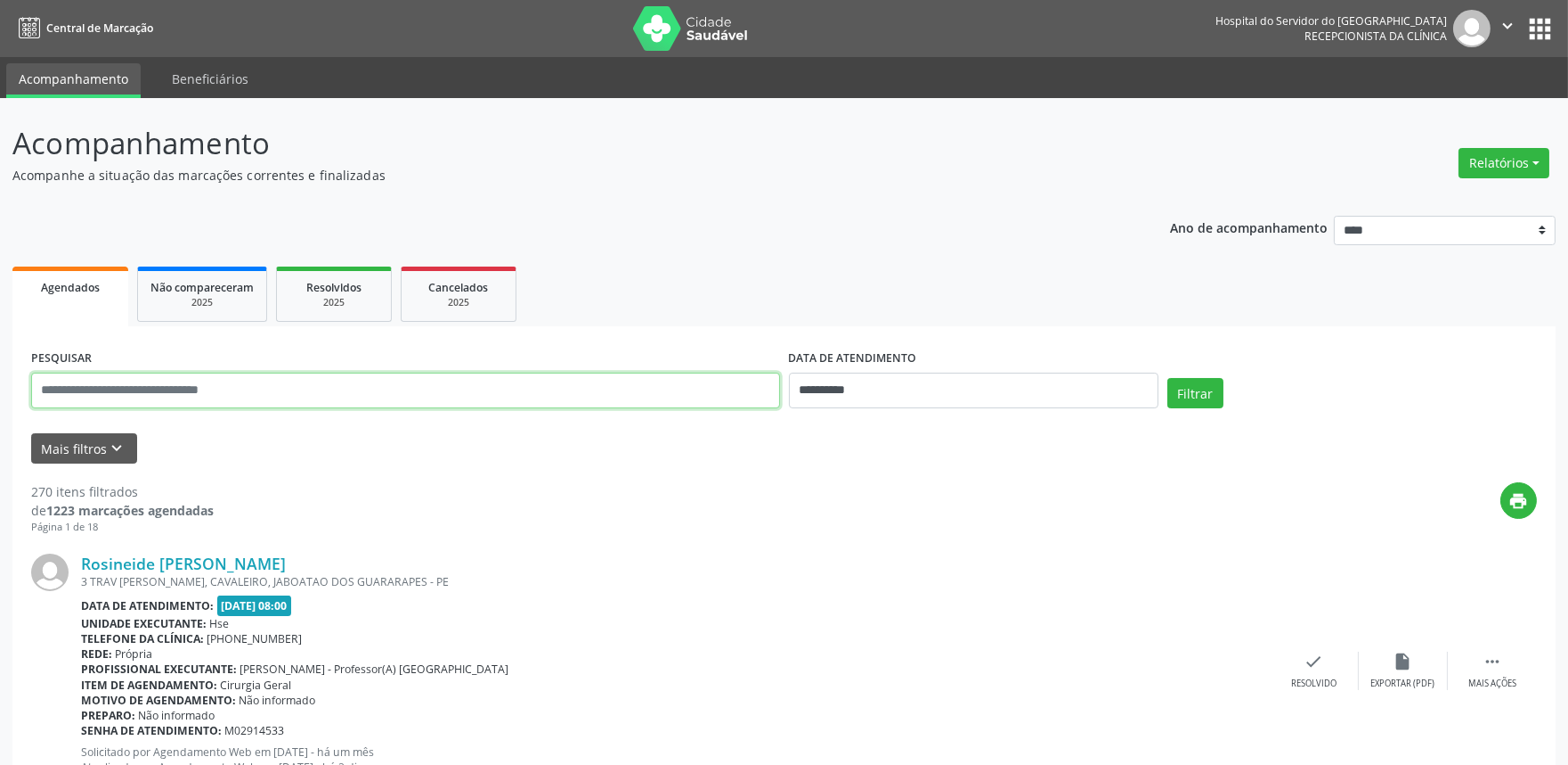
click at [298, 376] on input "text" at bounding box center [405, 390] width 749 height 35
type input "**********"
click at [1167, 378] on button "Filtrar" at bounding box center [1195, 393] width 56 height 31
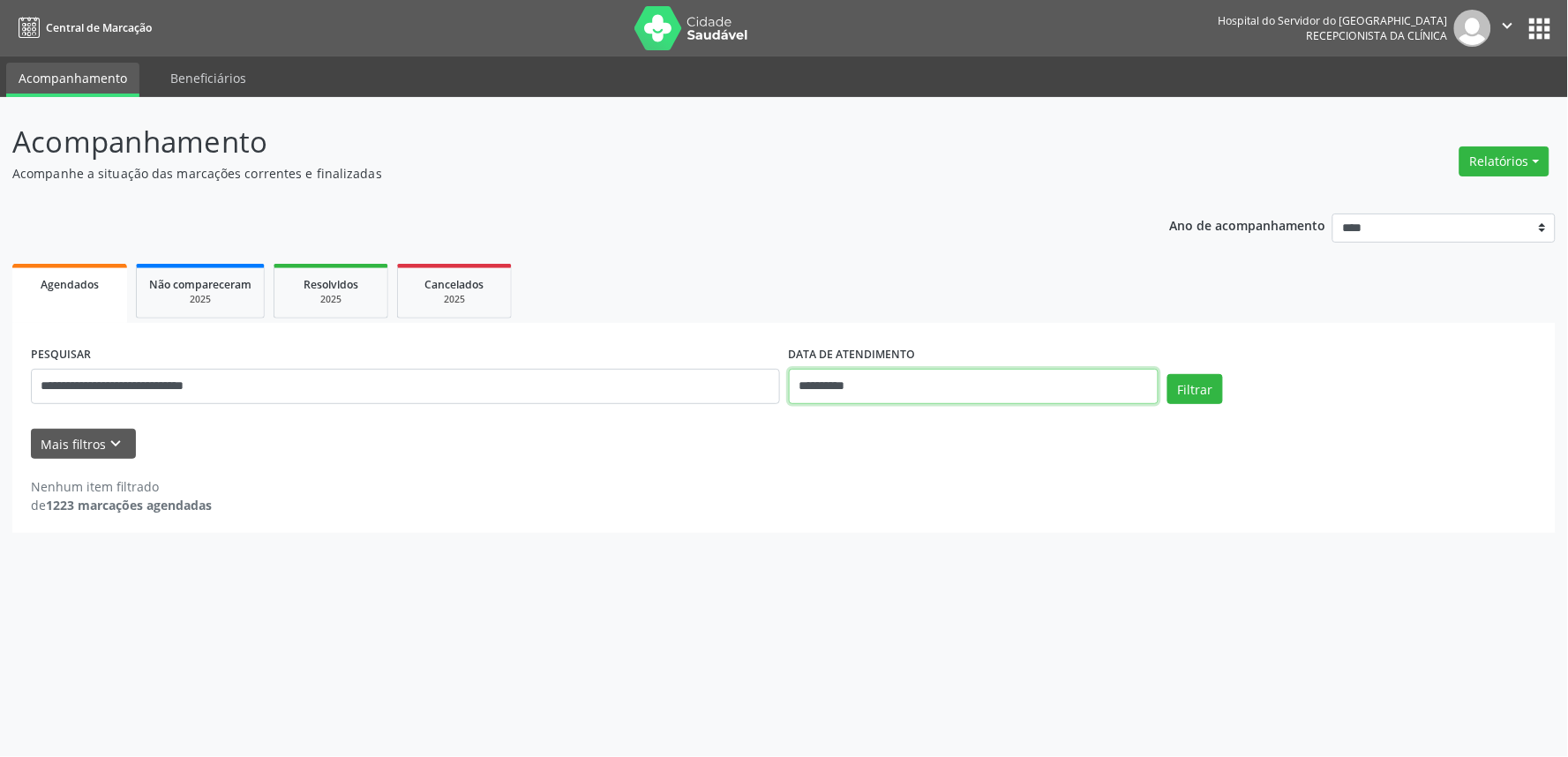
click at [910, 382] on input "**********" at bounding box center [973, 386] width 369 height 35
click at [1167, 374] on button "Filtrar" at bounding box center [1195, 389] width 55 height 30
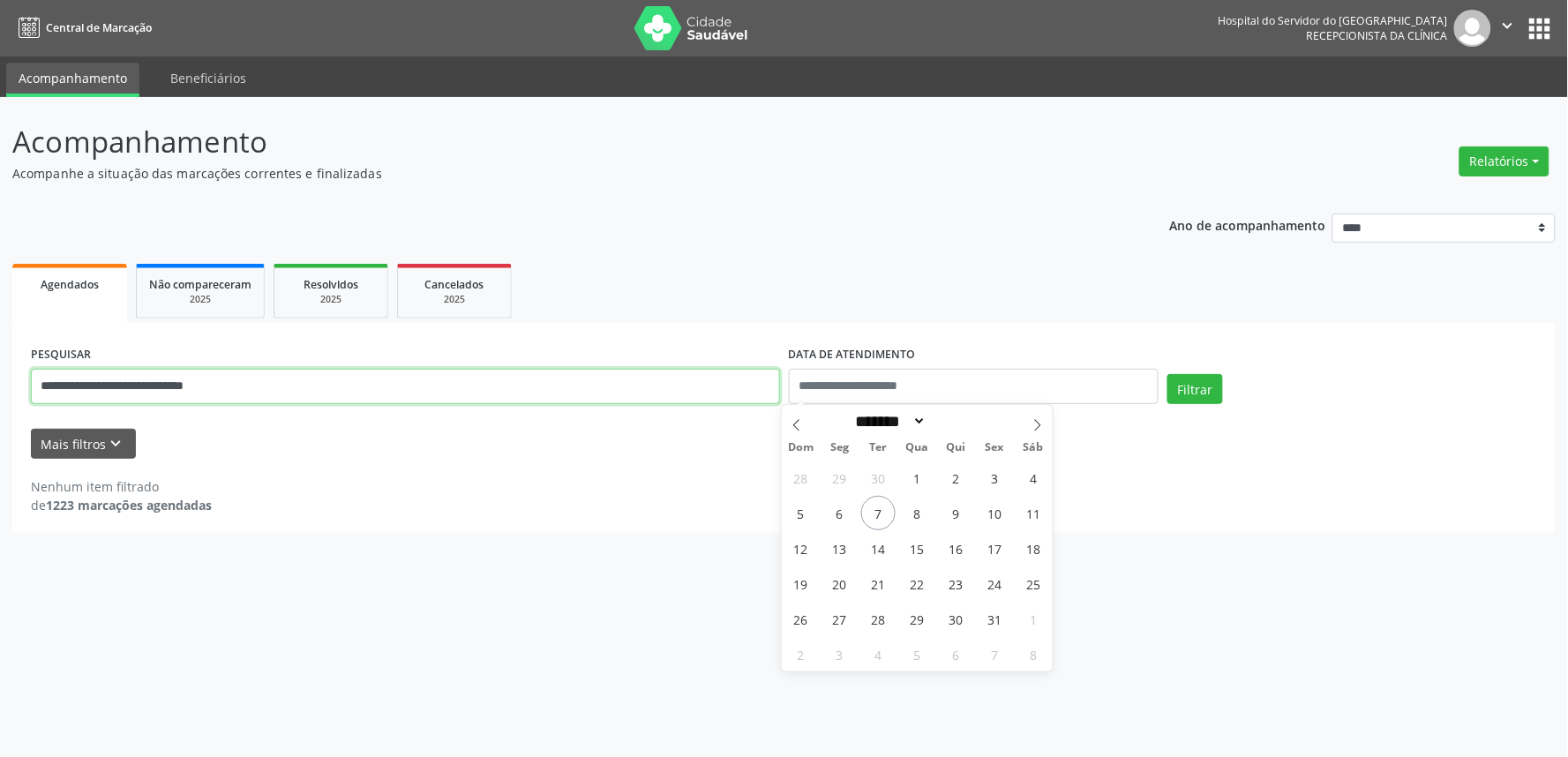
click at [301, 389] on input "**********" at bounding box center [405, 386] width 749 height 35
type input "**********"
click at [1167, 374] on button "Filtrar" at bounding box center [1195, 389] width 55 height 30
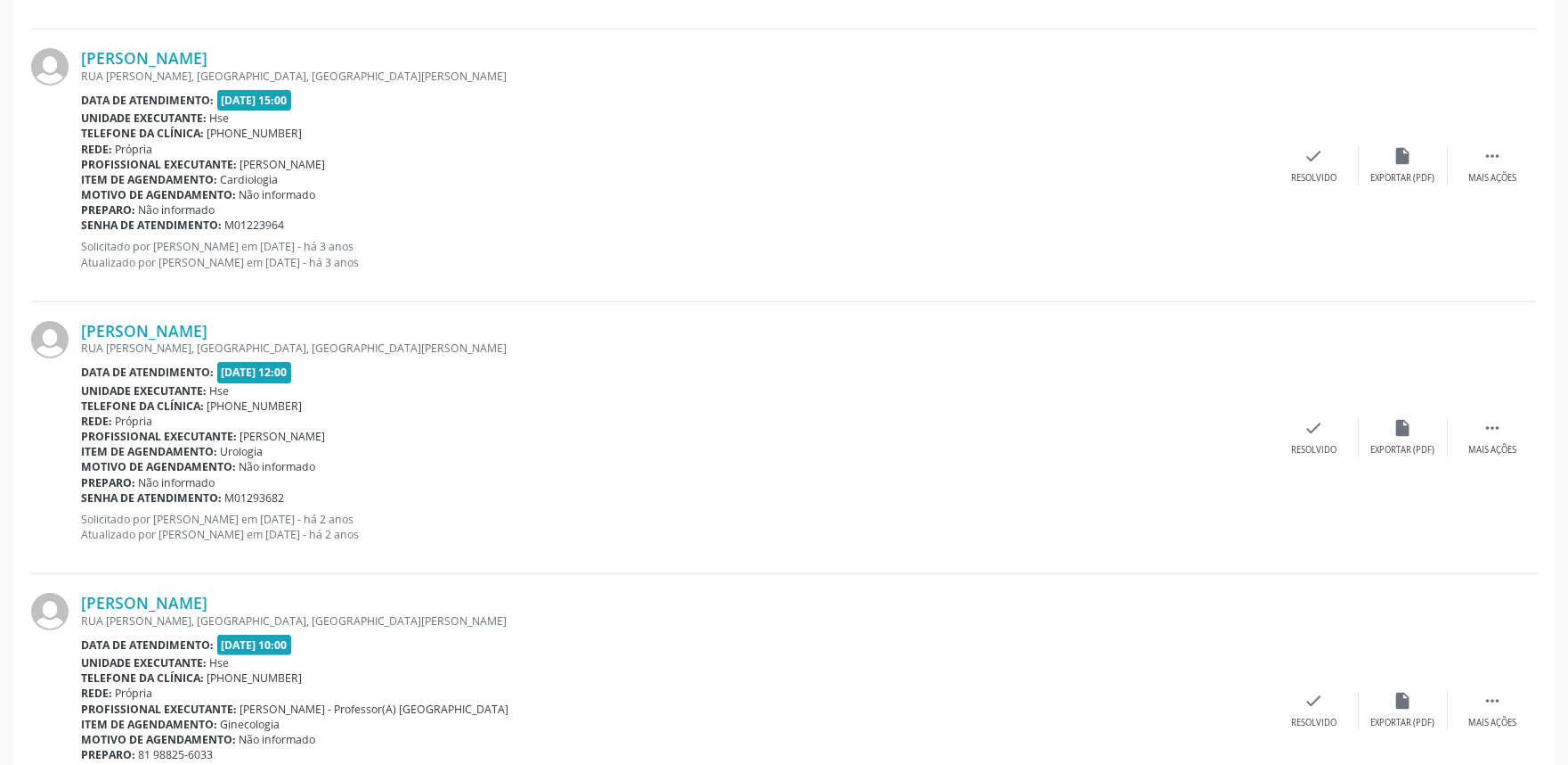
scroll to position [1283, 0]
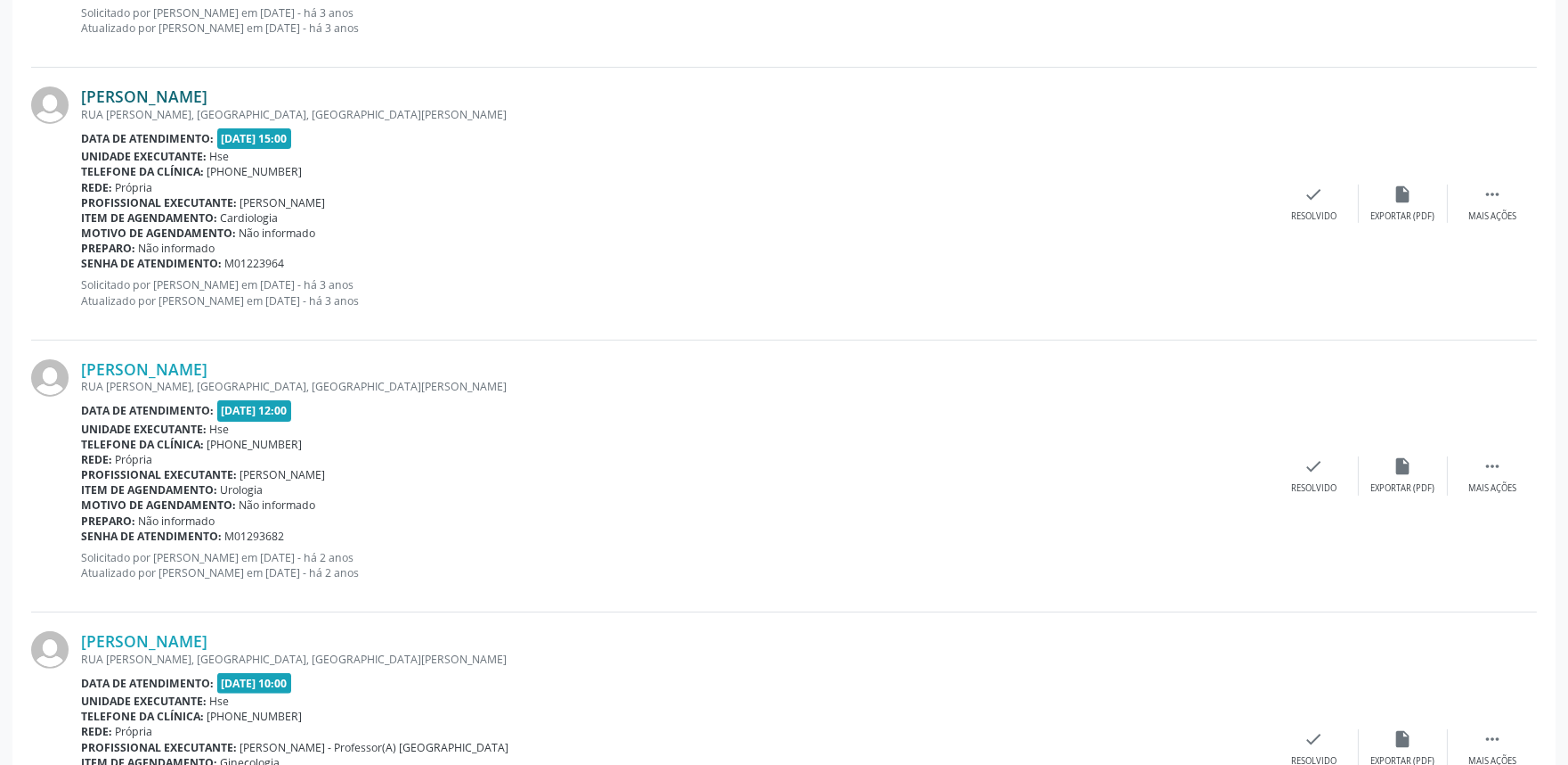
click at [208, 92] on link "Severina Noemia da Silva Teixeira" at bounding box center [144, 96] width 126 height 19
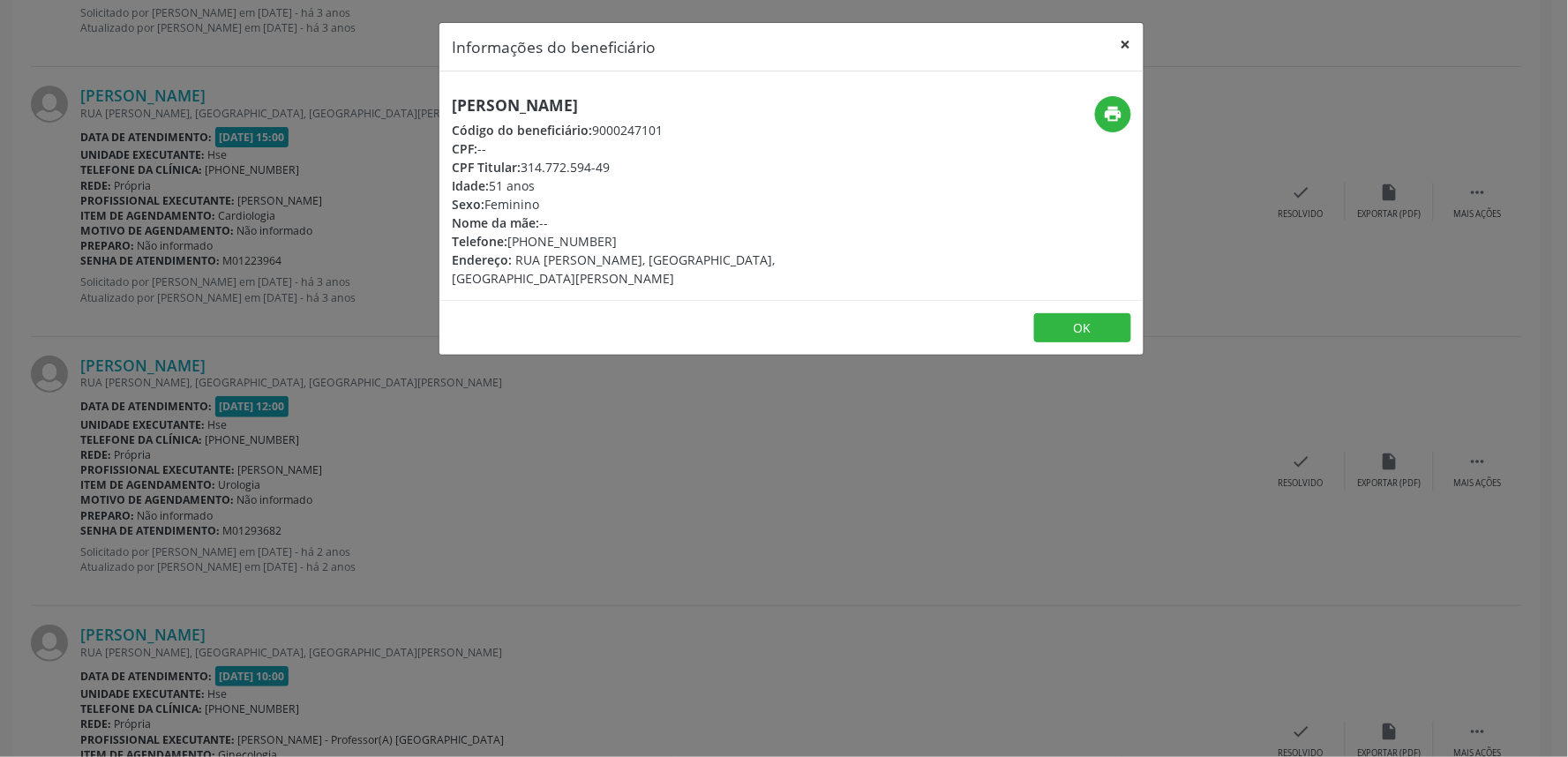
click at [1125, 47] on button "×" at bounding box center [1126, 44] width 35 height 43
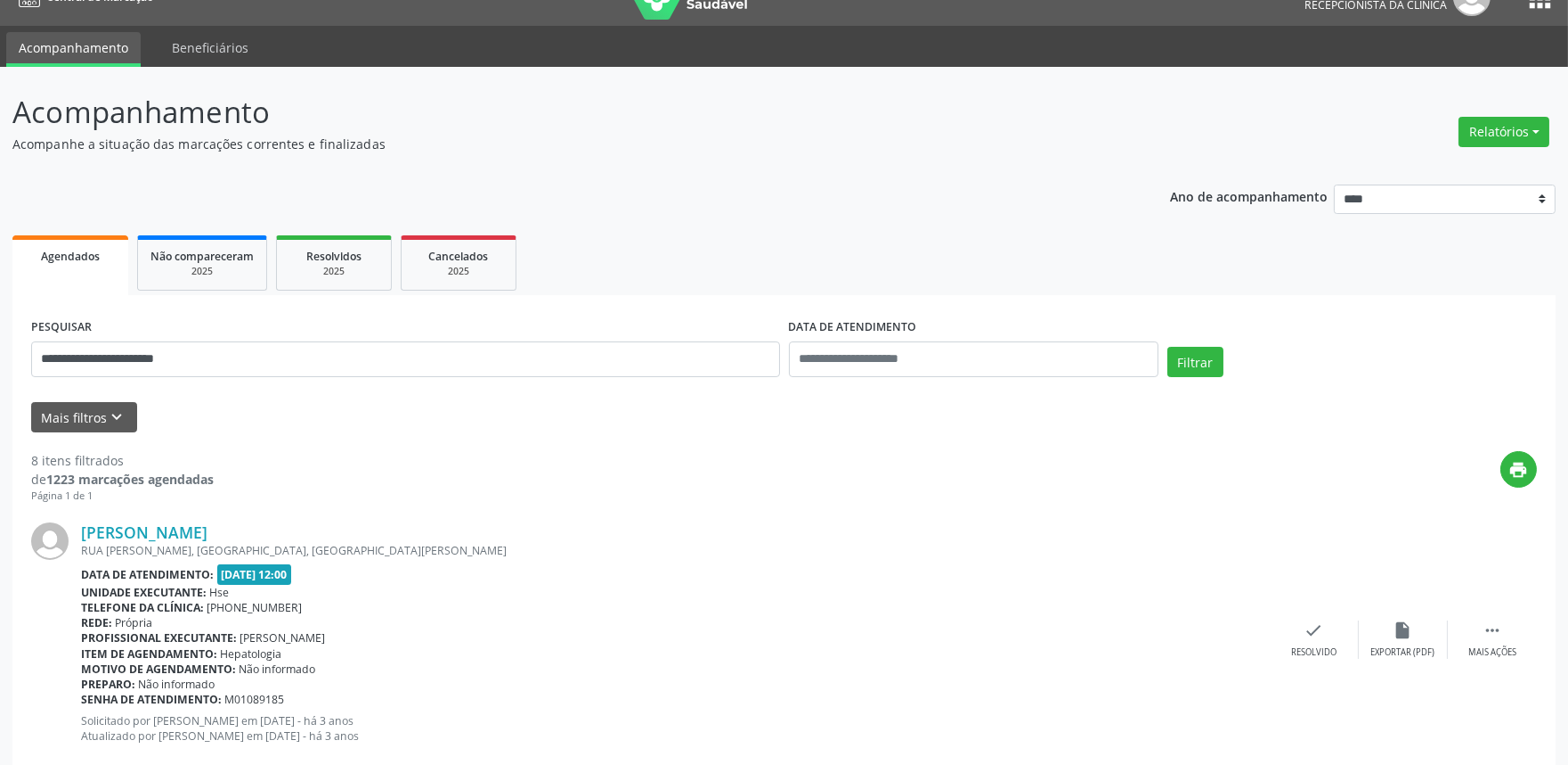
scroll to position [0, 0]
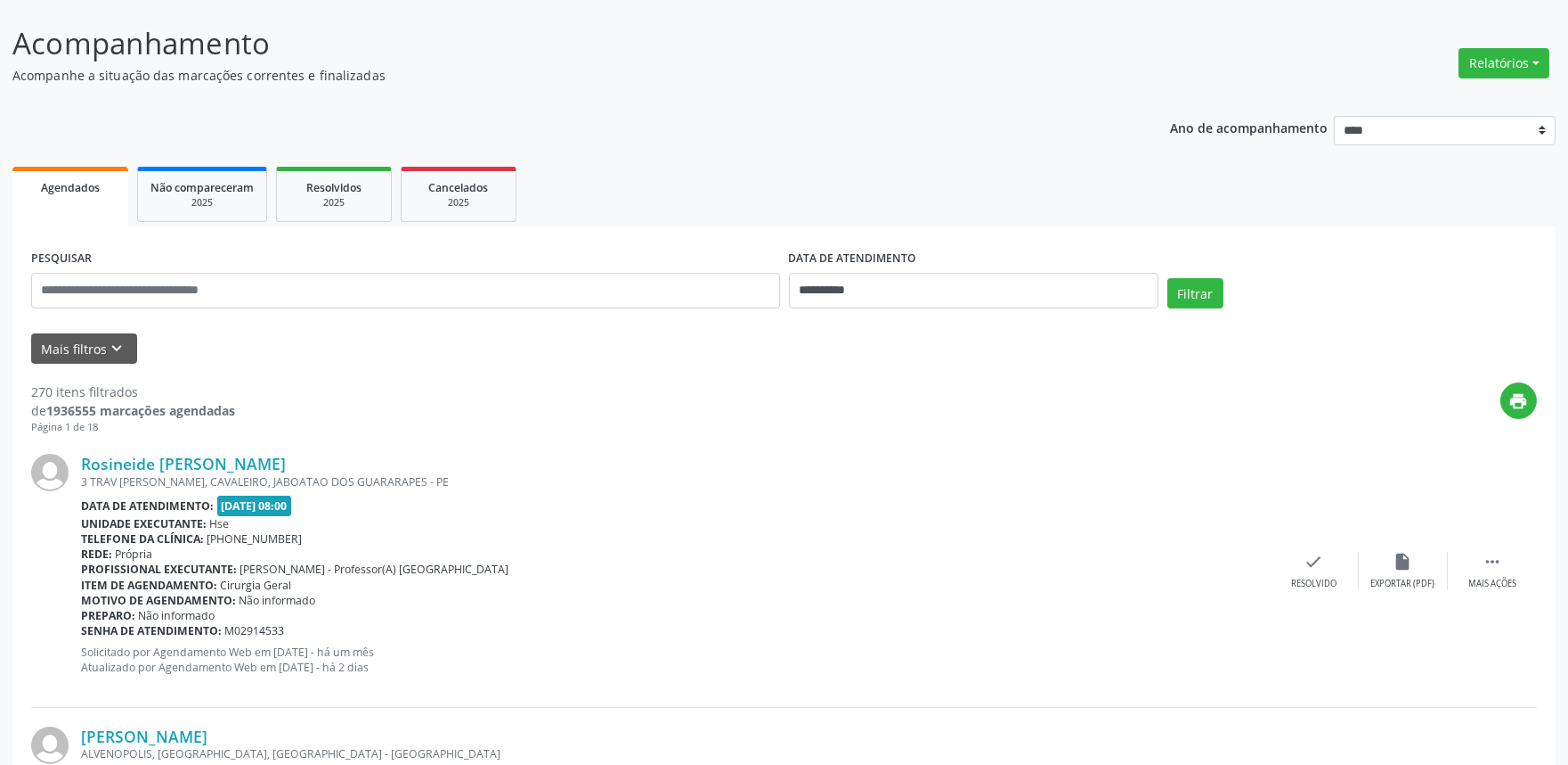
scroll to position [198, 0]
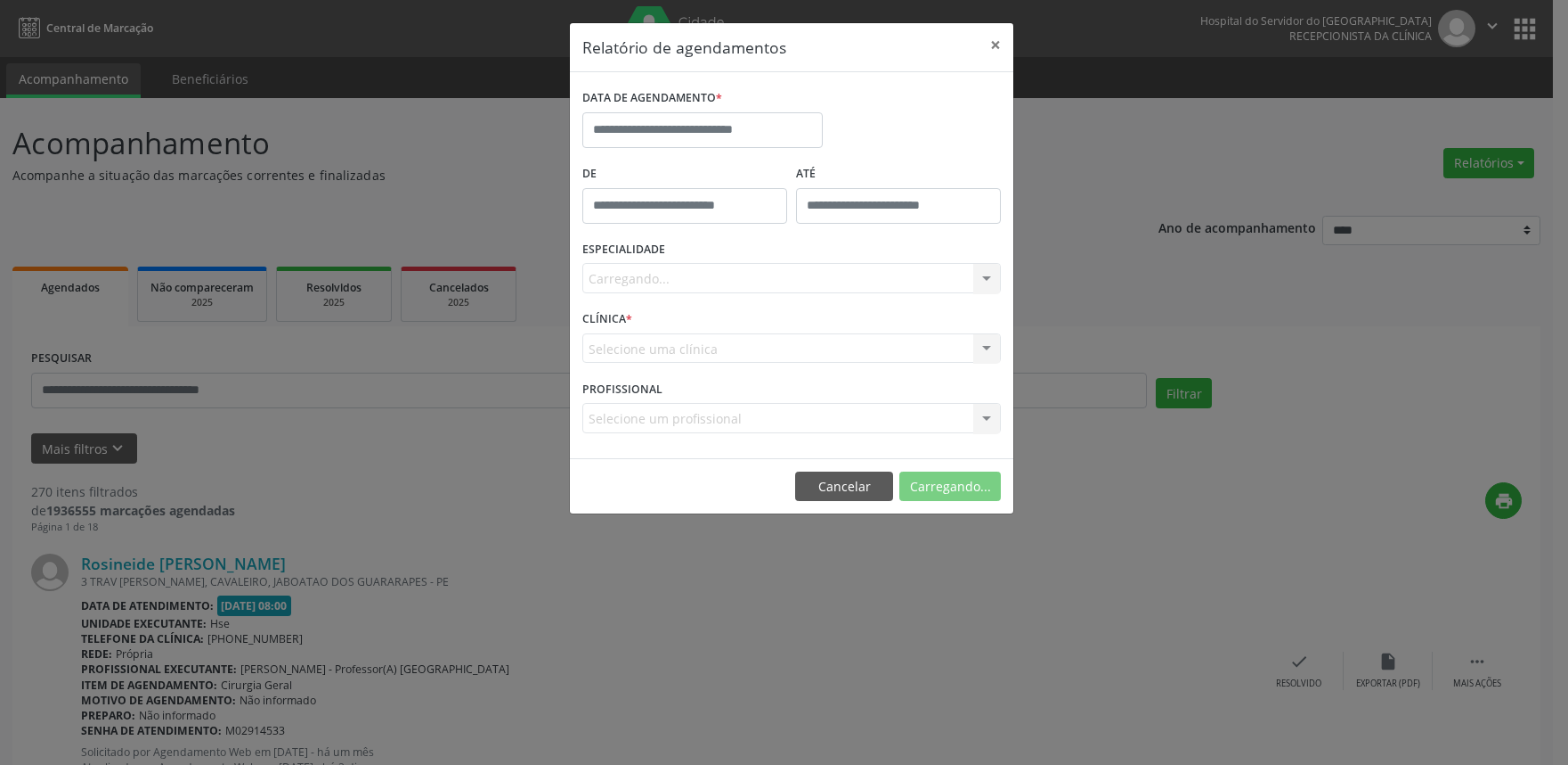
select select "*"
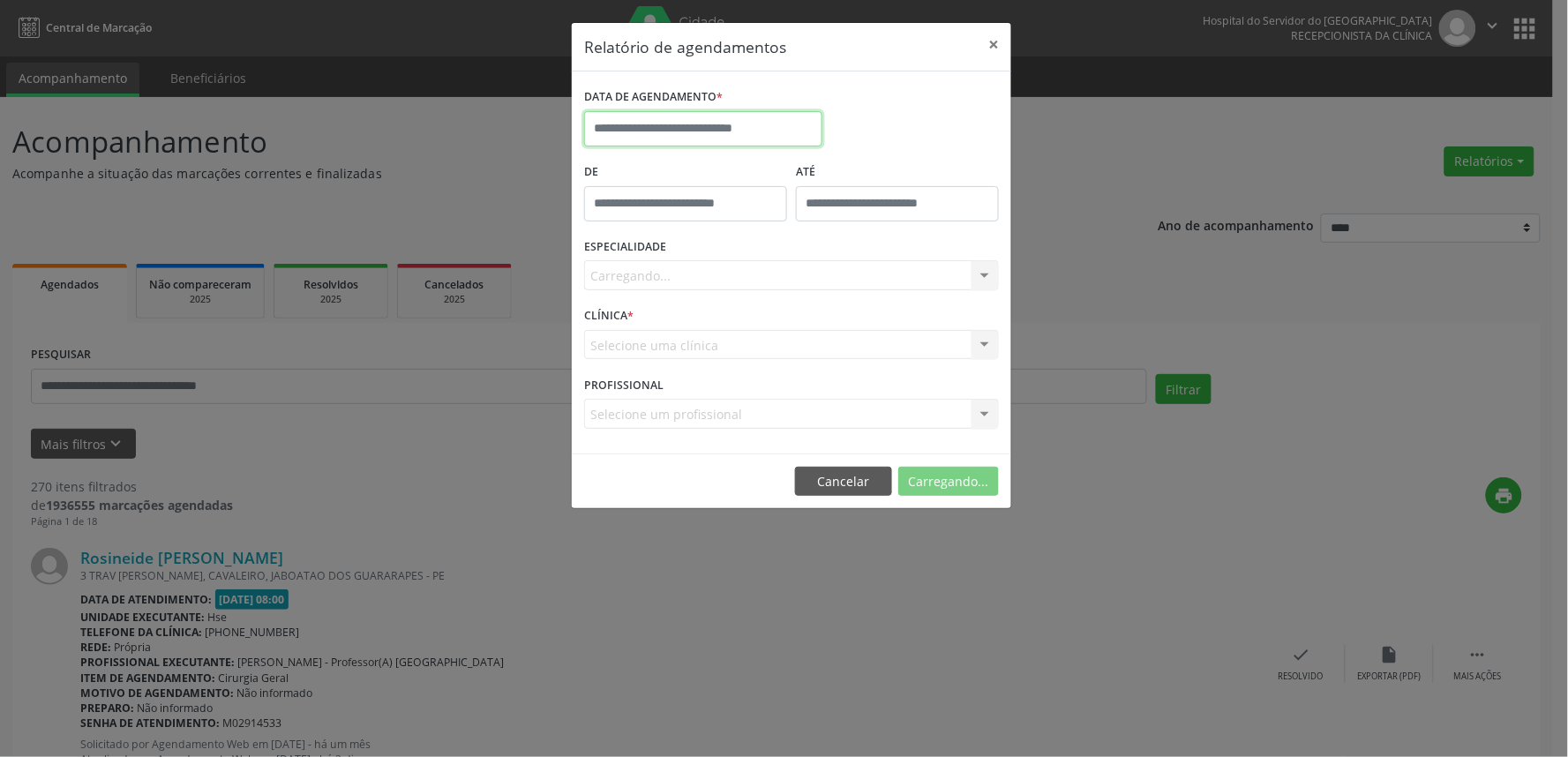
click at [721, 129] on input "text" at bounding box center [702, 129] width 238 height 35
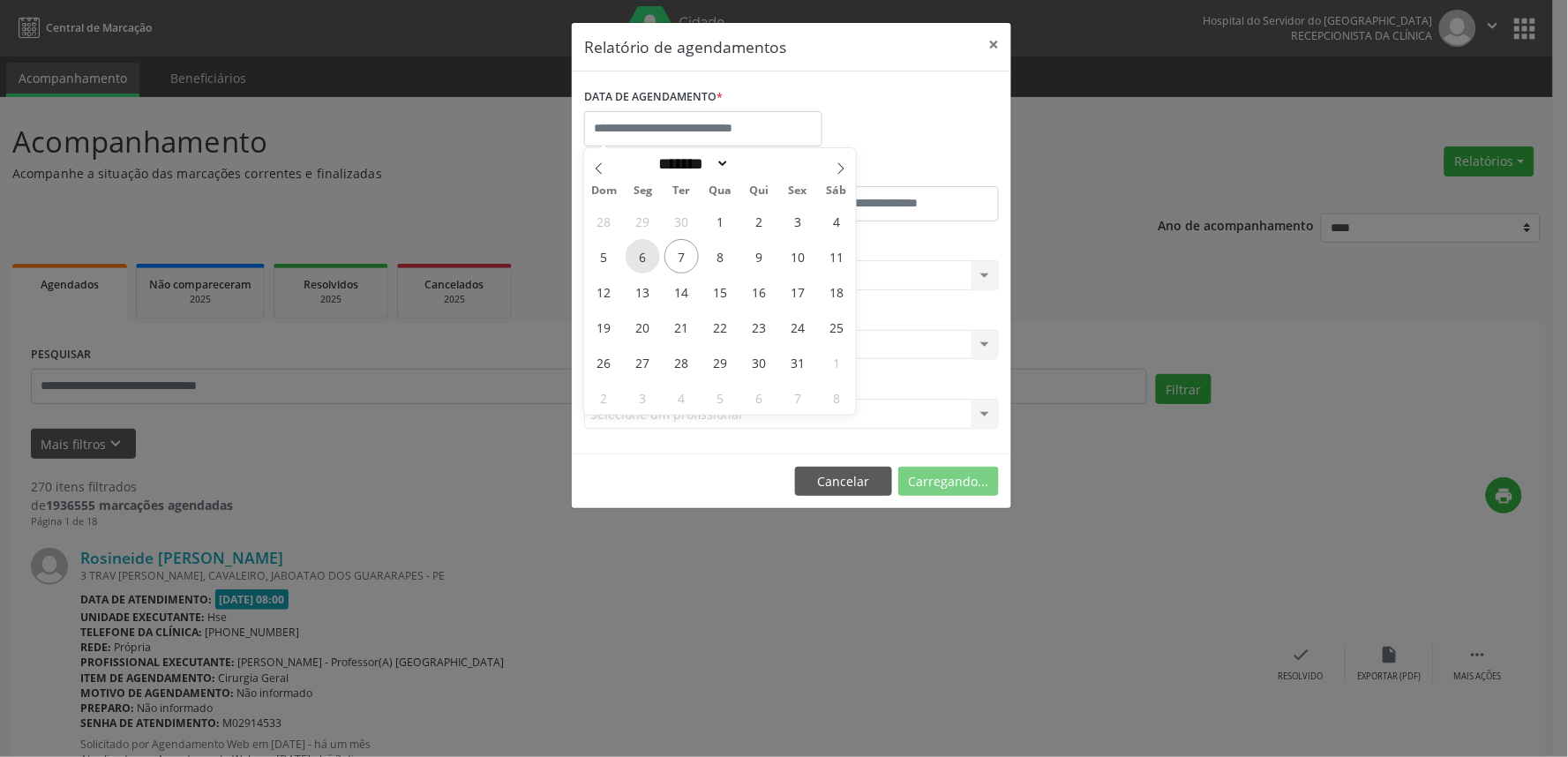
click at [648, 259] on span "6" at bounding box center [642, 255] width 34 height 34
type input "**********"
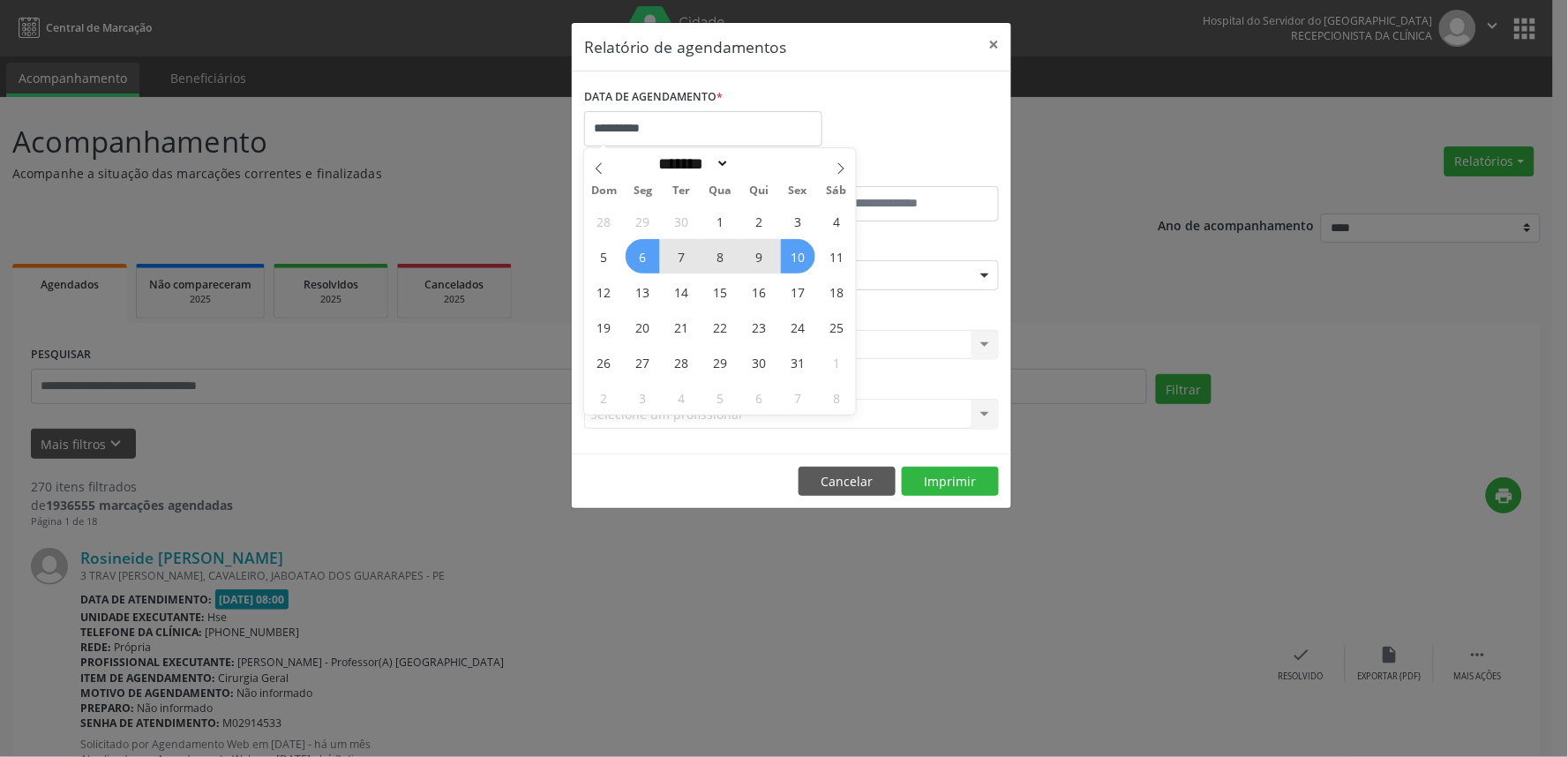
click at [805, 261] on span "10" at bounding box center [797, 255] width 34 height 34
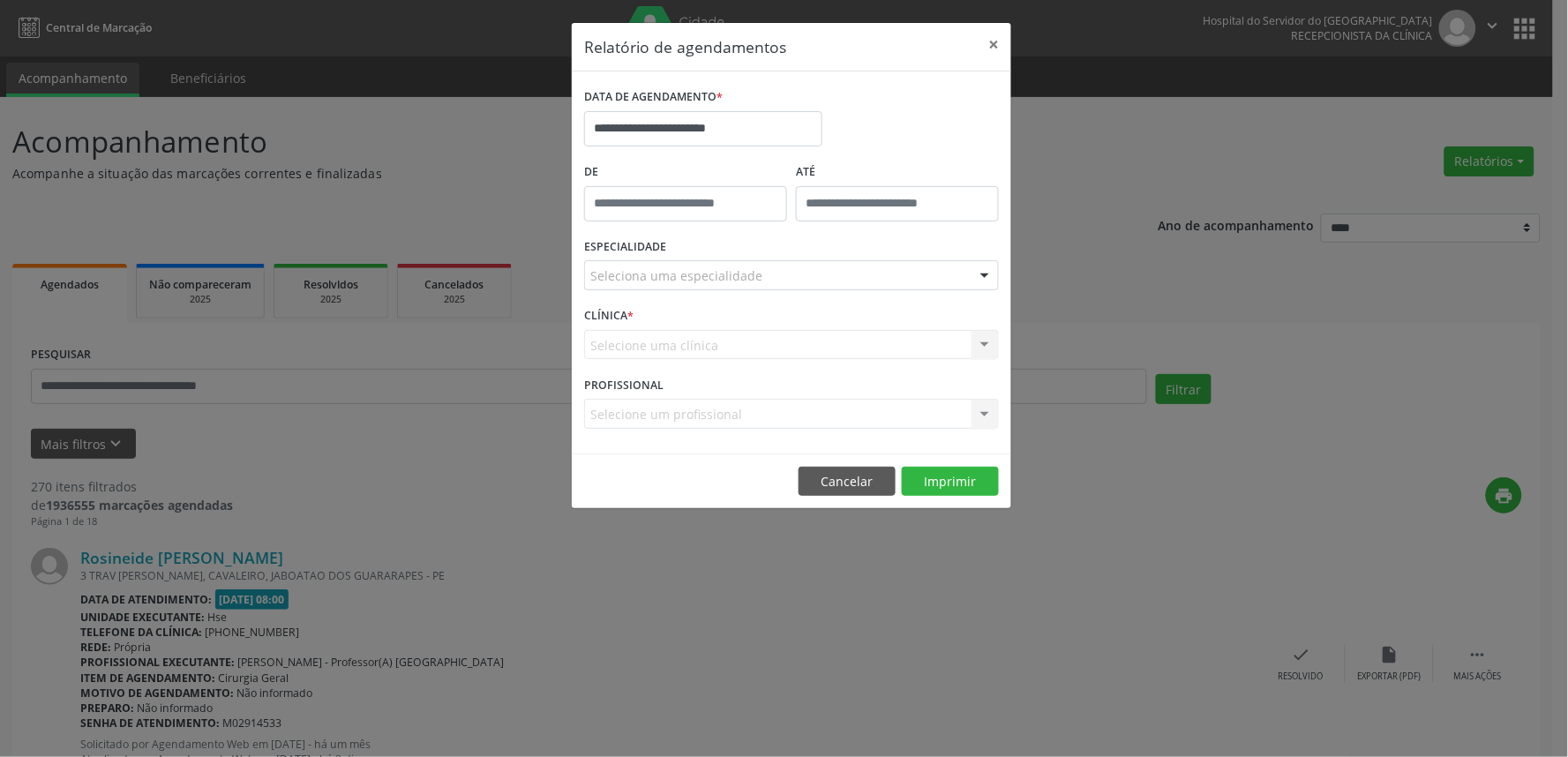
click at [797, 274] on div "Seleciona uma especialidade" at bounding box center [790, 275] width 415 height 30
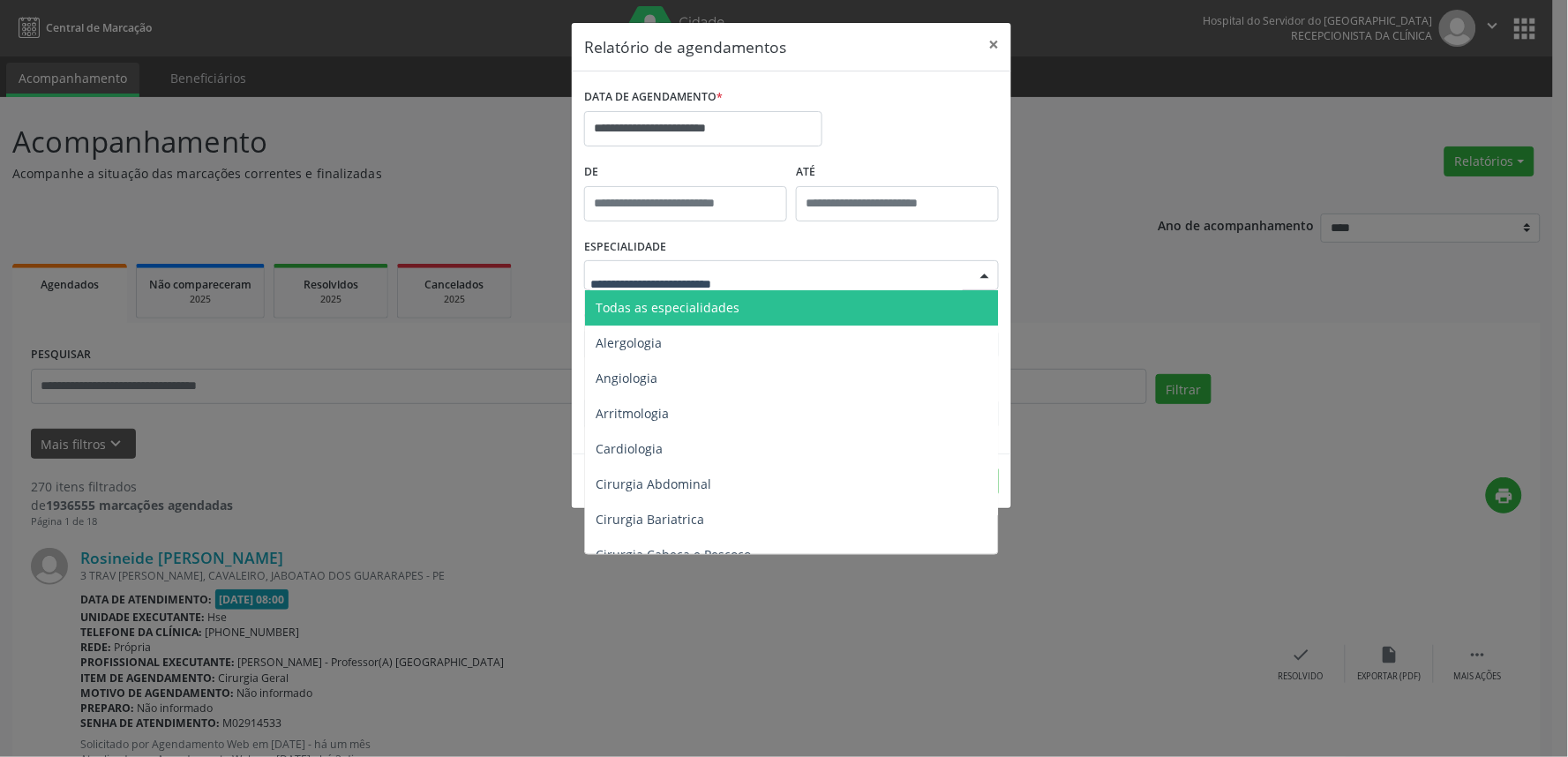
click at [762, 304] on span "Todas as especialidades" at bounding box center [792, 308] width 415 height 35
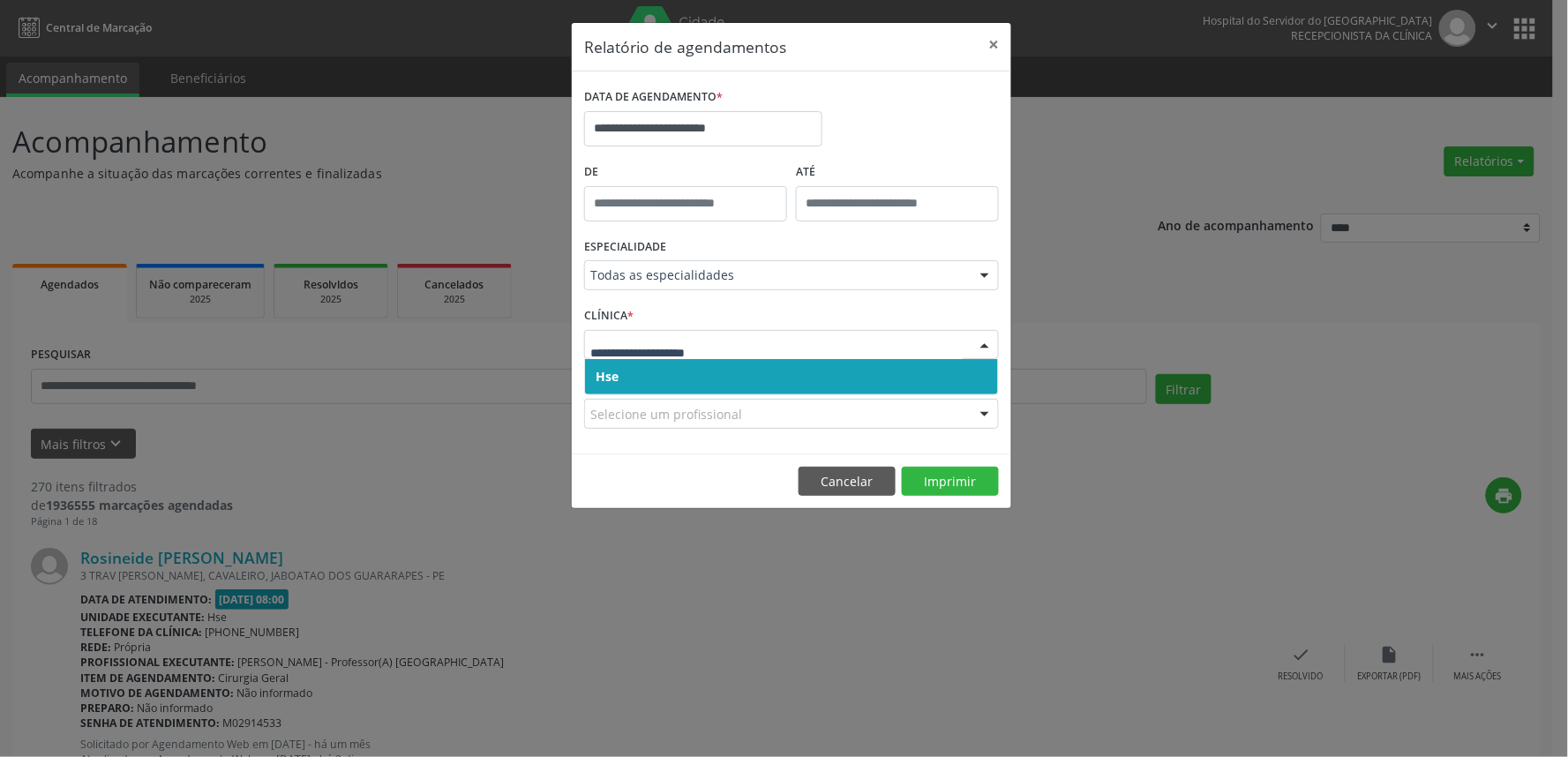
click at [779, 367] on span "Hse" at bounding box center [790, 377] width 413 height 35
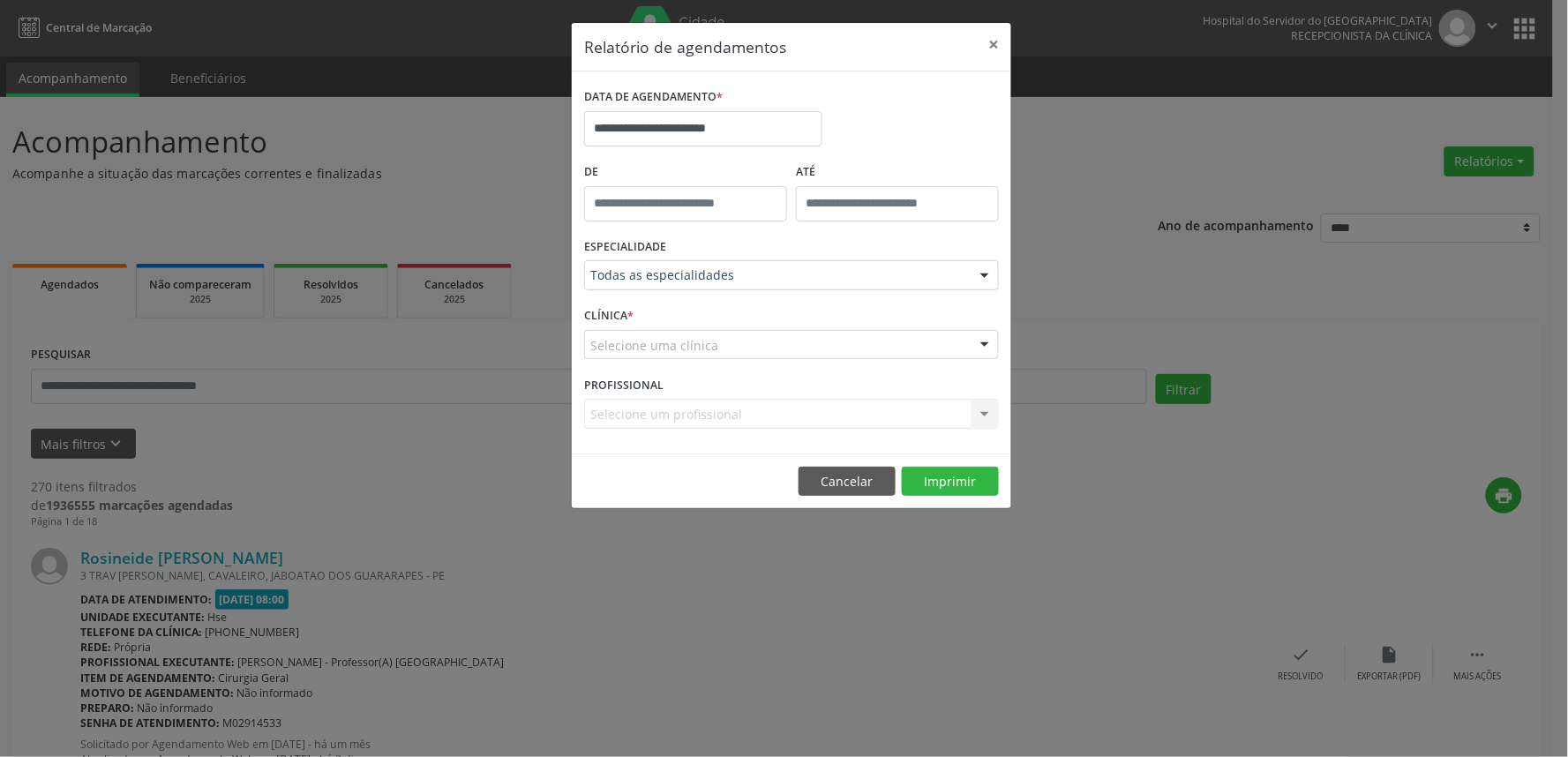
click at [790, 333] on div "Selecione uma clínica" at bounding box center [790, 345] width 415 height 30
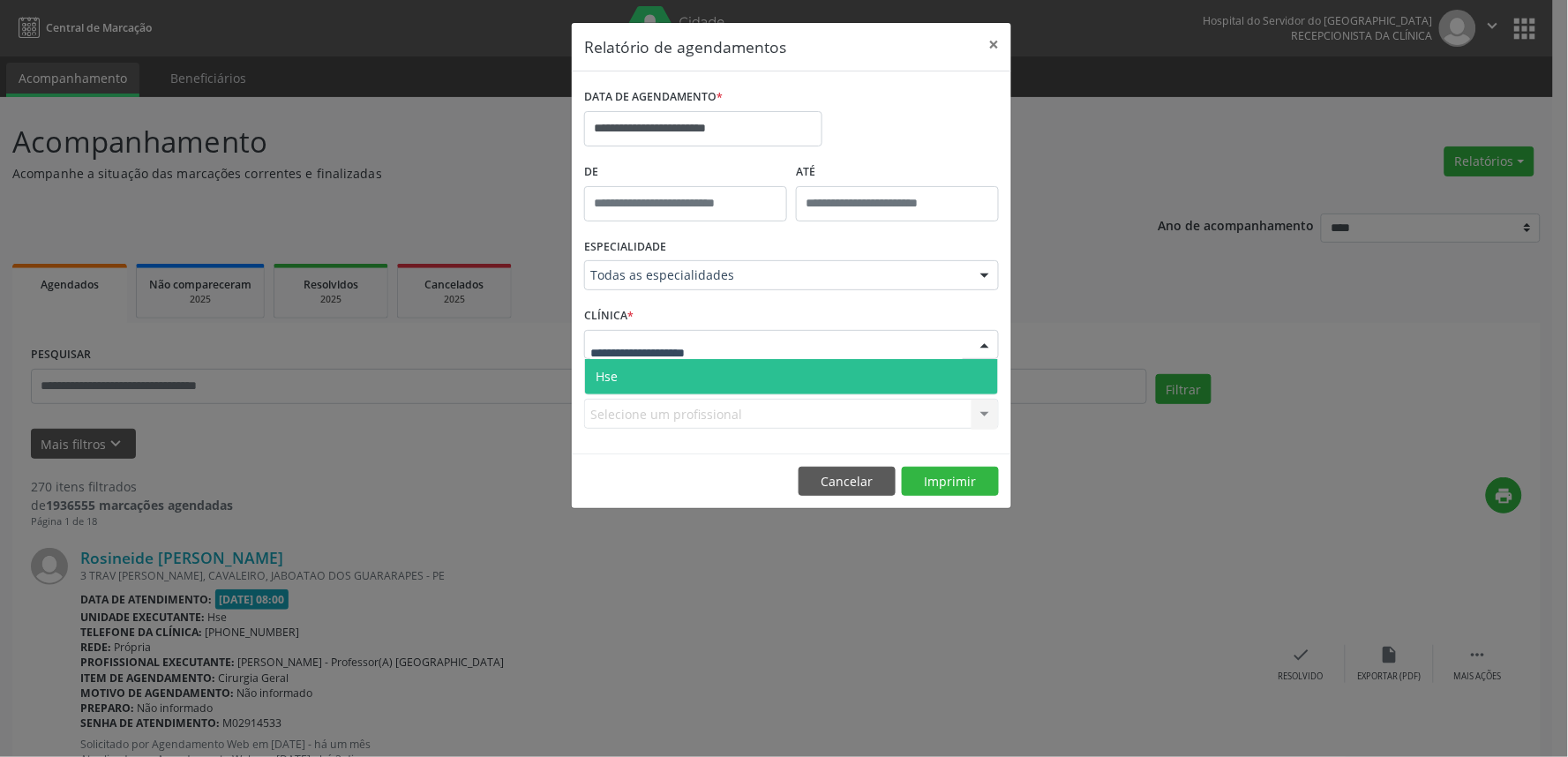
click at [783, 365] on span "Hse" at bounding box center [790, 377] width 413 height 35
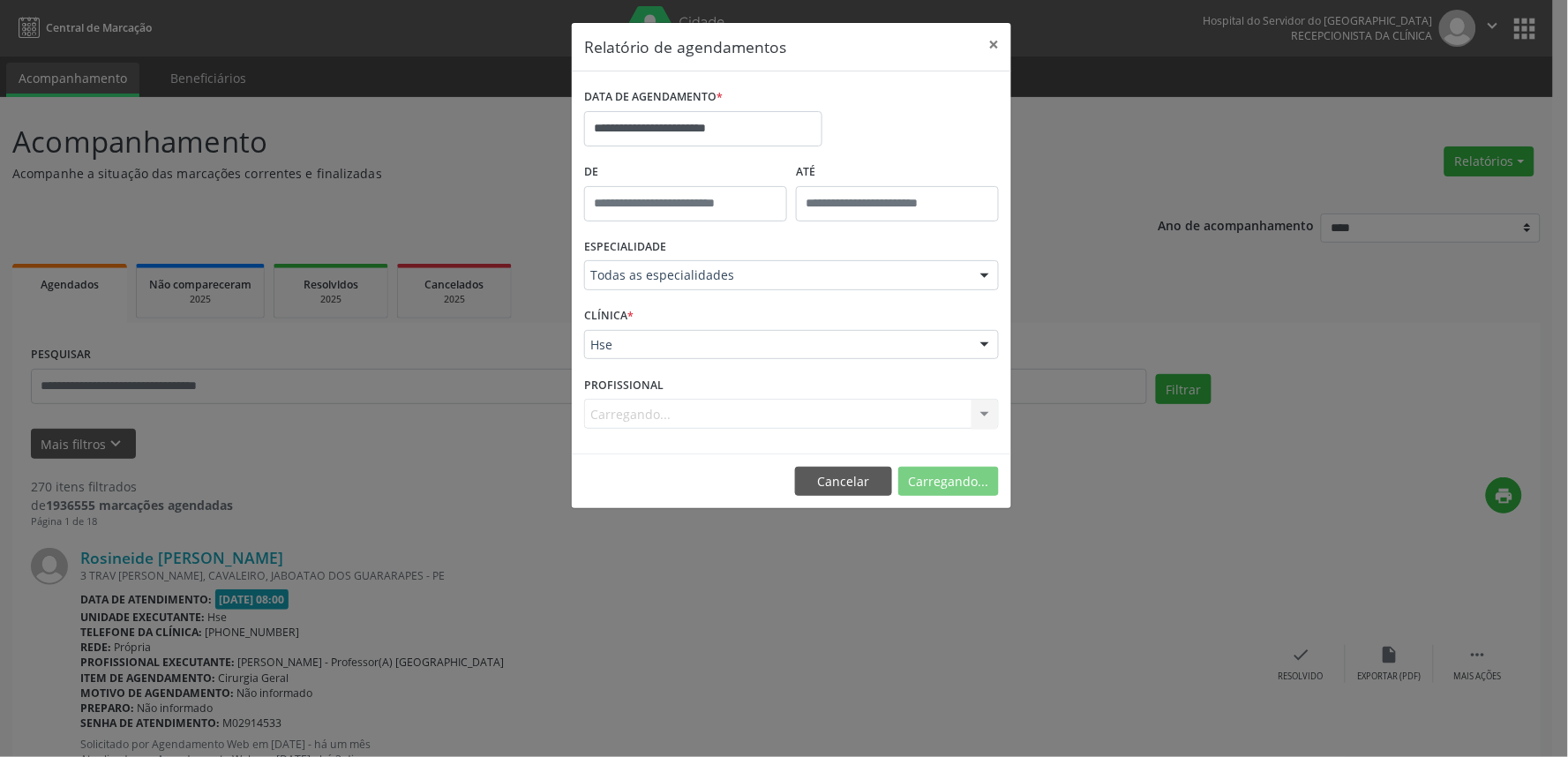
click at [778, 414] on div "Carregando... Nenhum resultado encontrado para: " " Não há nenhuma opção para s…" at bounding box center [790, 413] width 415 height 30
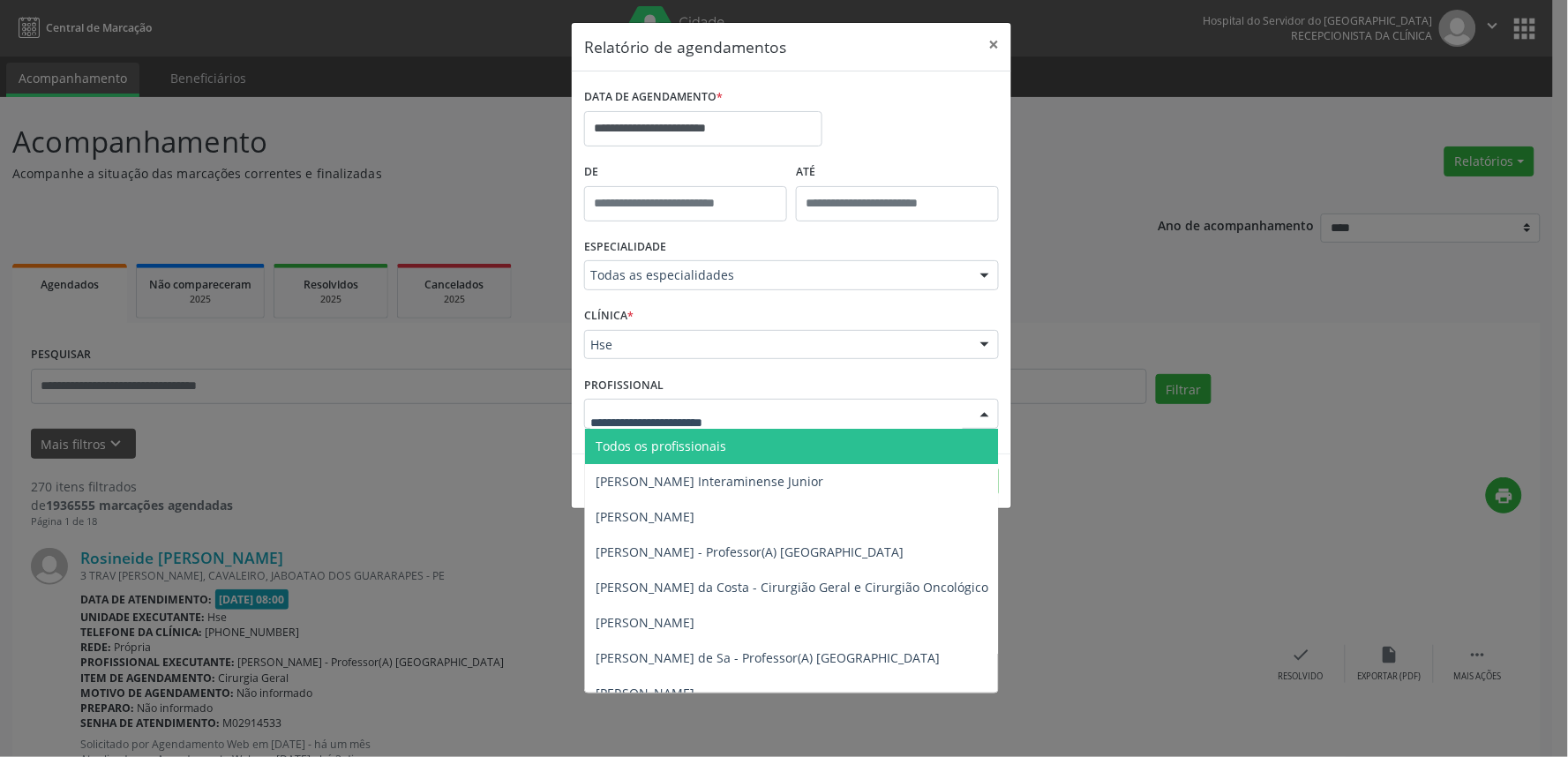
click at [774, 417] on div at bounding box center [790, 413] width 415 height 30
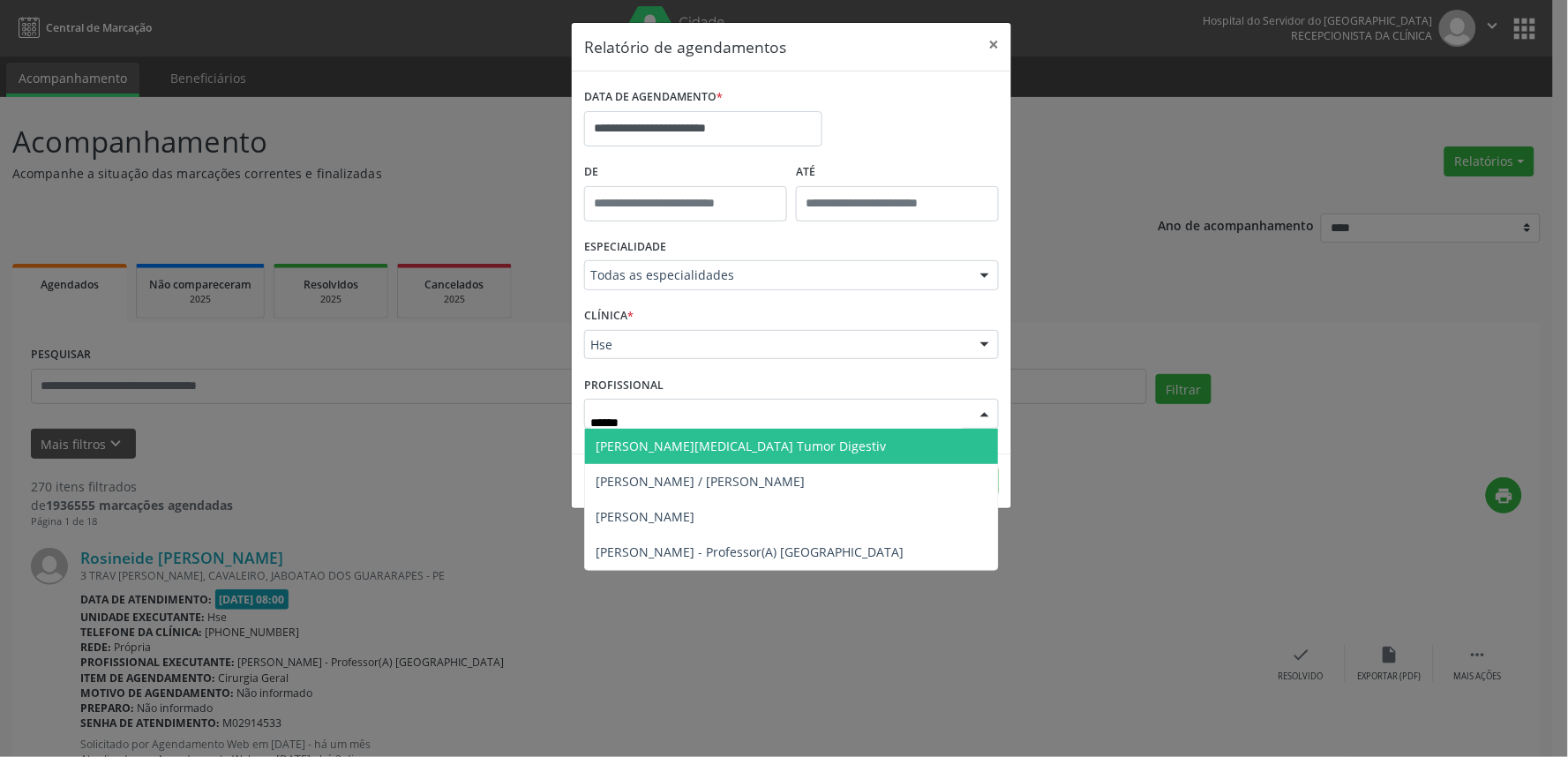
type input "******"
click at [797, 454] on span "[PERSON_NAME][MEDICAL_DATA] Tumor Digestiv" at bounding box center [790, 446] width 413 height 35
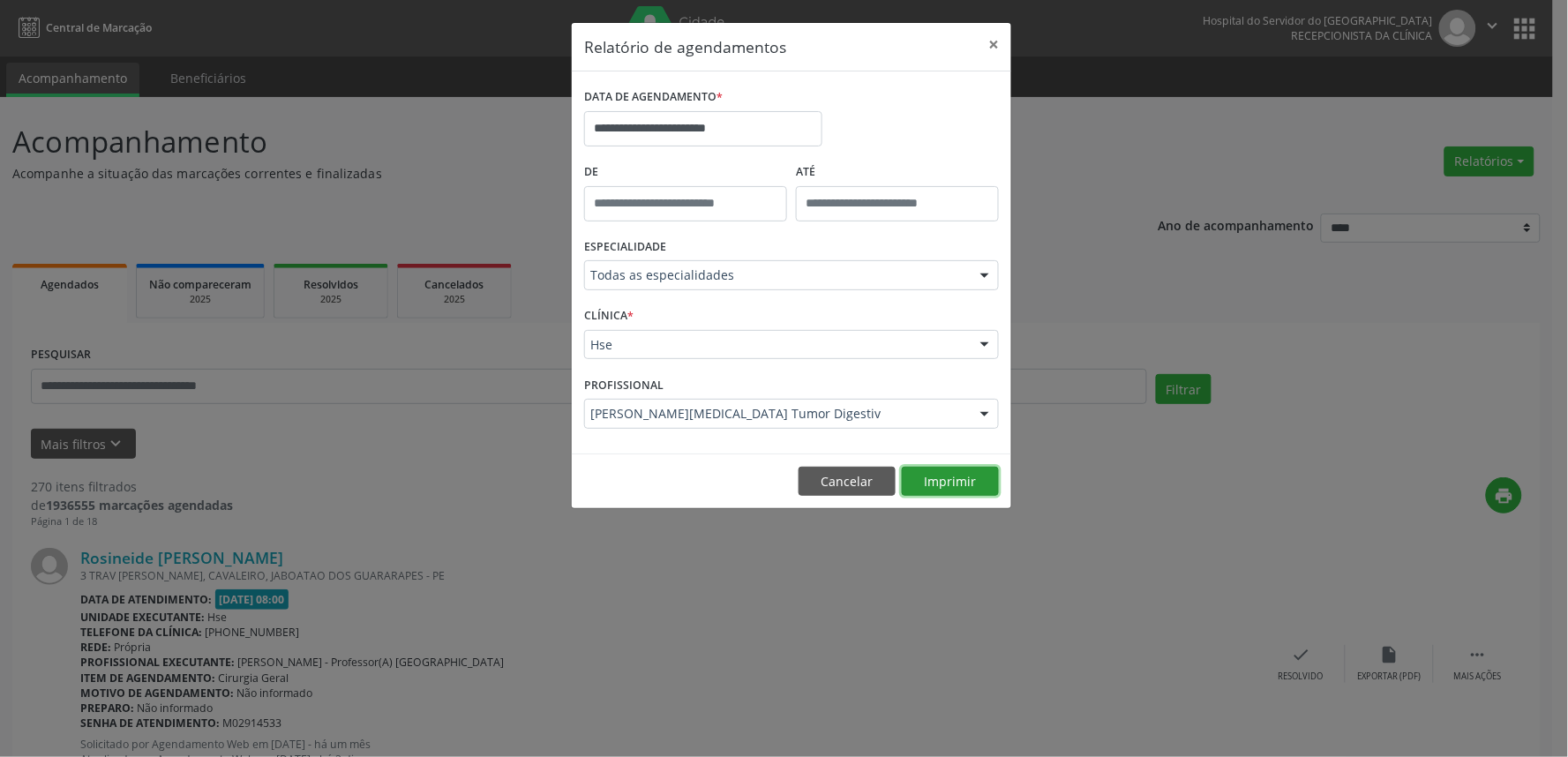
click at [938, 487] on button "Imprimir" at bounding box center [950, 481] width 97 height 30
click at [694, 200] on input "text" at bounding box center [685, 204] width 203 height 35
type input "*****"
drag, startPoint x: 1153, startPoint y: 265, endPoint x: 883, endPoint y: 130, distance: 301.9
click at [1147, 266] on div "**********" at bounding box center [784, 378] width 1568 height 757
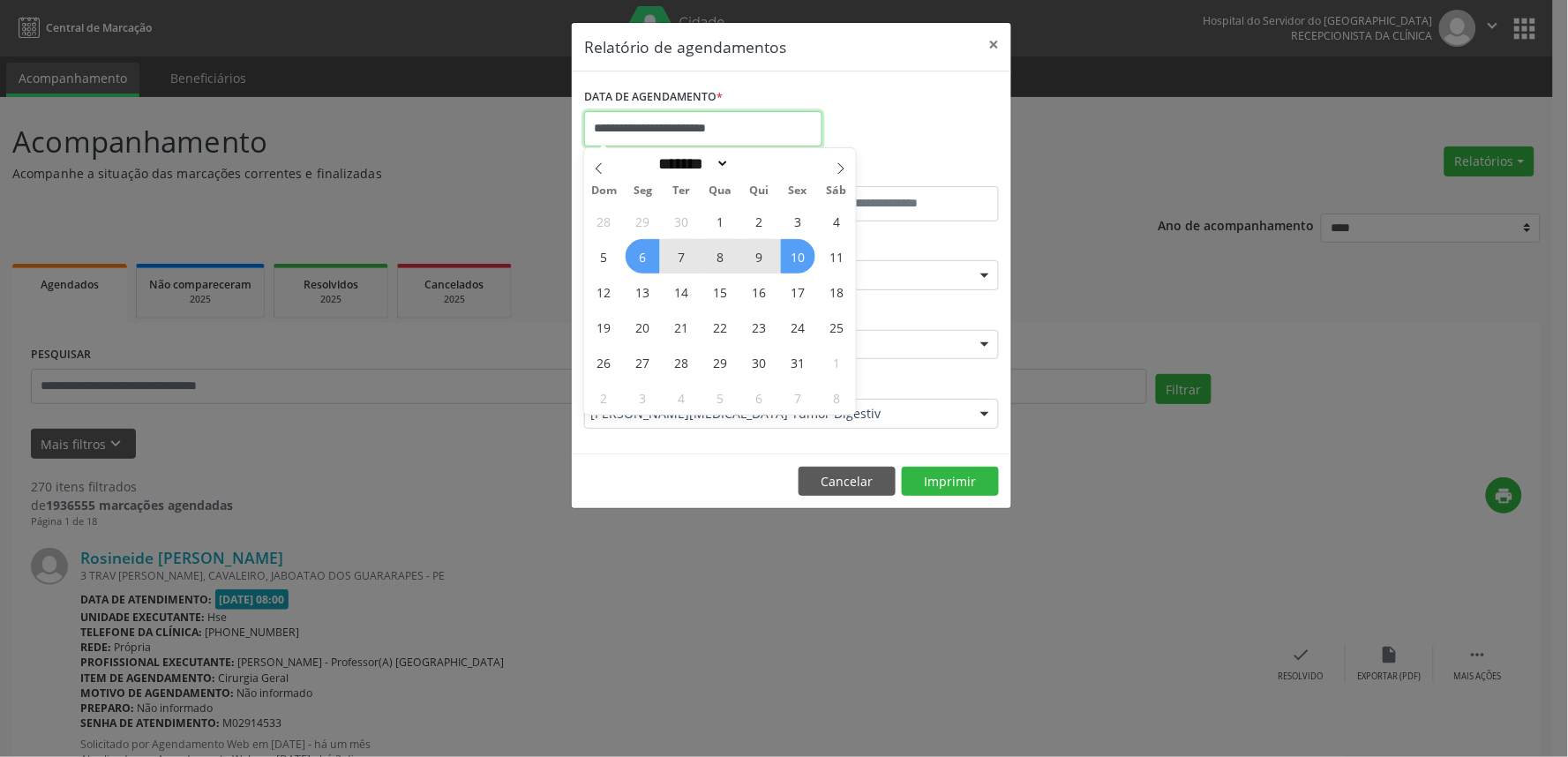
click at [748, 124] on input "**********" at bounding box center [702, 129] width 238 height 35
click at [751, 123] on input "**********" at bounding box center [702, 129] width 238 height 35
drag, startPoint x: 796, startPoint y: 262, endPoint x: 691, endPoint y: 261, distance: 105.0
click at [691, 261] on div "28 29 30 1 2 3 4 5 6 7 8 9 10 11 12 13 14 15 16 17 18 19 20 21 22 23 24 25 26 2…" at bounding box center [720, 309] width 272 height 211
click at [637, 247] on span "6" at bounding box center [642, 255] width 34 height 34
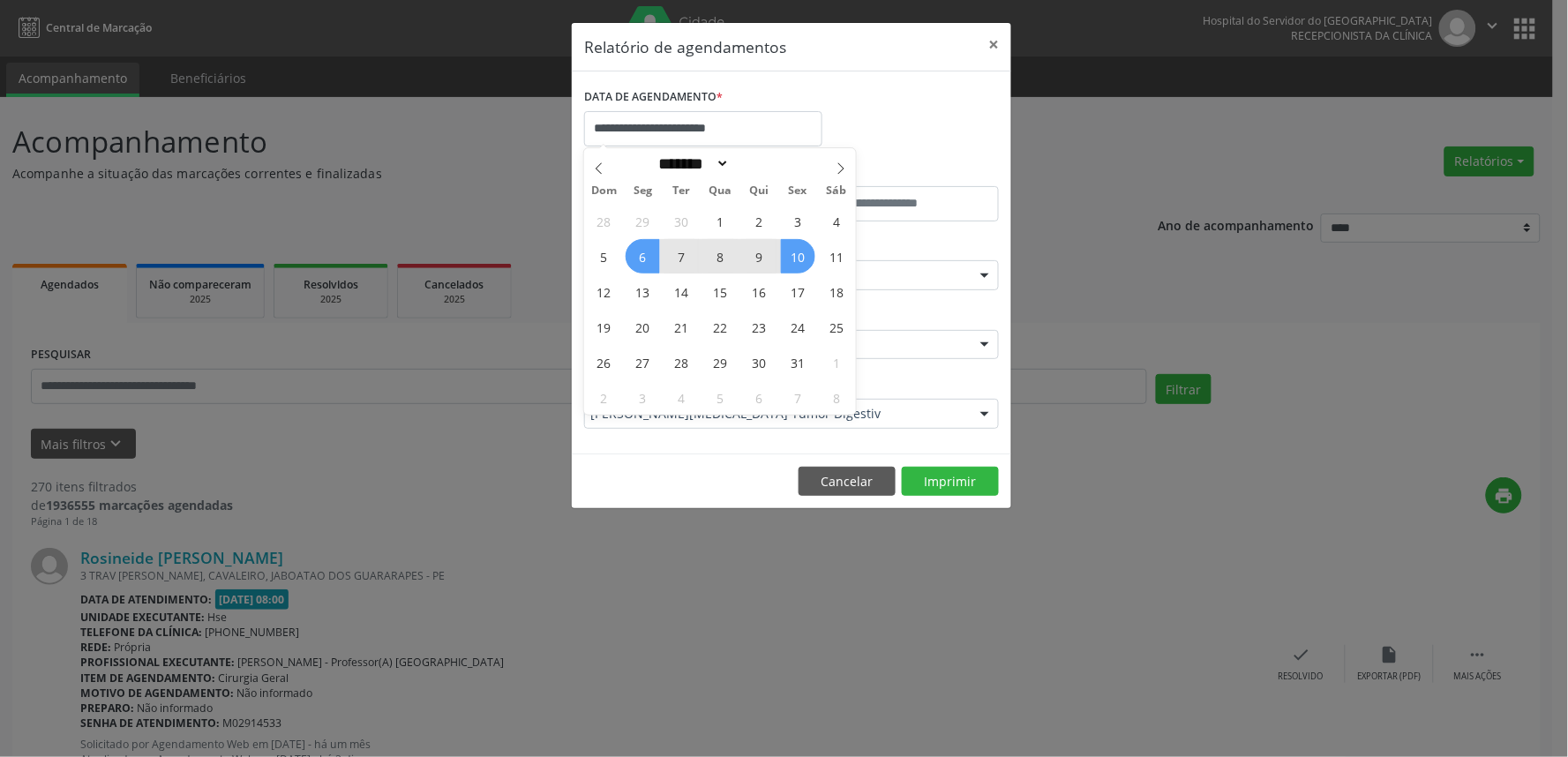
type input "**********"
click at [635, 247] on span "6" at bounding box center [642, 255] width 34 height 34
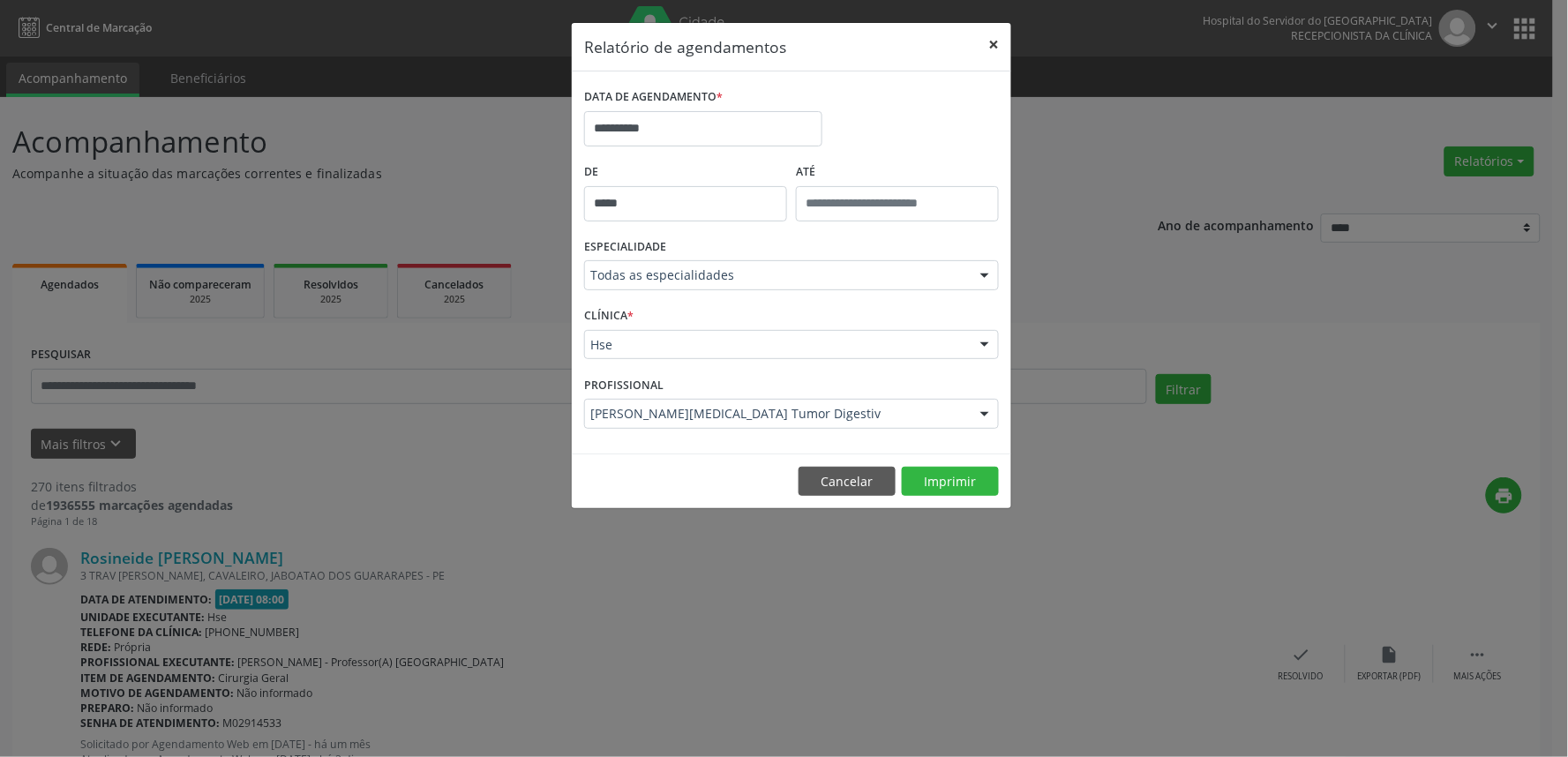
click at [999, 45] on button "×" at bounding box center [994, 44] width 35 height 43
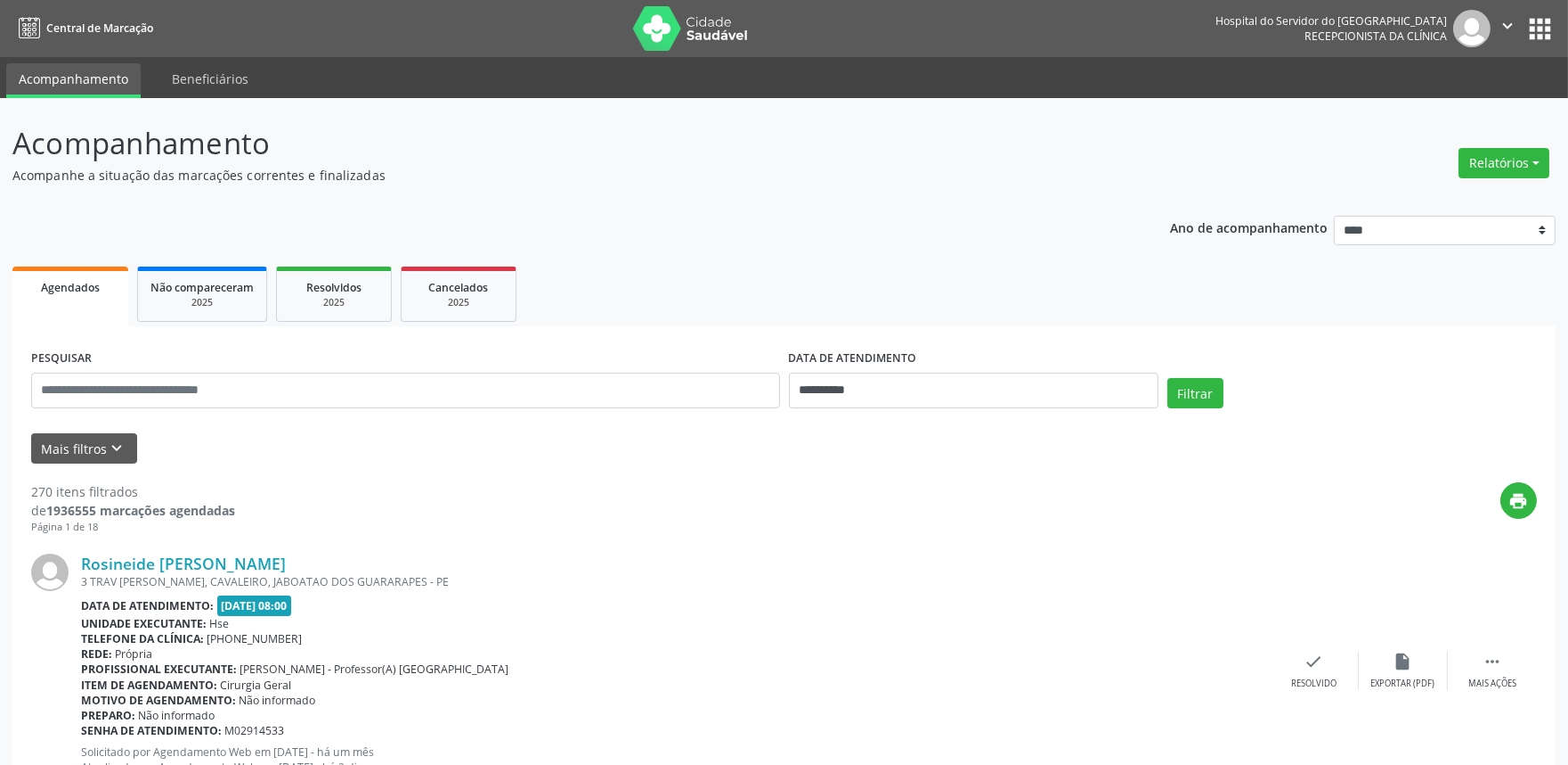
click at [1510, 19] on icon "" at bounding box center [1507, 25] width 19 height 19
click at [1449, 108] on link "Sair" at bounding box center [1462, 109] width 122 height 25
